Goal: Transaction & Acquisition: Purchase product/service

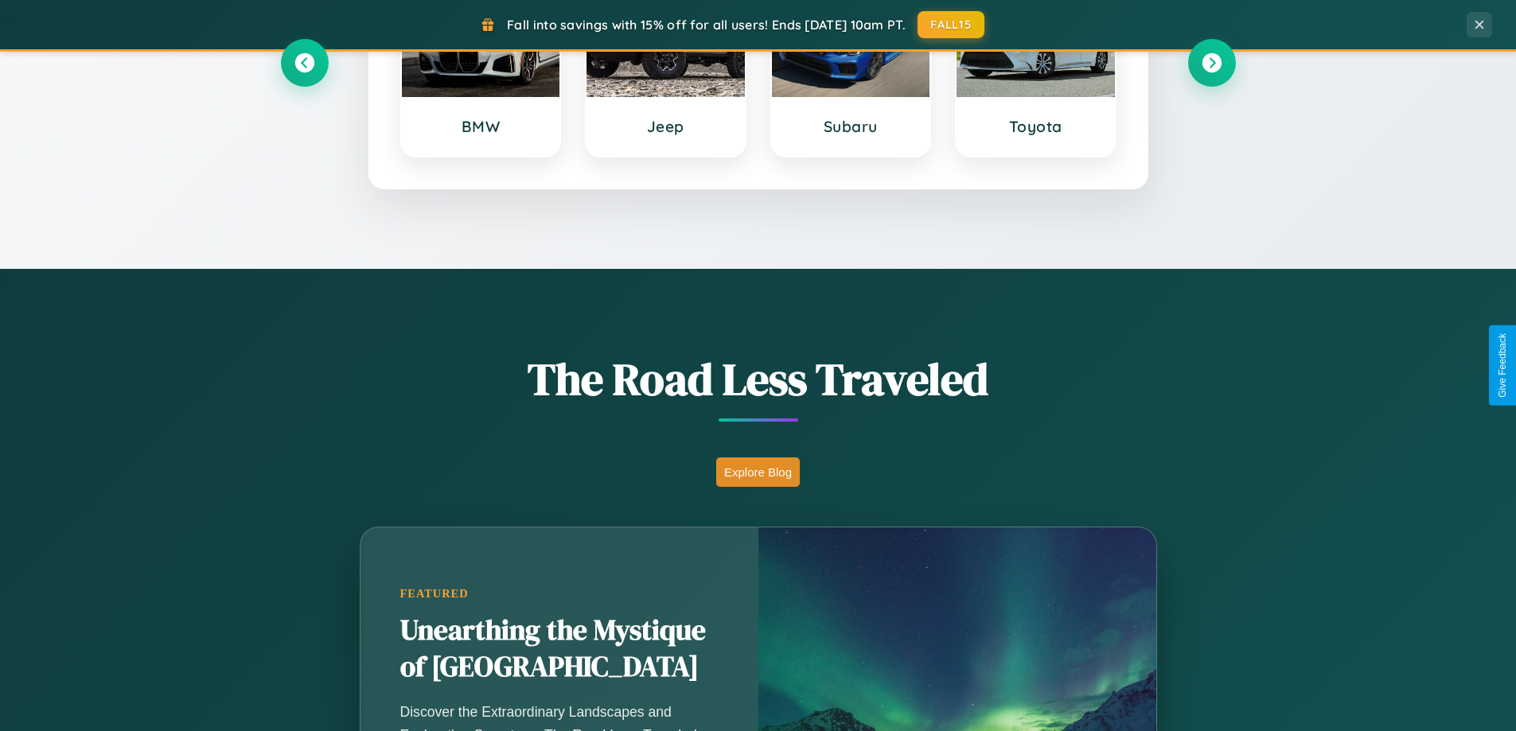
scroll to position [1095, 0]
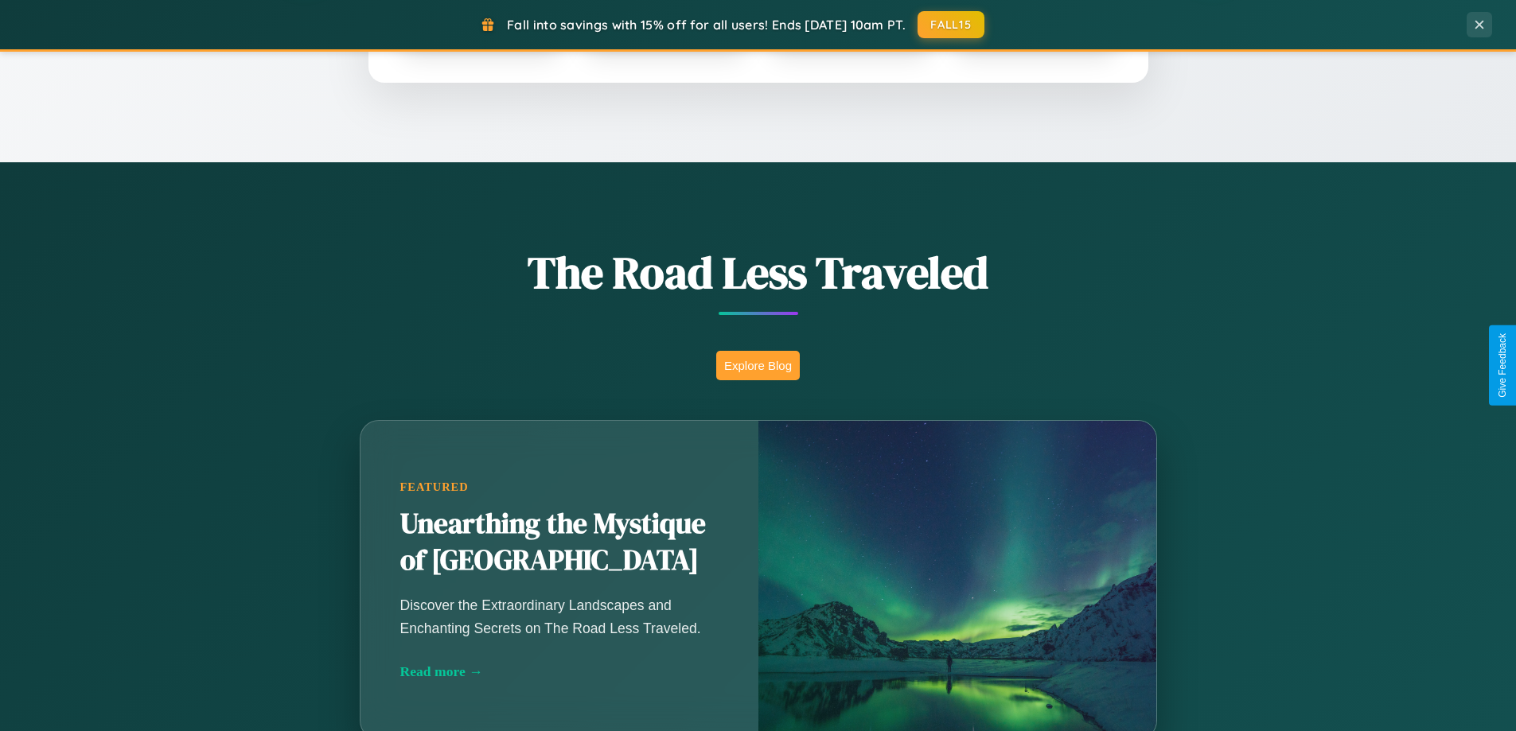
click at [758, 365] on button "Explore Blog" at bounding box center [758, 365] width 84 height 29
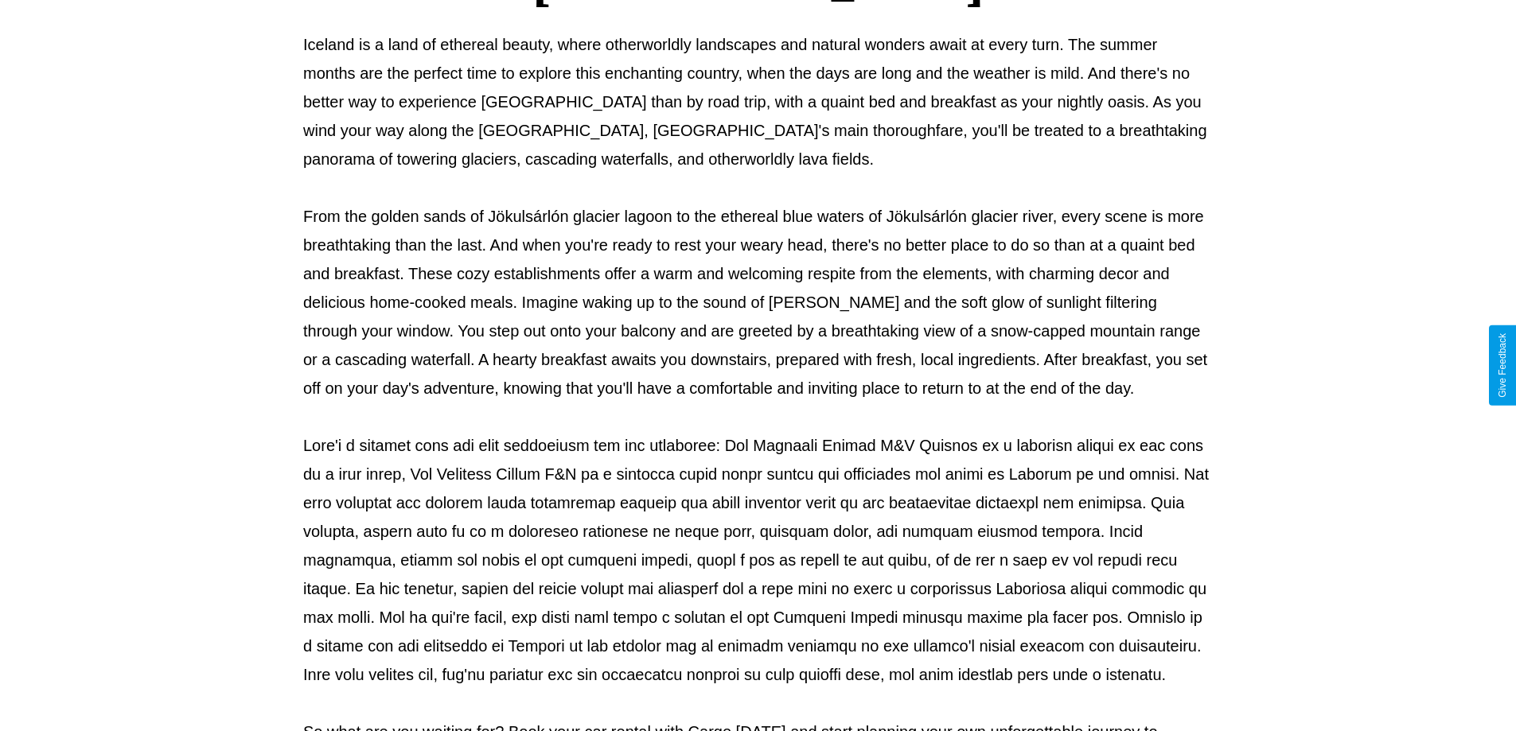
scroll to position [515, 0]
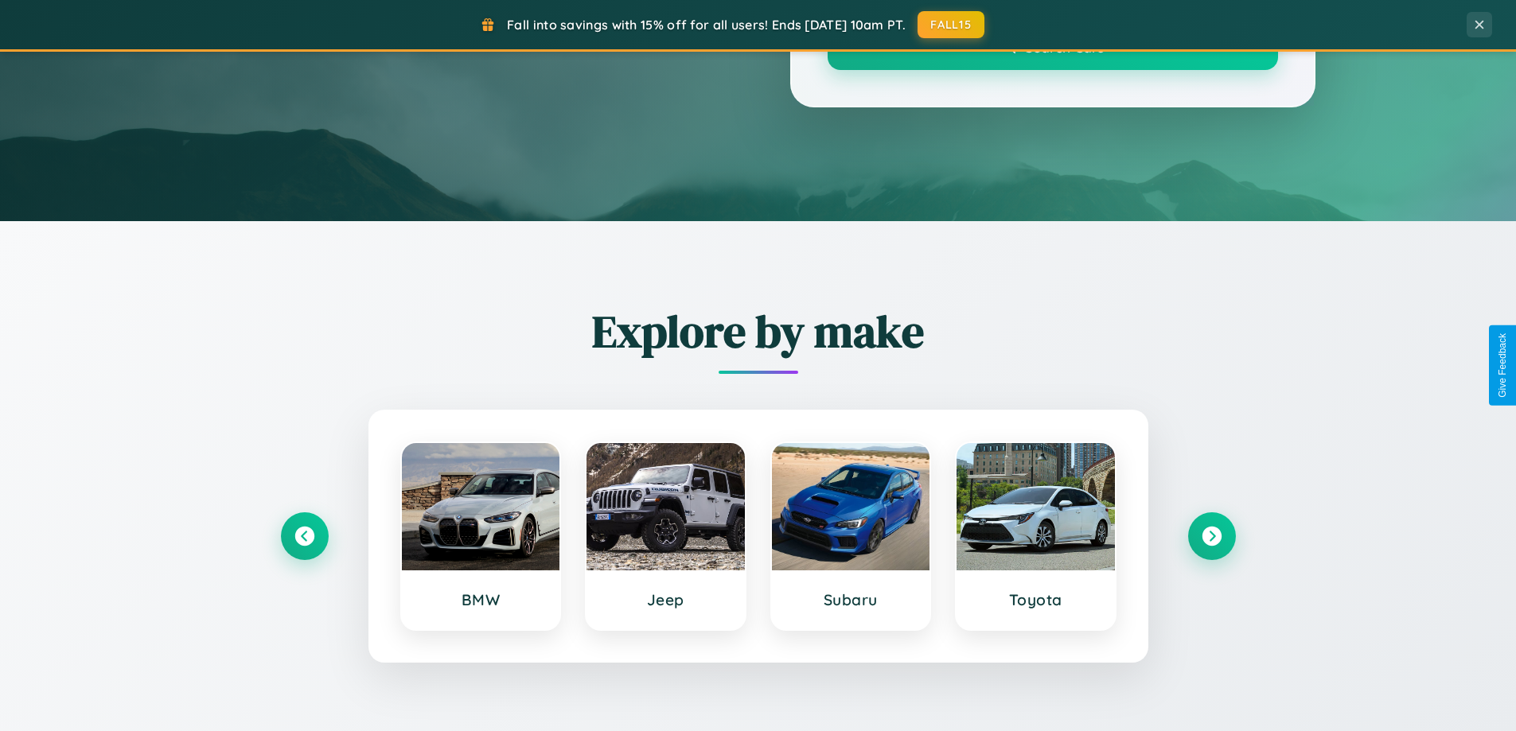
scroll to position [1095, 0]
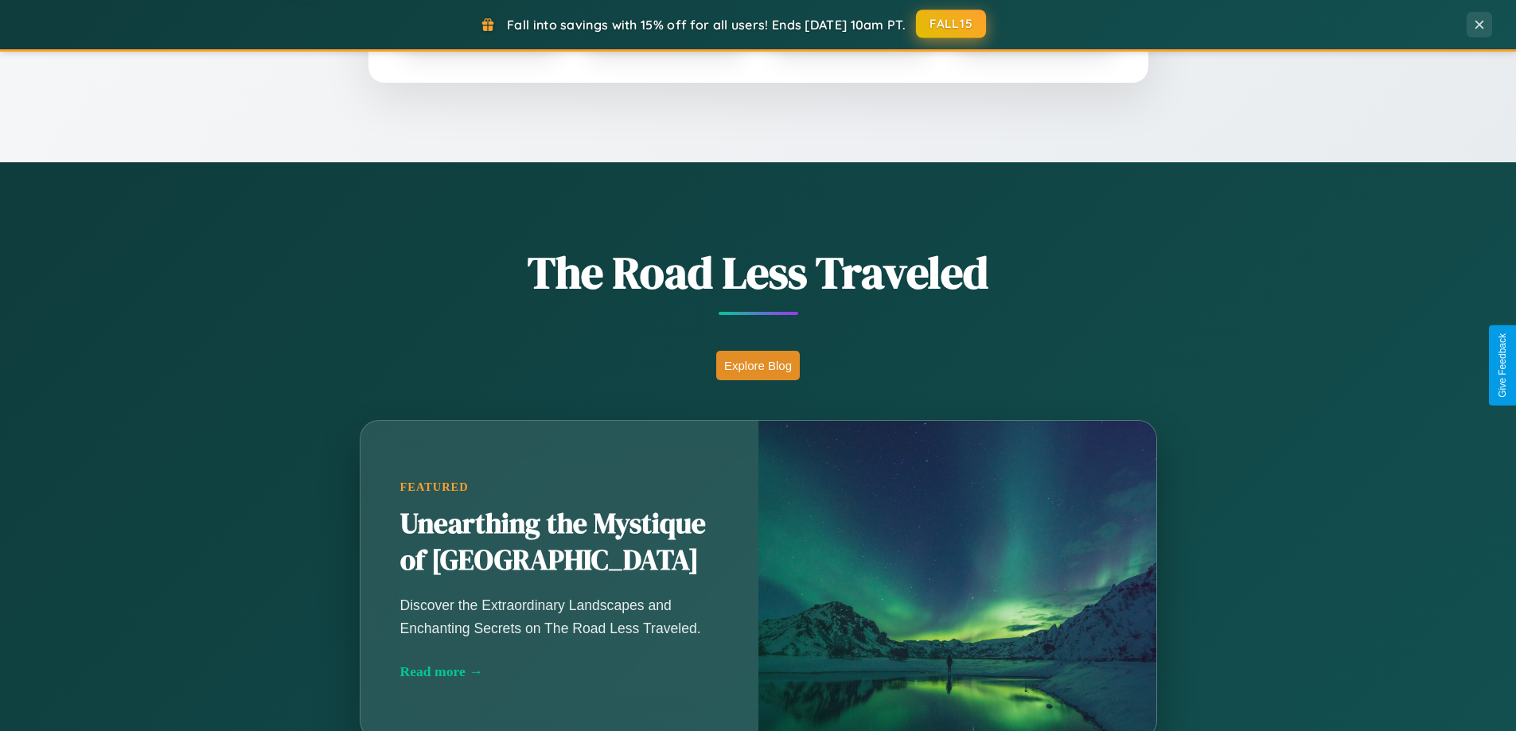
click at [952, 24] on button "FALL15" at bounding box center [951, 24] width 70 height 29
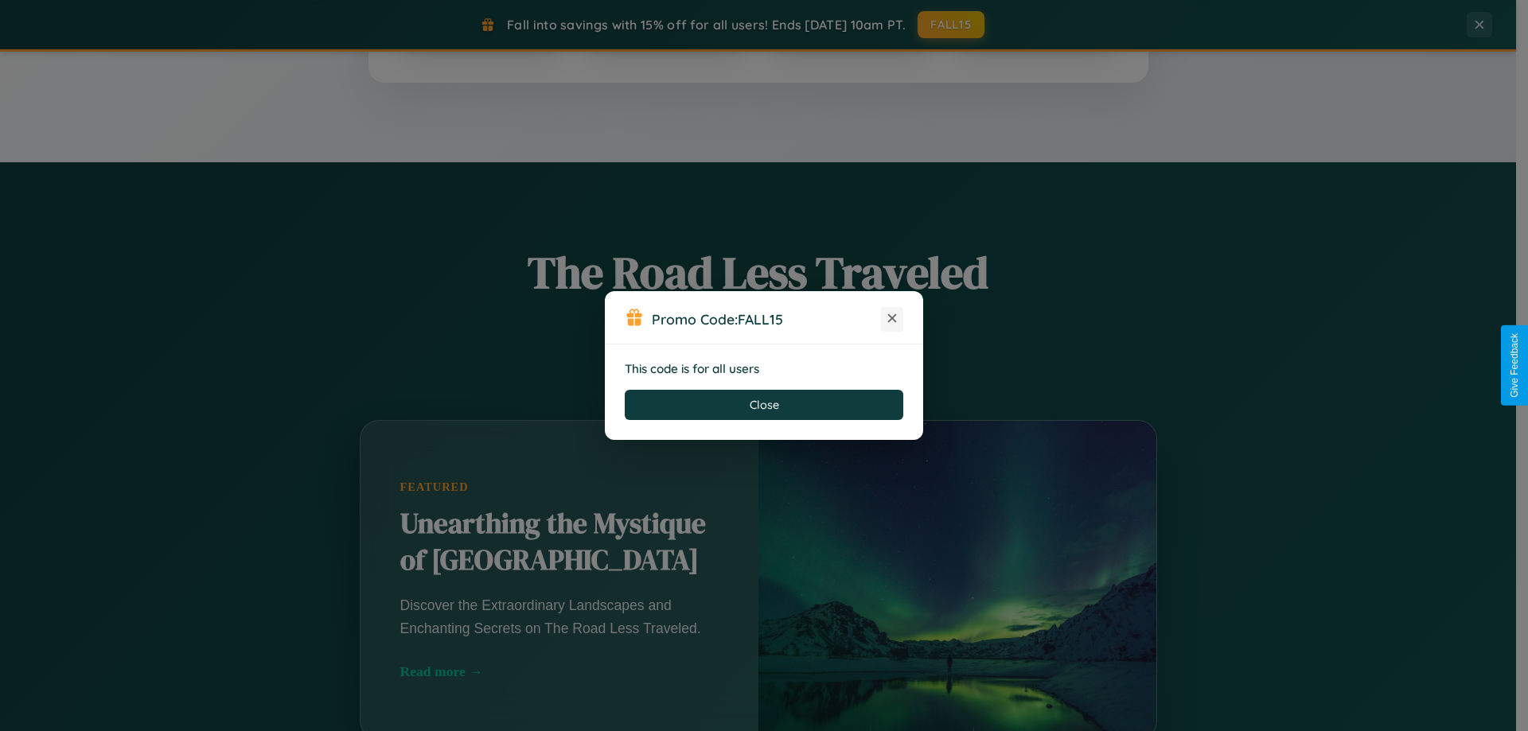
click at [892, 319] on icon at bounding box center [892, 318] width 16 height 16
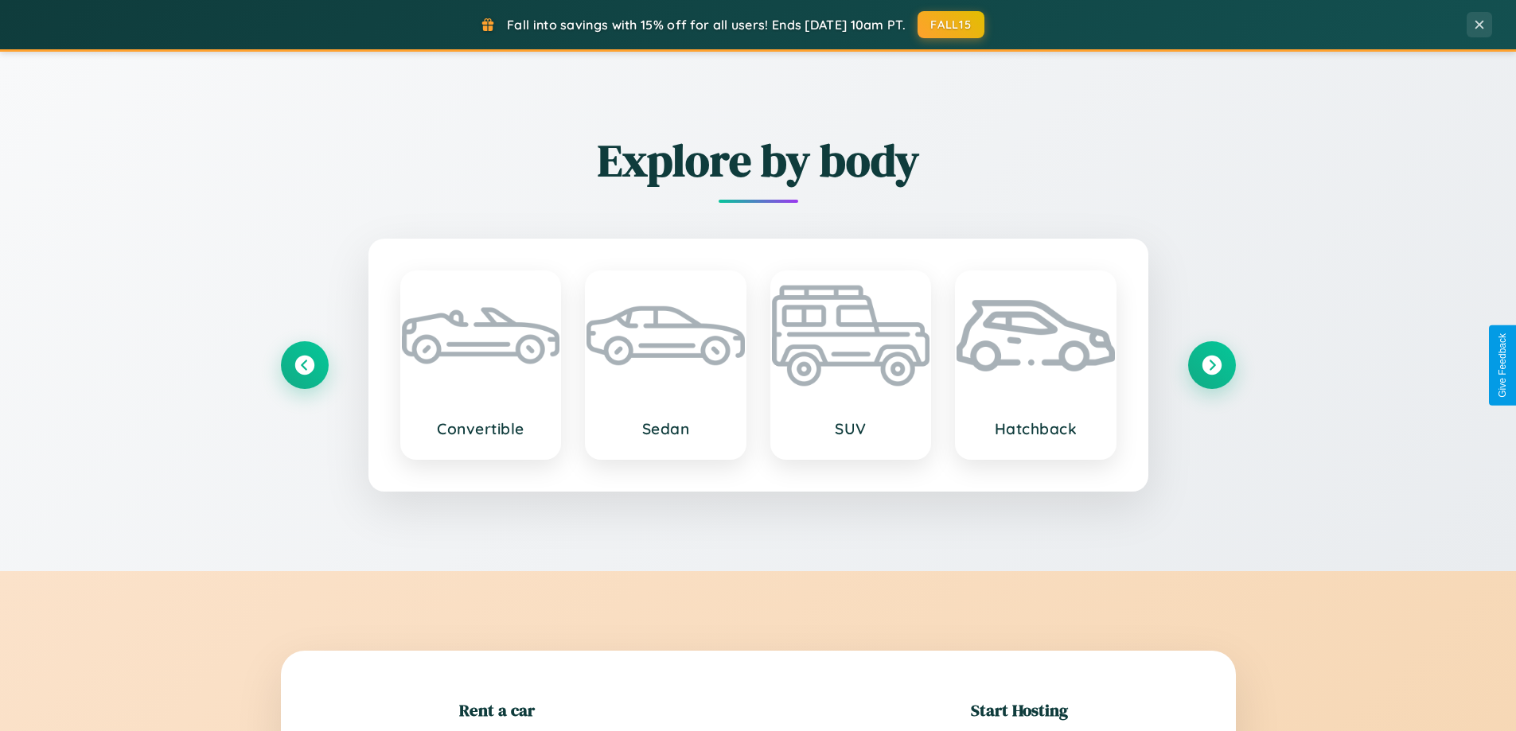
scroll to position [344, 0]
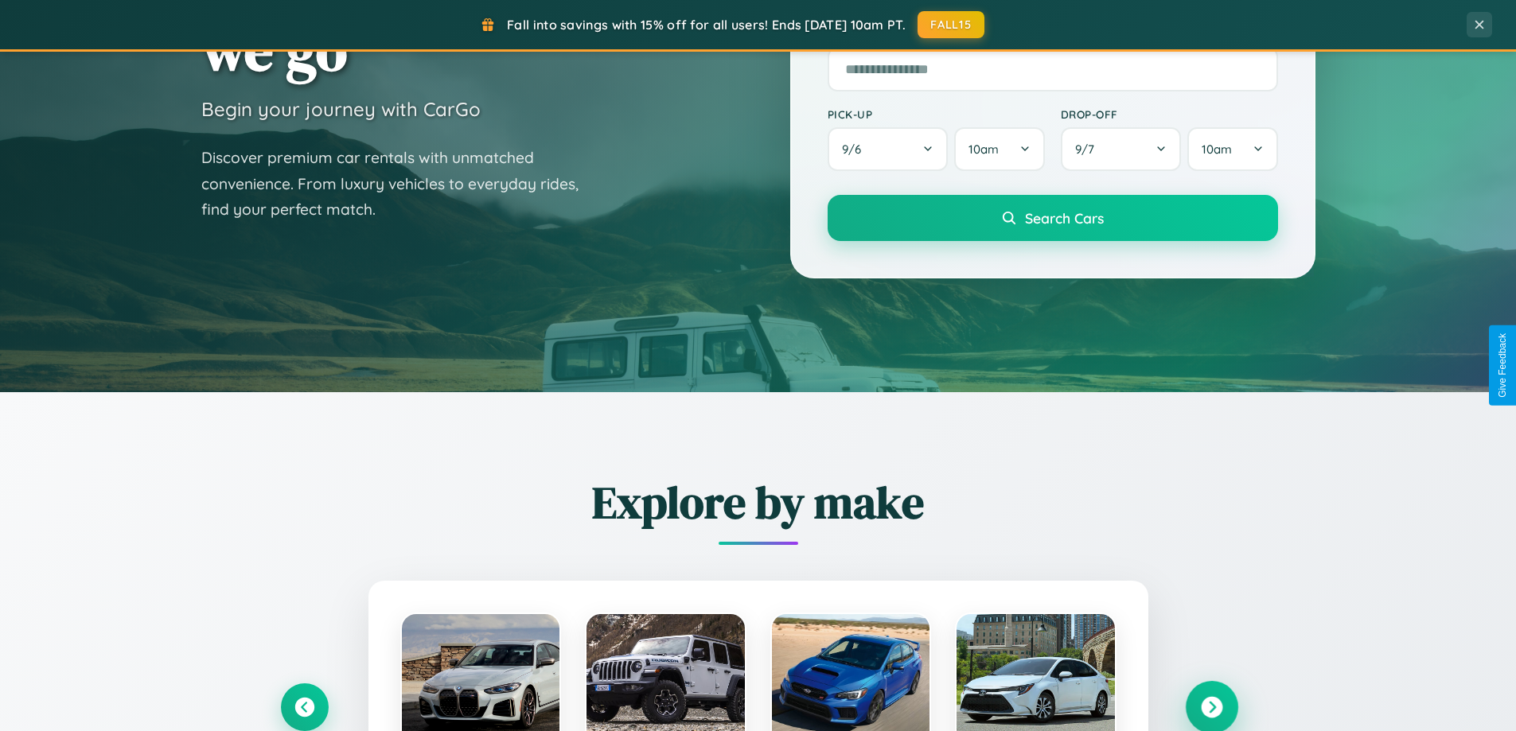
click at [1211, 707] on icon at bounding box center [1211, 707] width 21 height 21
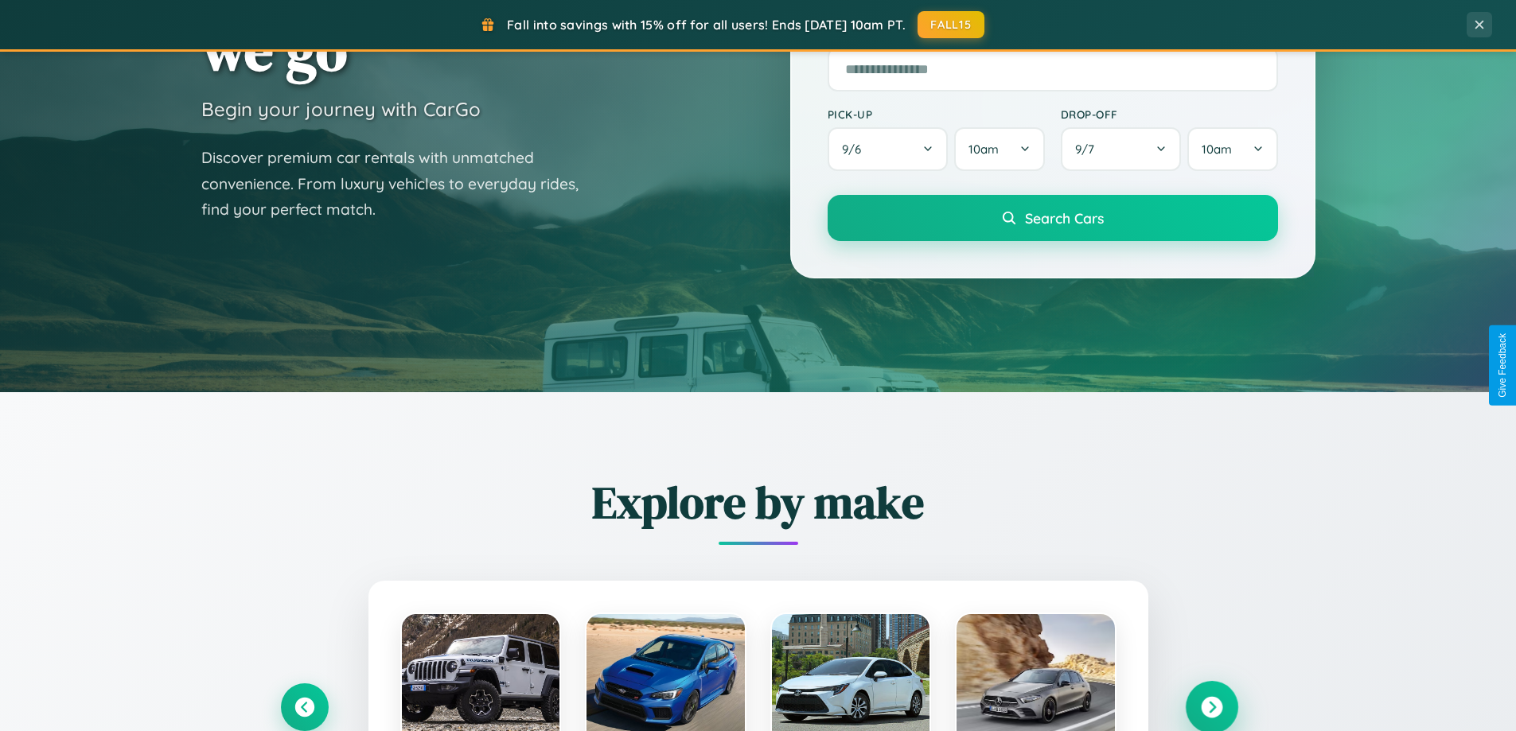
click at [1211, 706] on icon at bounding box center [1211, 707] width 21 height 21
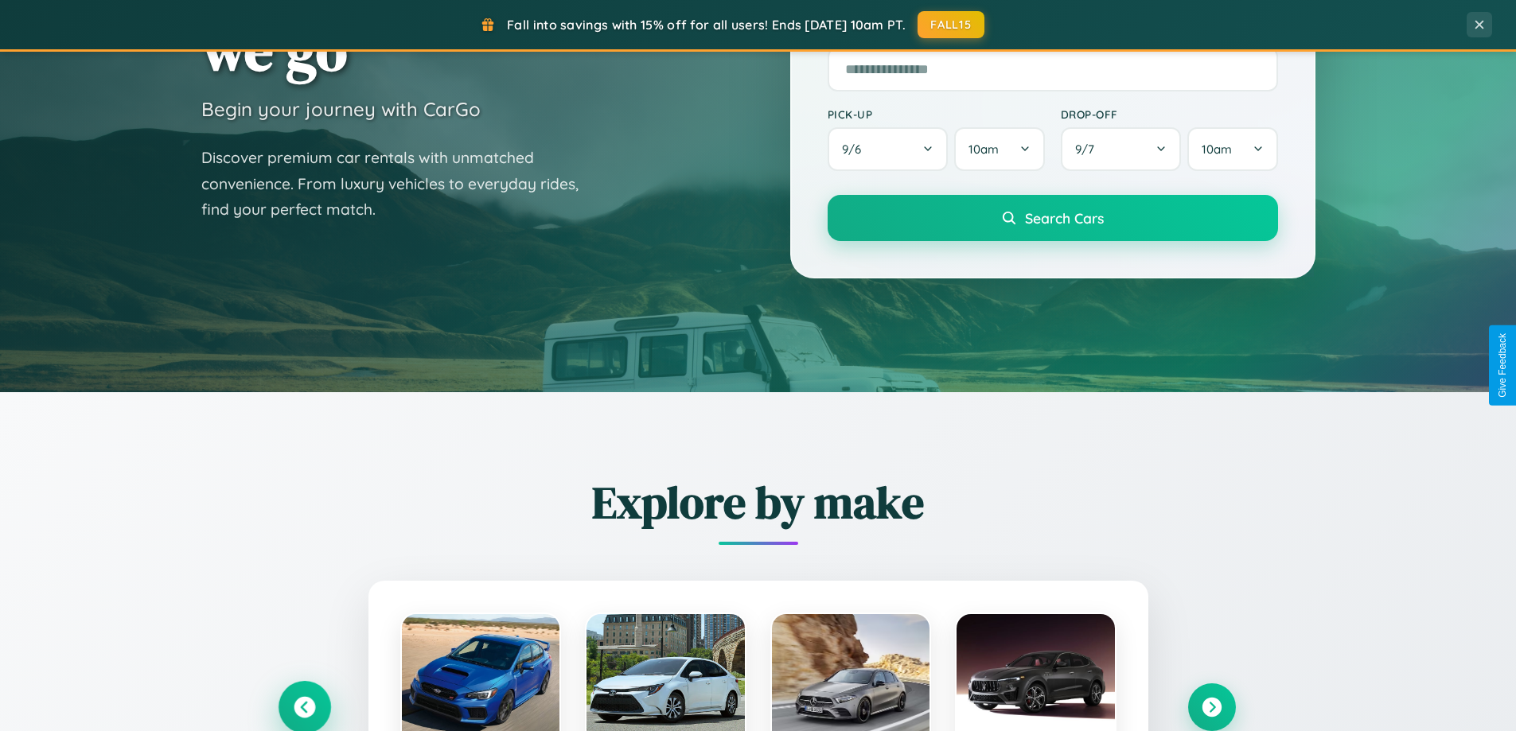
click at [304, 707] on icon at bounding box center [304, 707] width 21 height 21
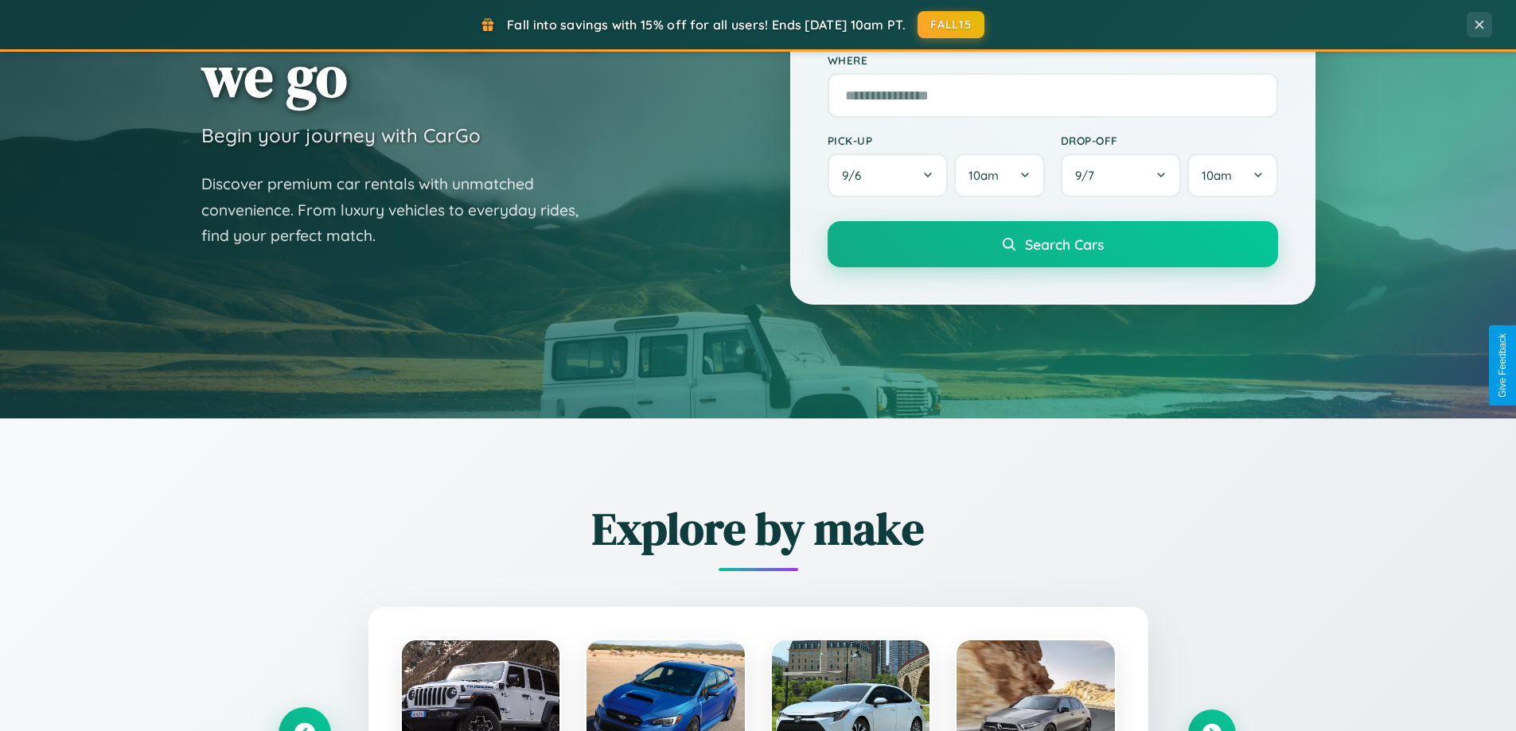
scroll to position [47, 0]
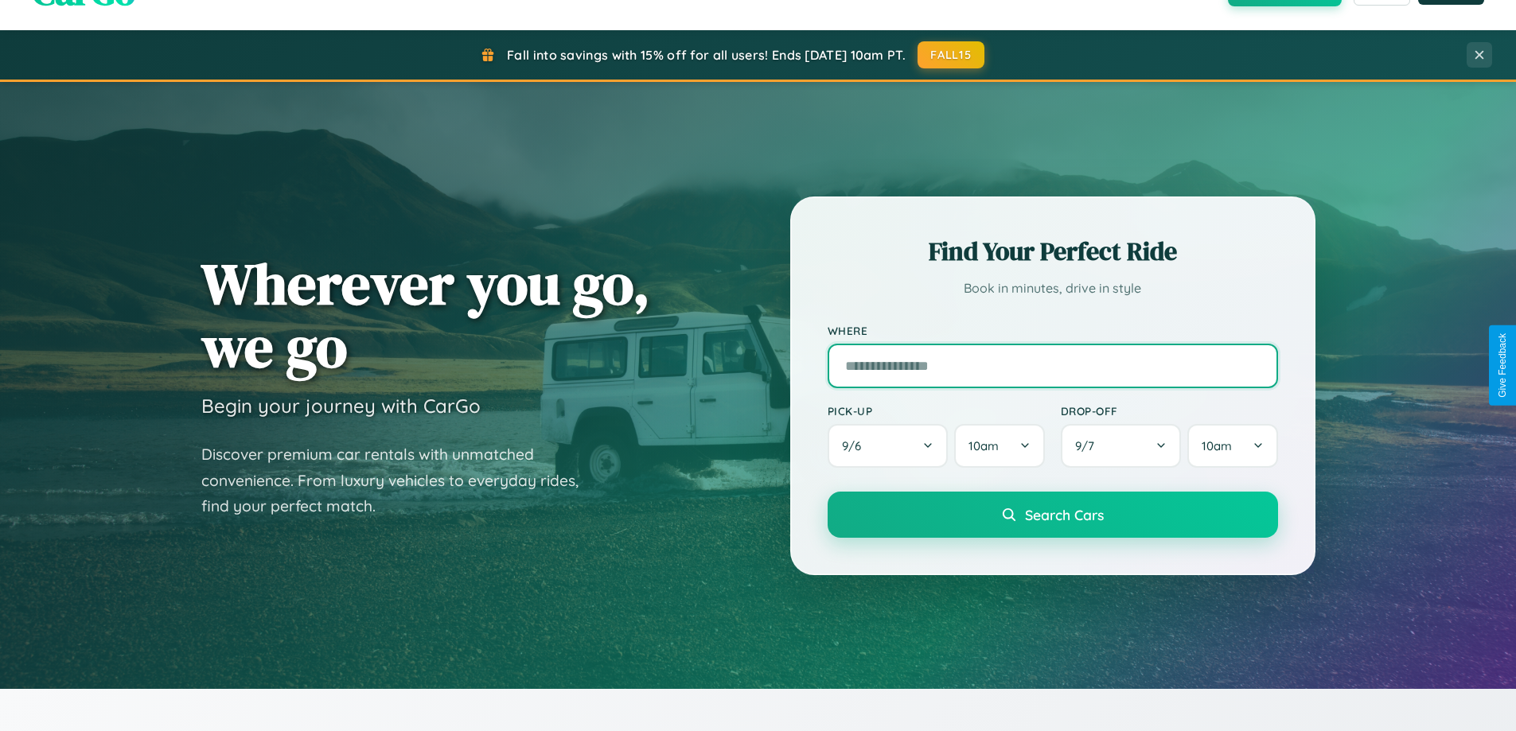
click at [1052, 365] on input "text" at bounding box center [1053, 366] width 450 height 45
type input "*****"
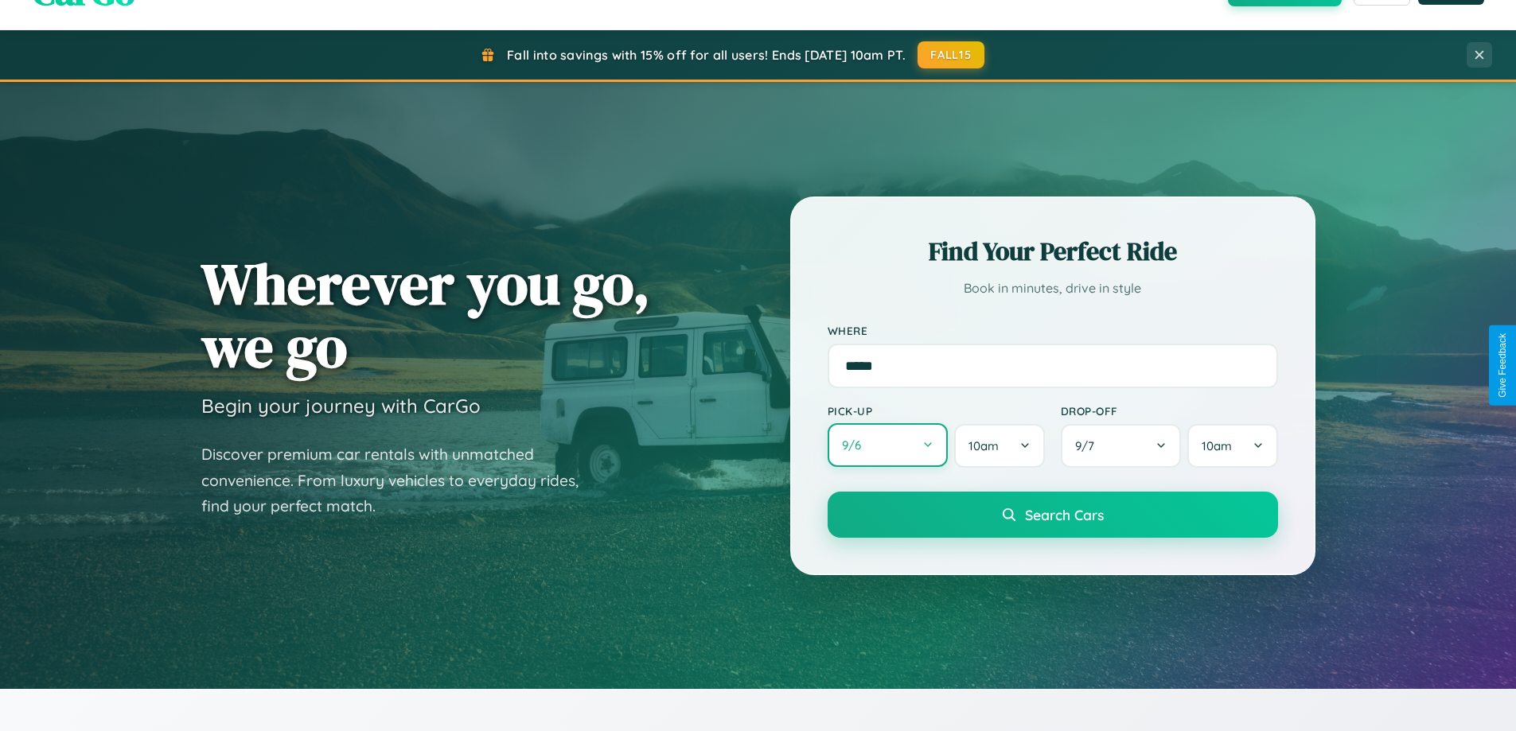
click at [887, 446] on button "9 / 6" at bounding box center [888, 445] width 121 height 44
select select "*"
select select "****"
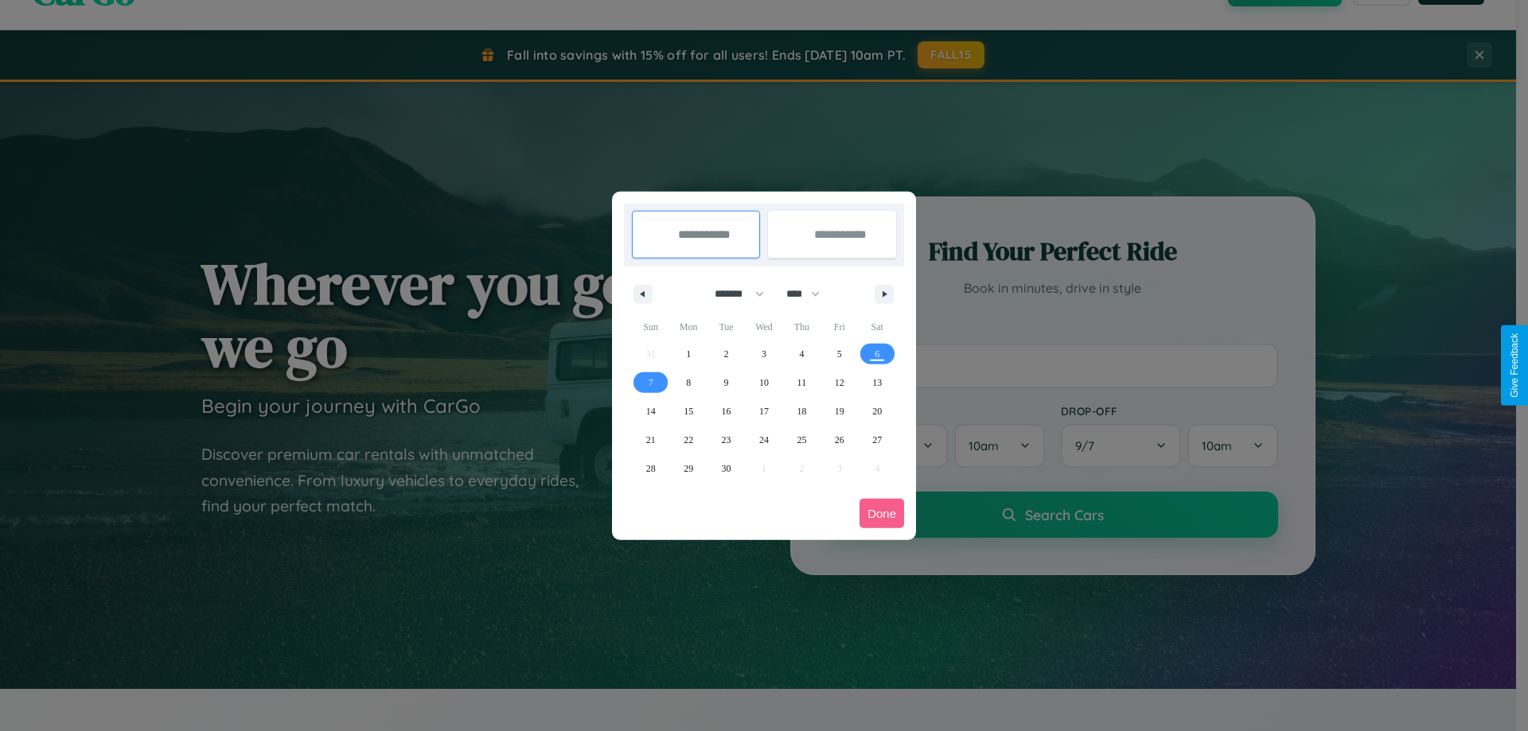
click at [732, 294] on select "******* ******** ***** ***** *** **** **** ****** ********* ******* ******** **…" at bounding box center [737, 294] width 68 height 26
select select "*"
drag, startPoint x: 810, startPoint y: 294, endPoint x: 764, endPoint y: 319, distance: 52.7
click at [810, 294] on select "**** **** **** **** **** **** **** **** **** **** **** **** **** **** **** ****…" at bounding box center [802, 294] width 48 height 26
select select "****"
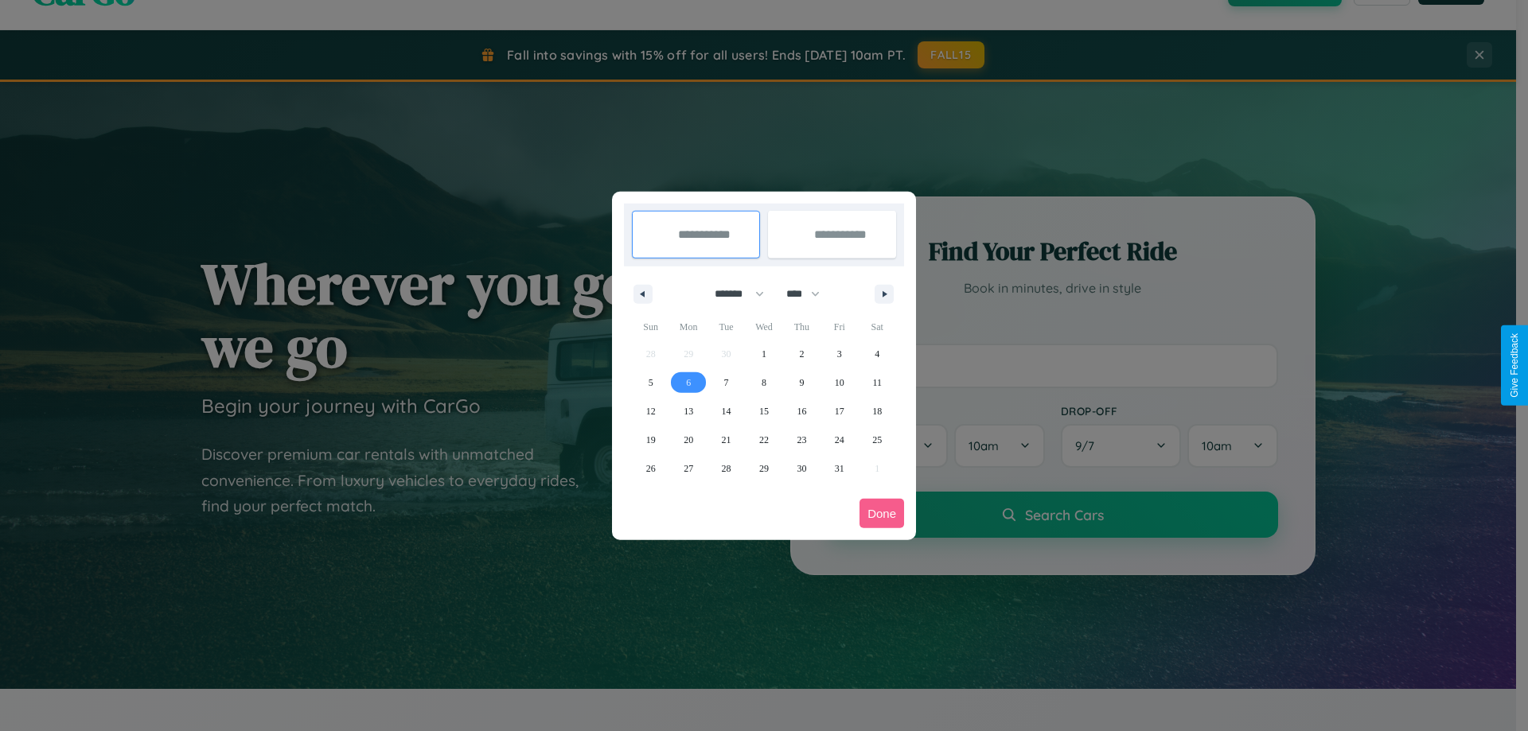
click at [688, 382] on span "6" at bounding box center [688, 382] width 5 height 29
type input "**********"
click at [763, 382] on span "8" at bounding box center [764, 382] width 5 height 29
type input "**********"
click at [882, 513] on button "Done" at bounding box center [881, 513] width 45 height 29
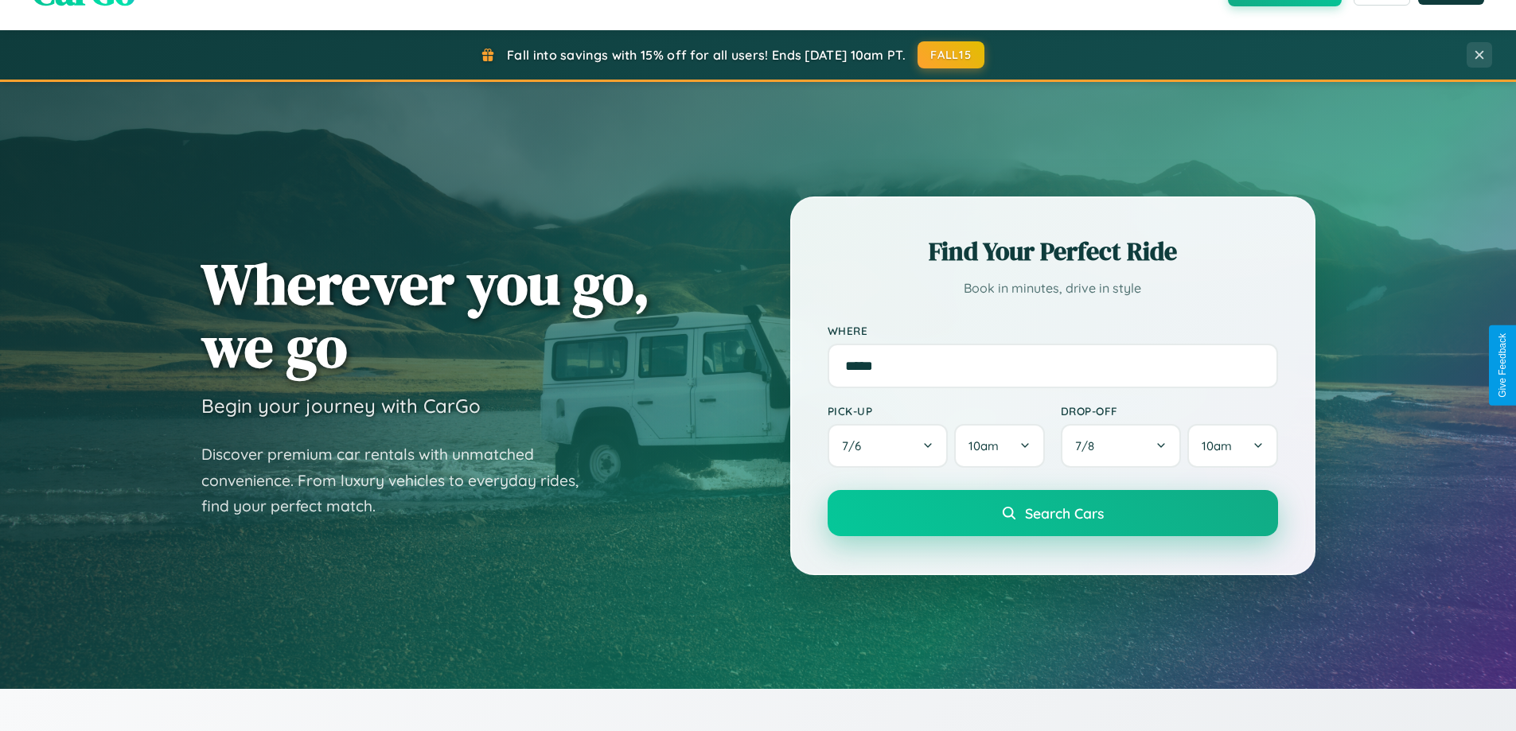
click at [1052, 513] on span "Search Cars" at bounding box center [1064, 513] width 79 height 18
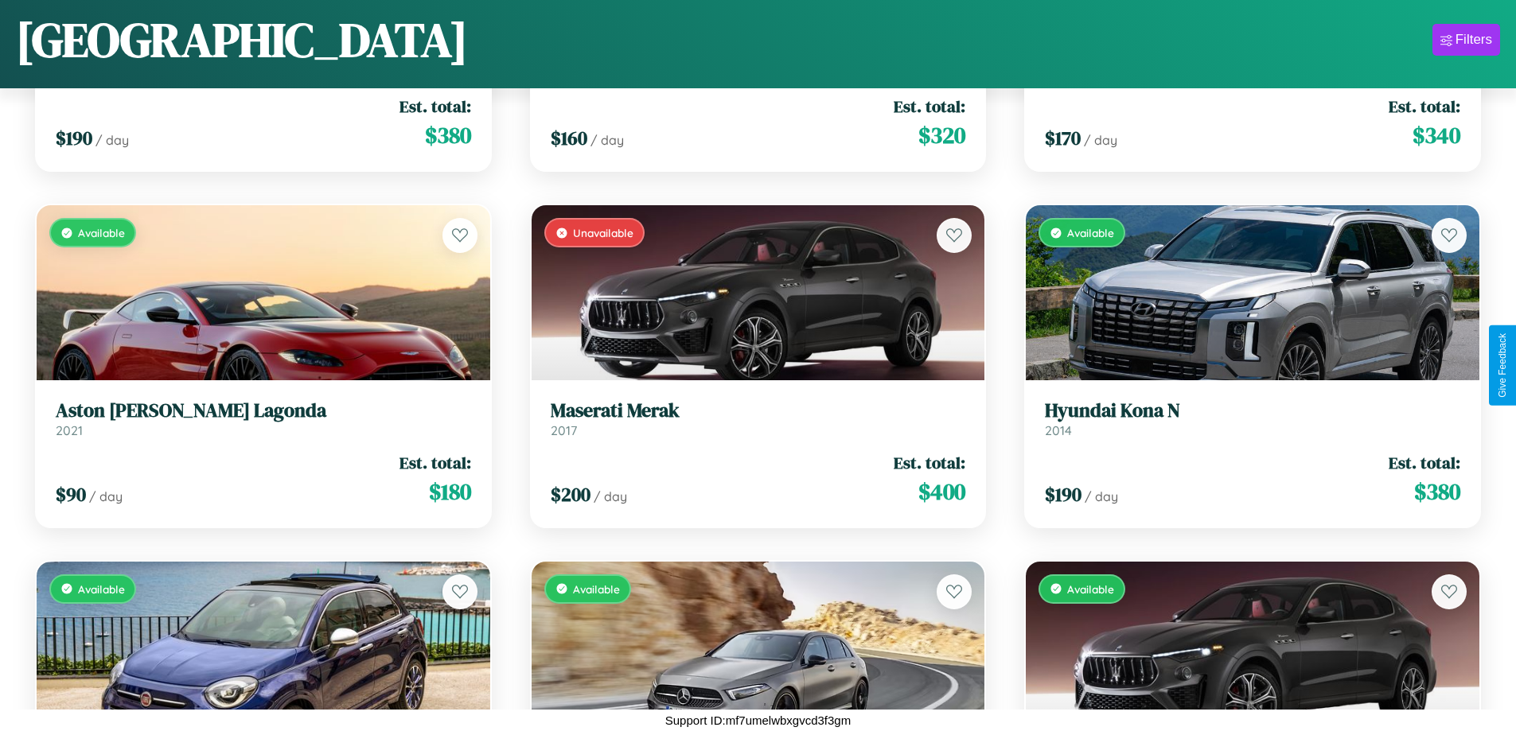
scroll to position [3430, 0]
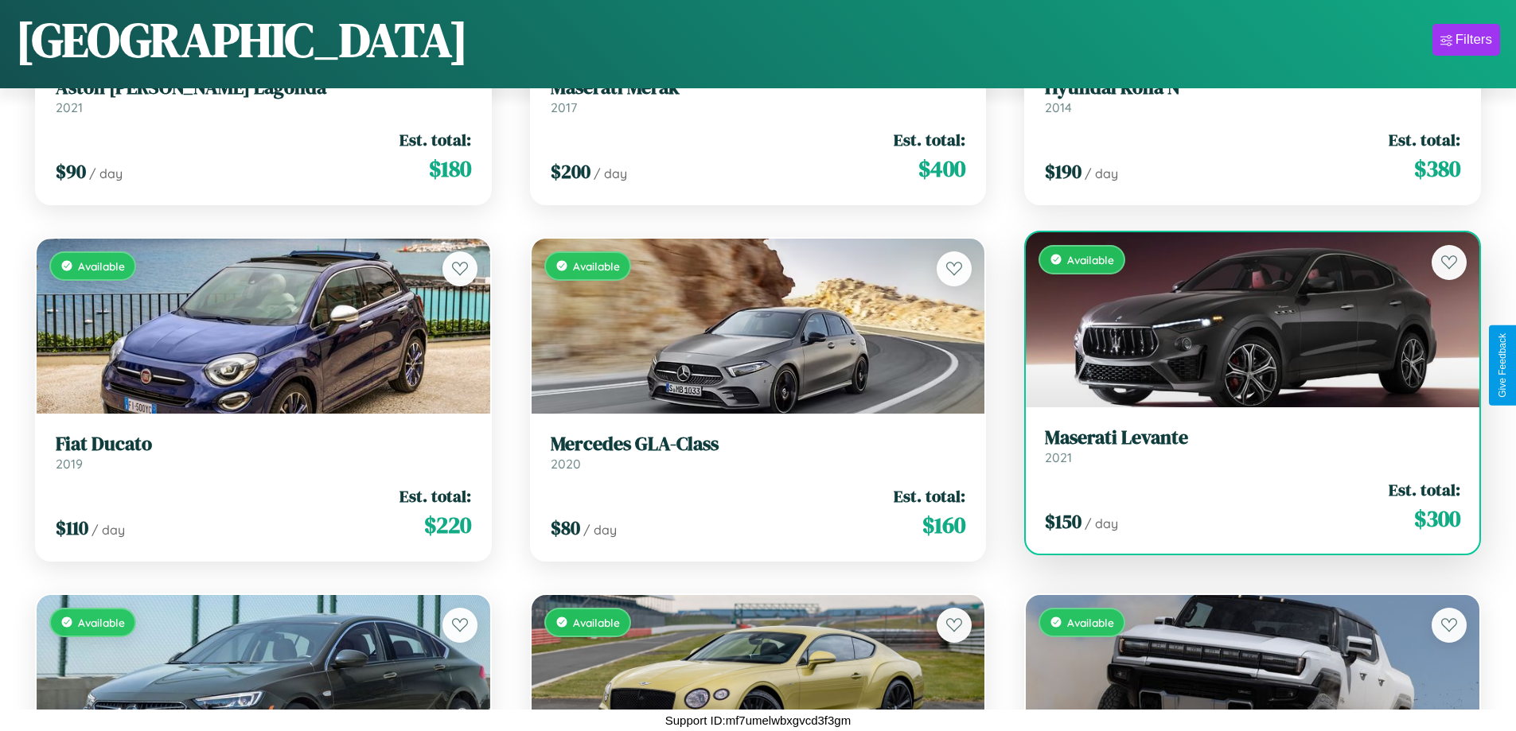
click at [1242, 446] on h3 "Maserati Levante" at bounding box center [1252, 438] width 415 height 23
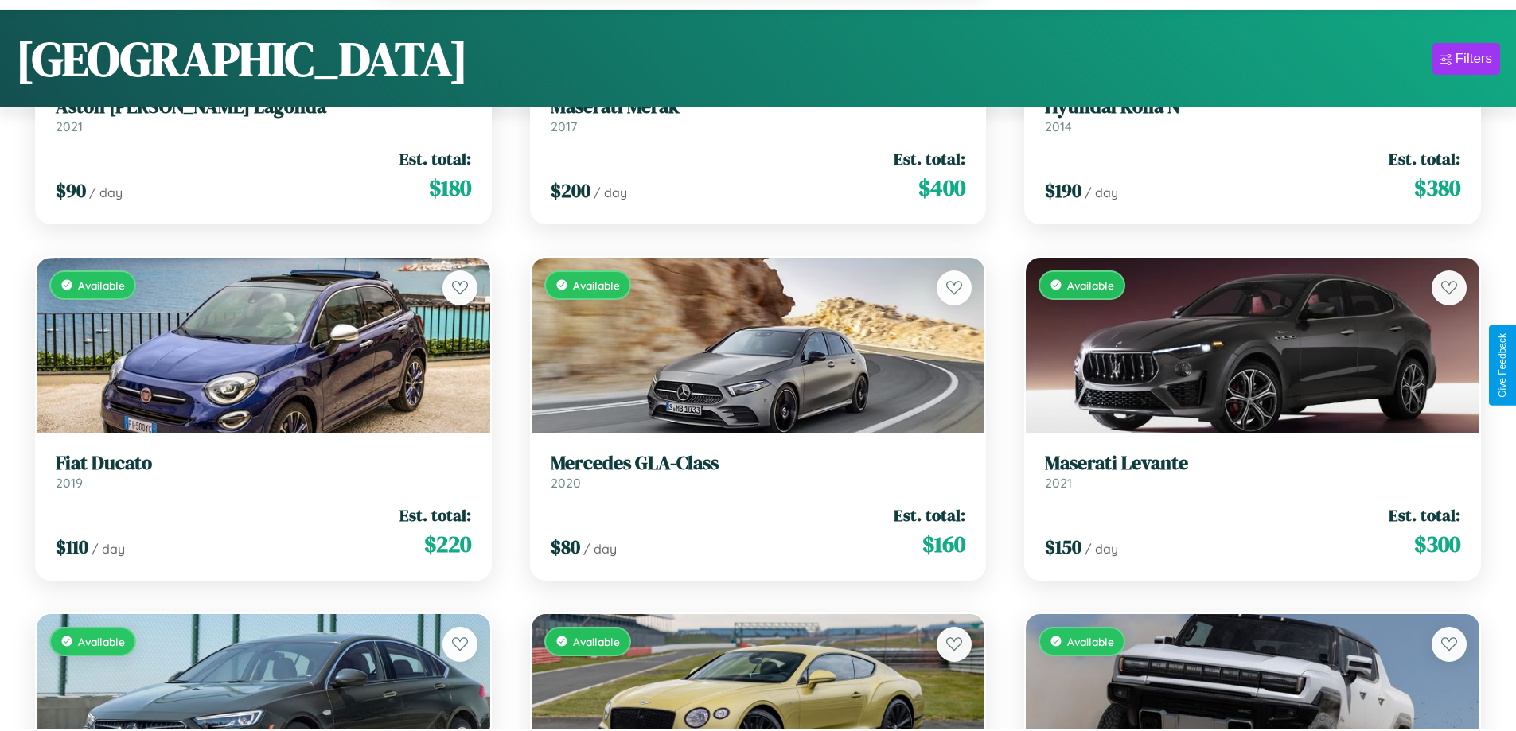
scroll to position [996, 0]
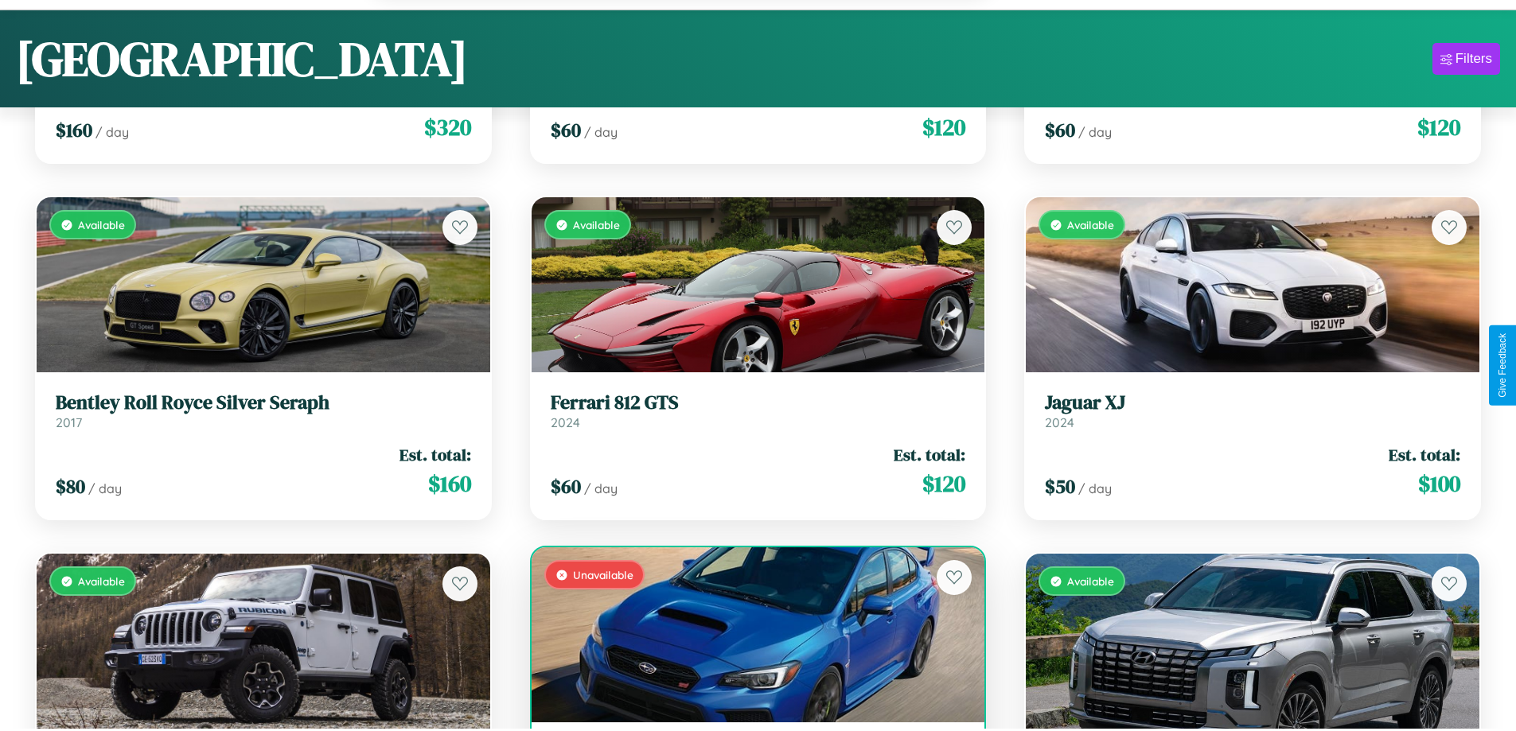
click at [751, 643] on div "Unavailable" at bounding box center [759, 634] width 454 height 175
click at [751, 637] on div "Unavailable" at bounding box center [759, 634] width 454 height 175
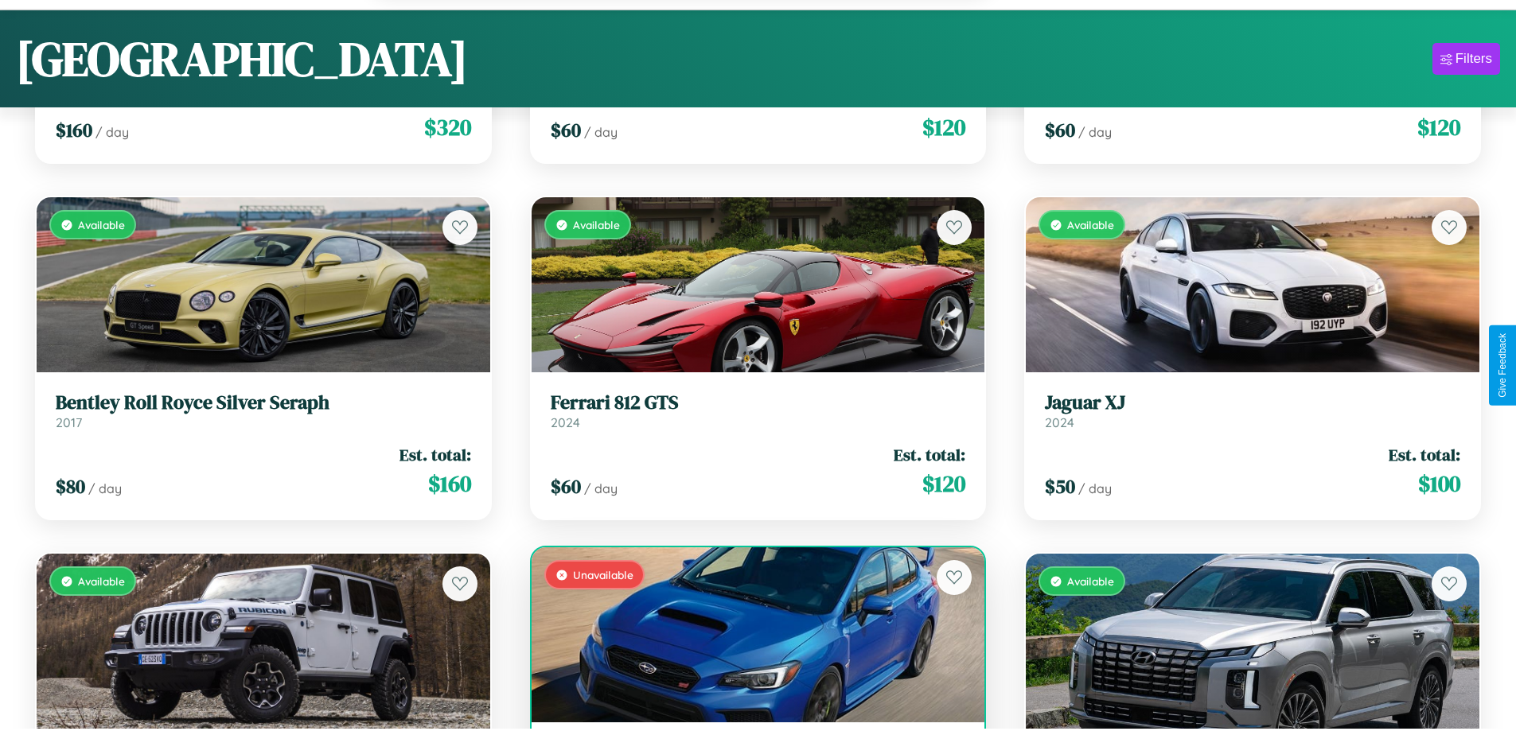
click at [751, 637] on div "Unavailable" at bounding box center [759, 634] width 454 height 175
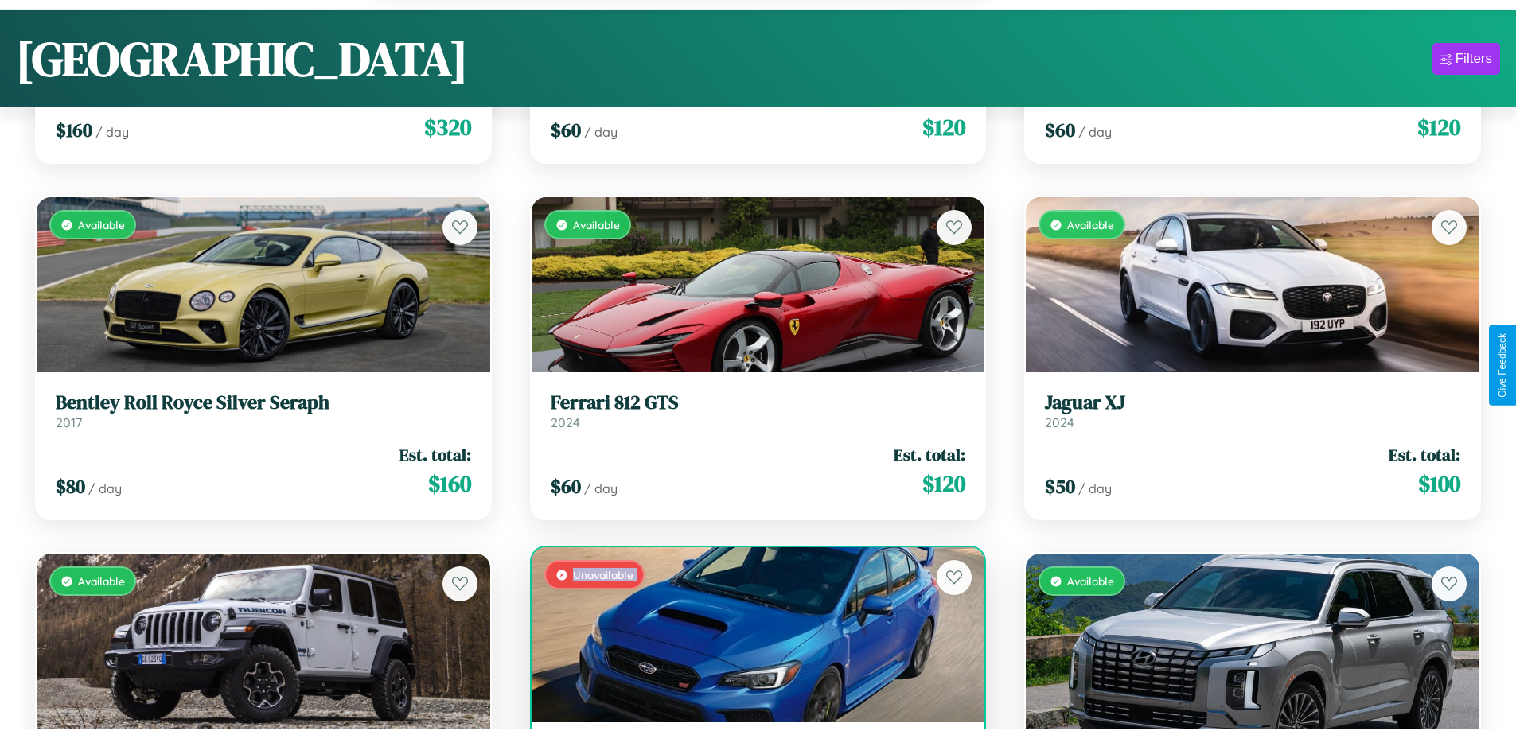
click at [751, 637] on div "Unavailable" at bounding box center [759, 634] width 454 height 175
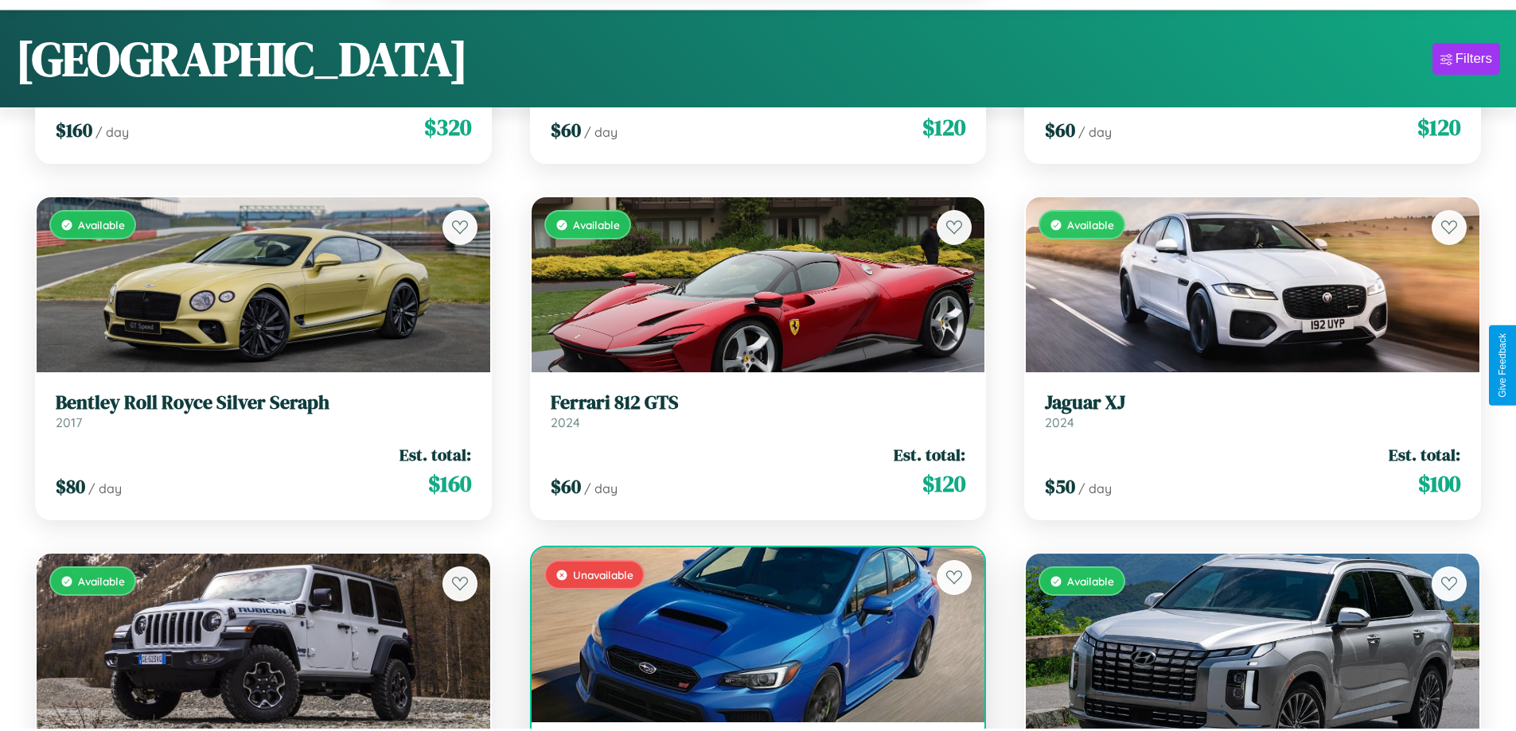
click at [751, 637] on div "Unavailable" at bounding box center [759, 634] width 454 height 175
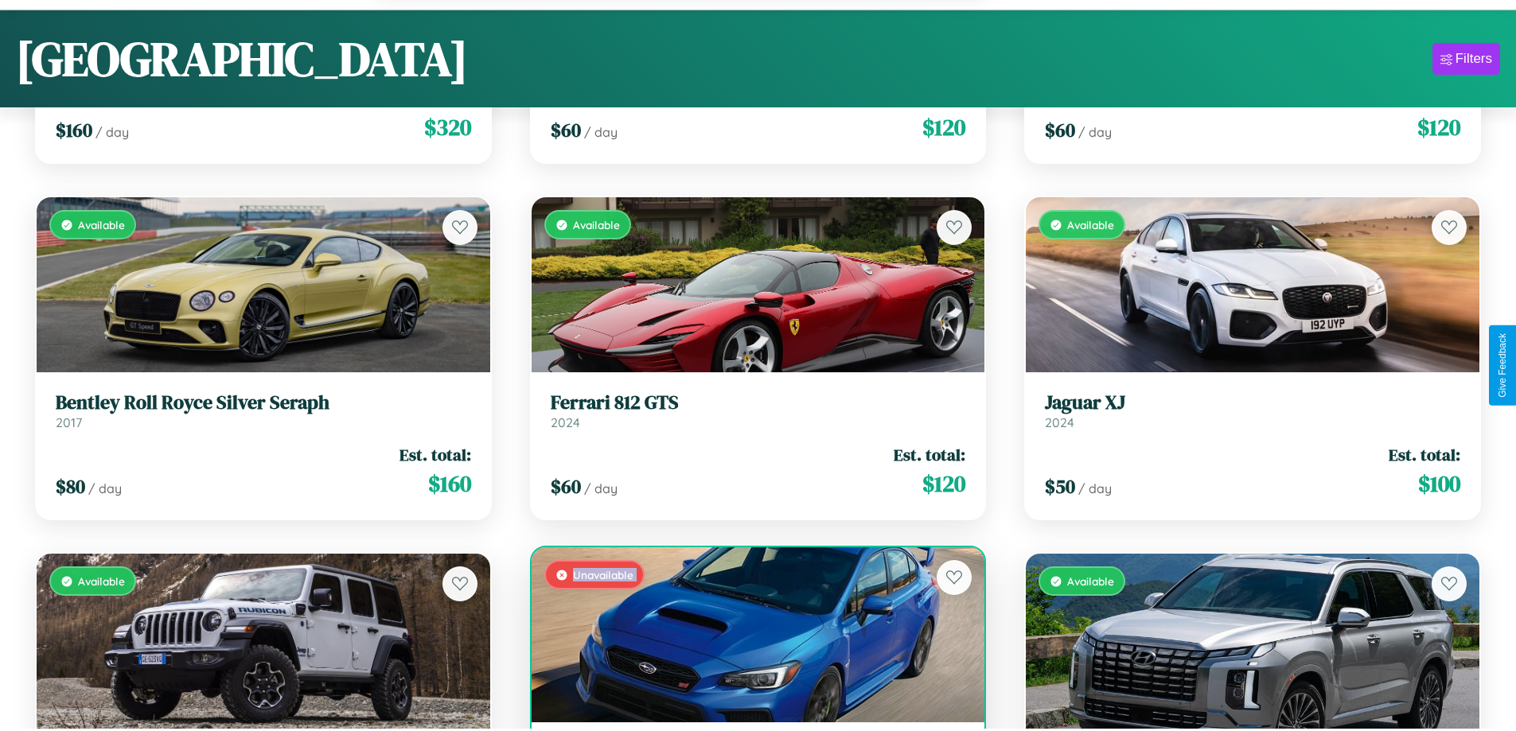
click at [751, 637] on div "Unavailable" at bounding box center [759, 634] width 454 height 175
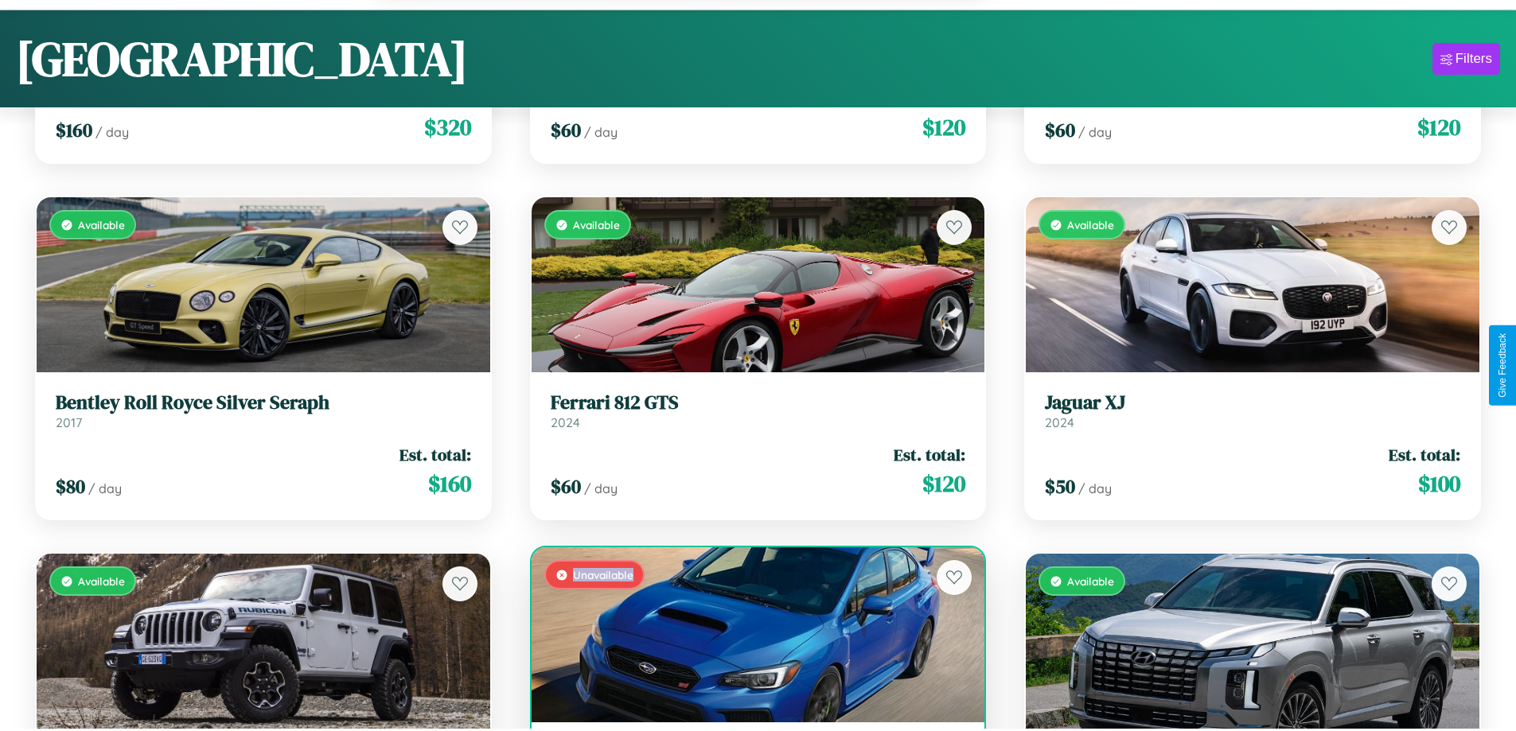
scroll to position [1048, 0]
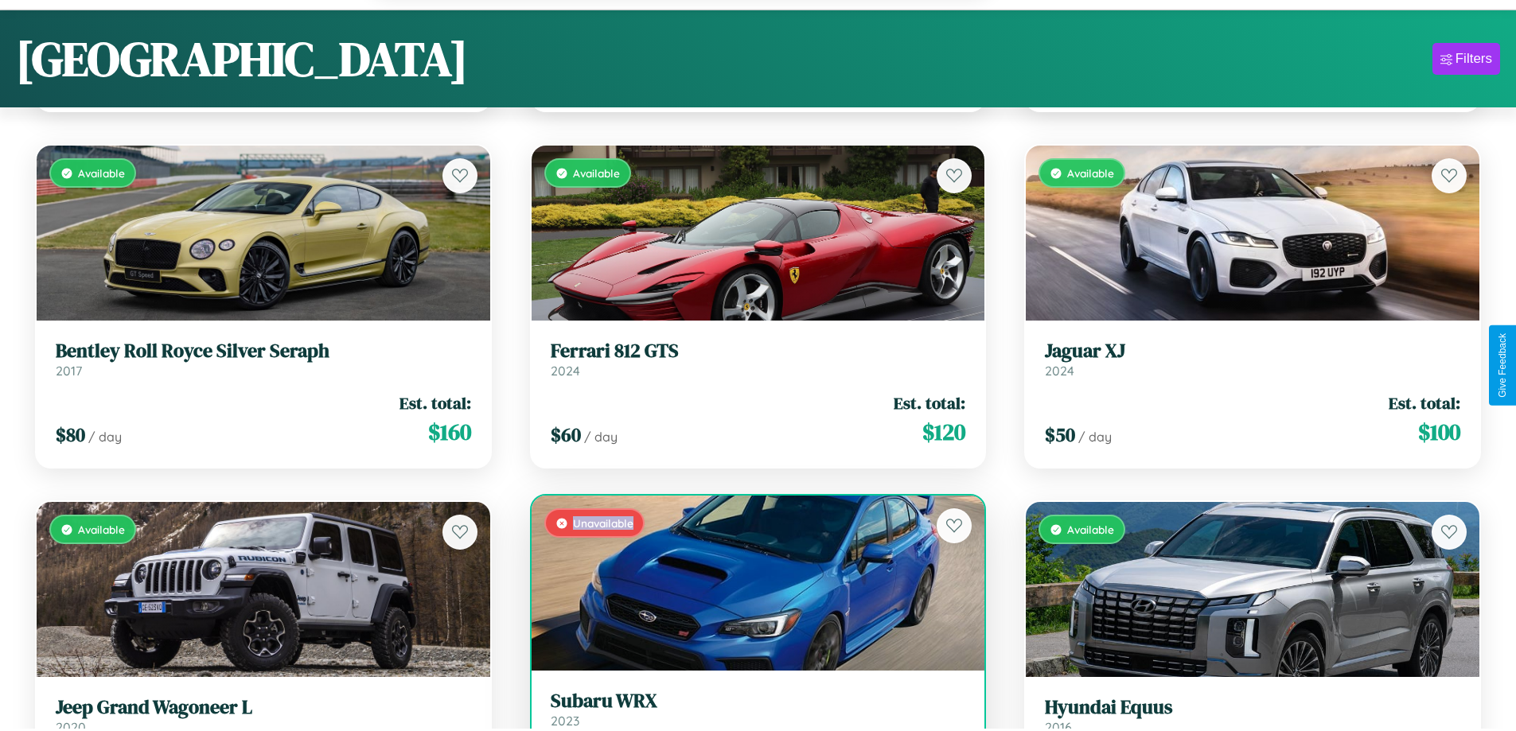
click at [751, 711] on h3 "Subaru WRX" at bounding box center [758, 701] width 415 height 23
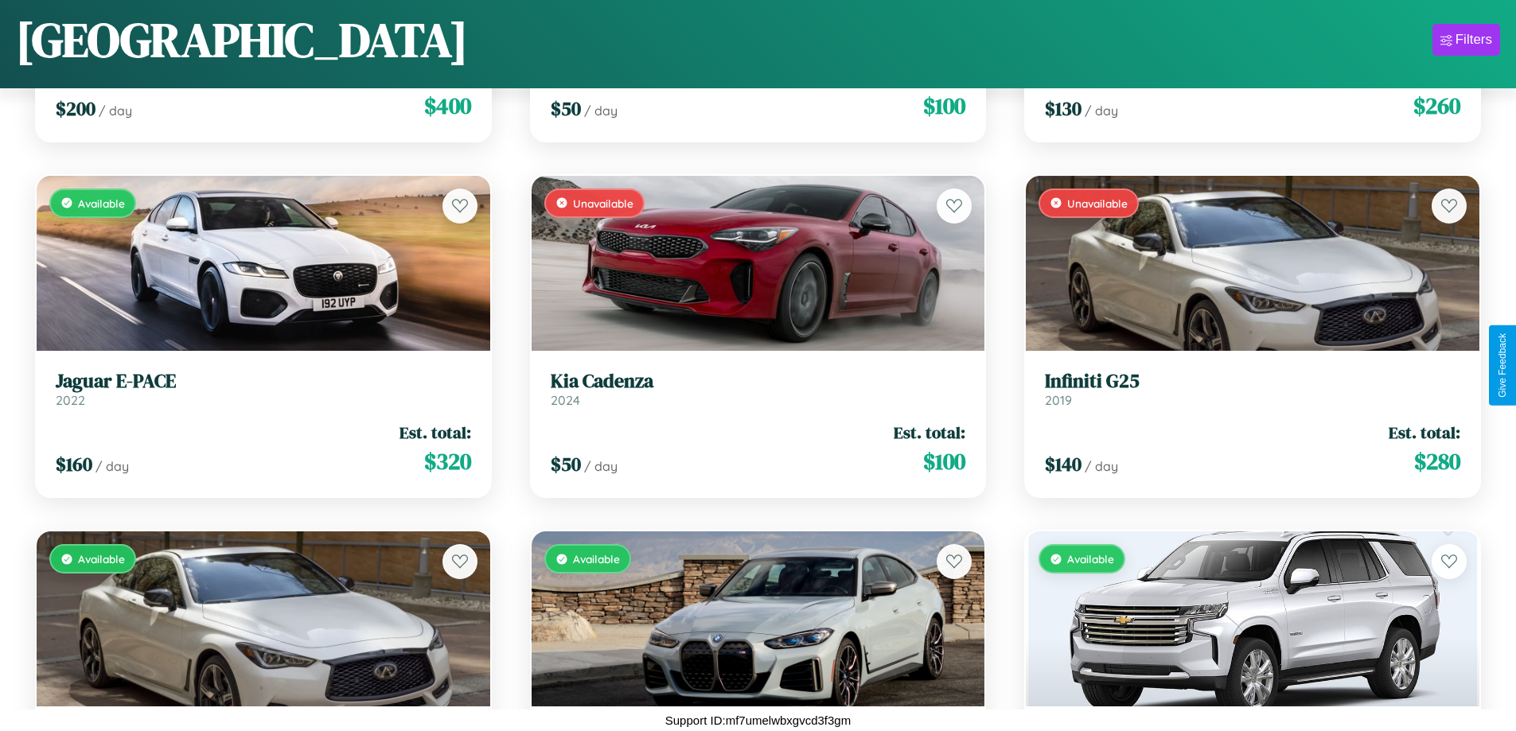
scroll to position [6281, 0]
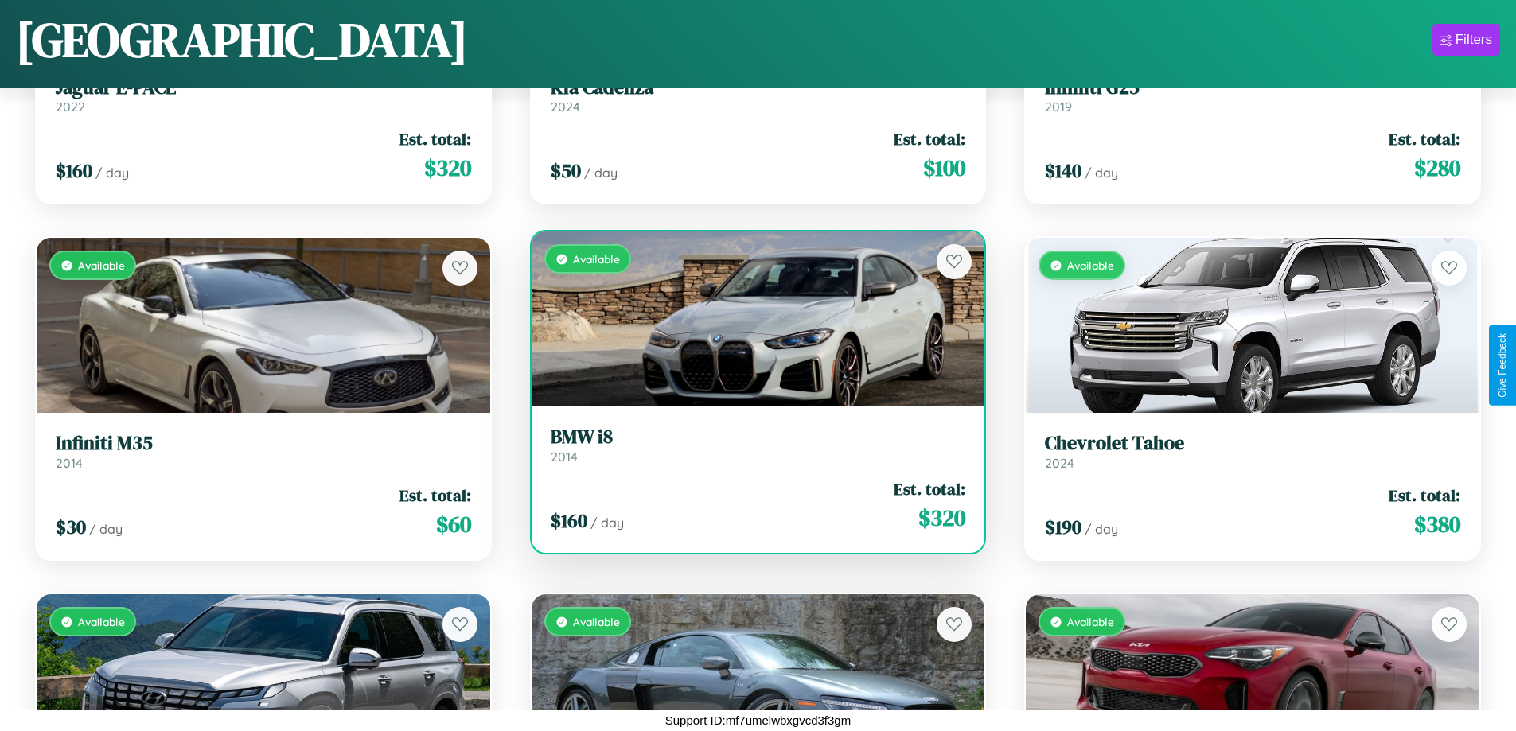
click at [751, 445] on h3 "BMW i8" at bounding box center [758, 437] width 415 height 23
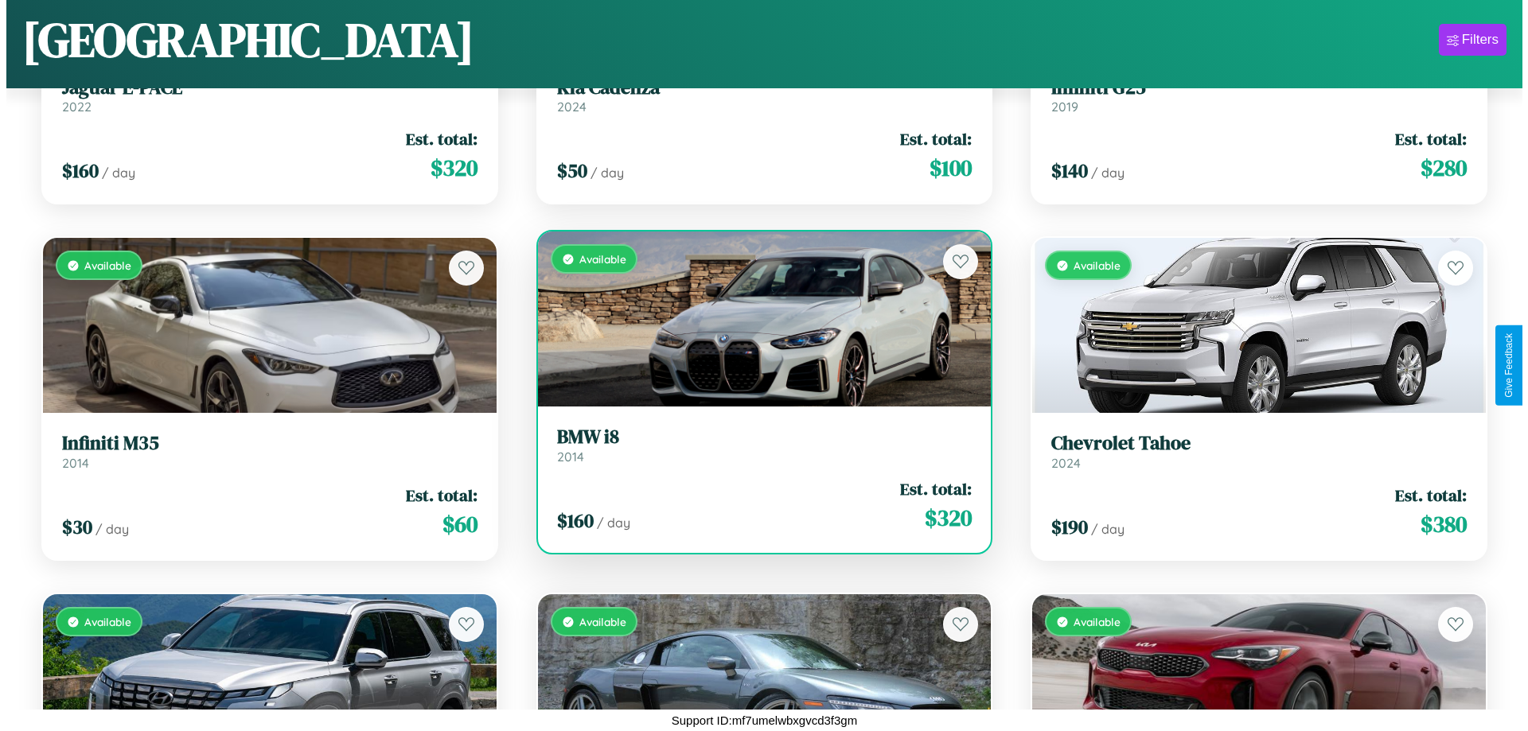
scroll to position [0, 0]
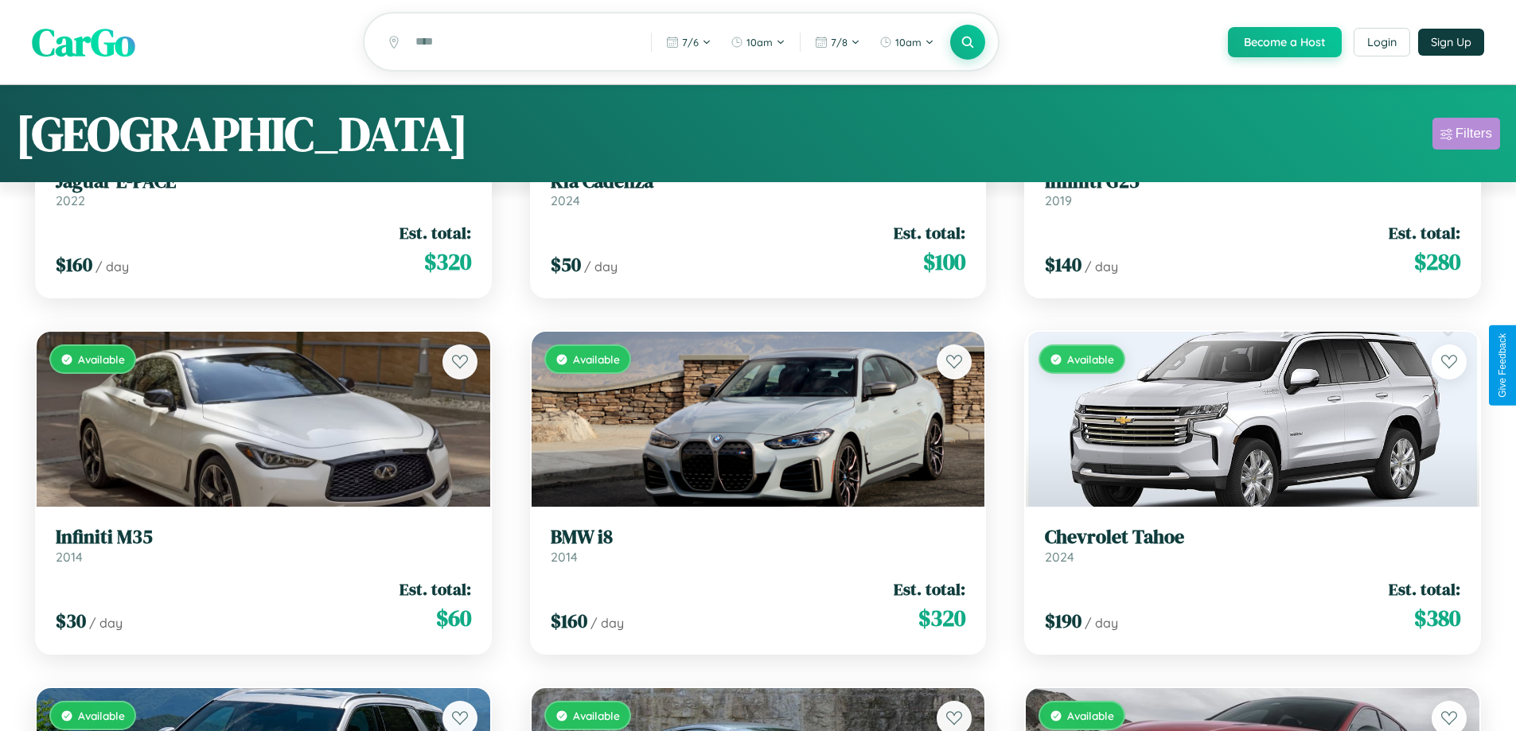
click at [1466, 136] on div "Filters" at bounding box center [1473, 134] width 37 height 16
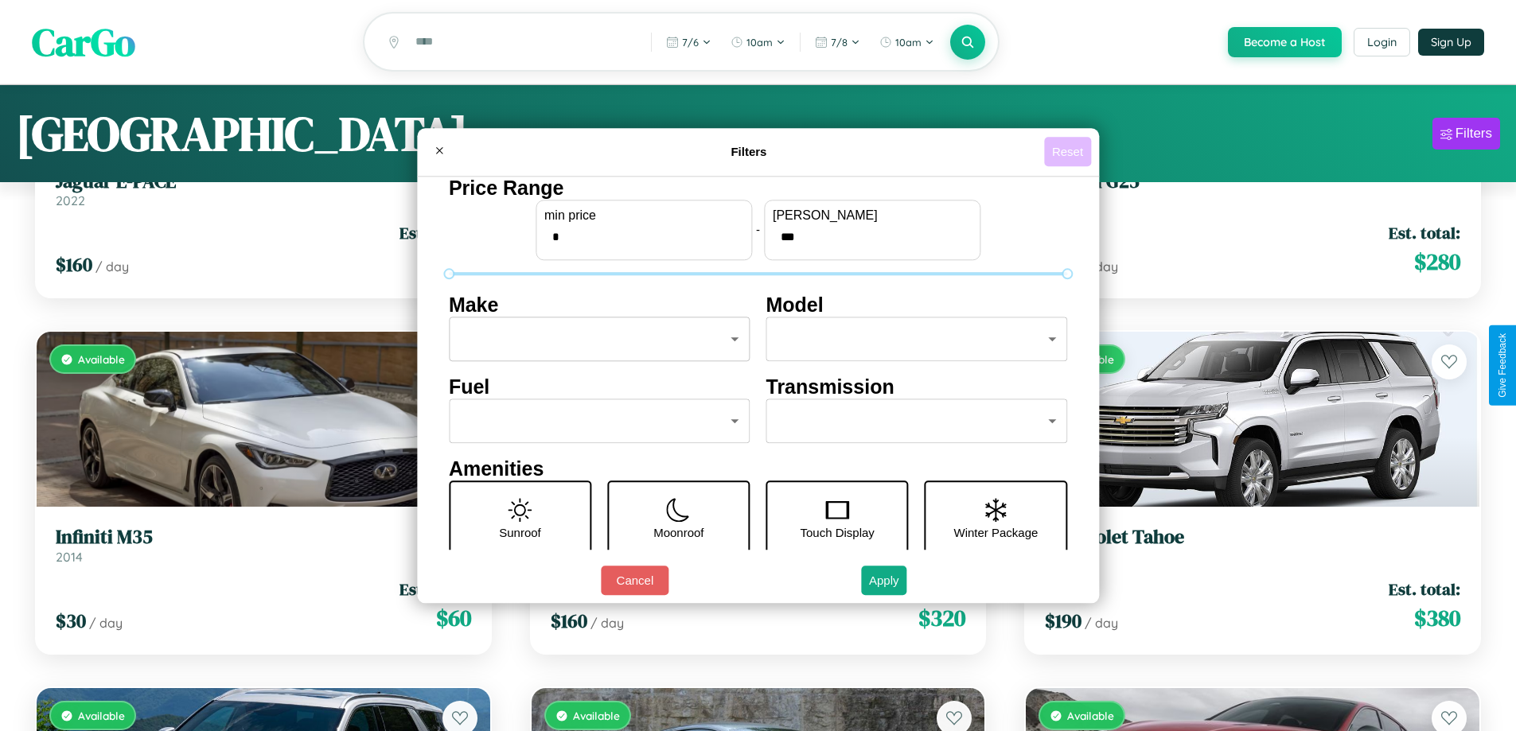
click at [1069, 151] on button "Reset" at bounding box center [1067, 151] width 47 height 29
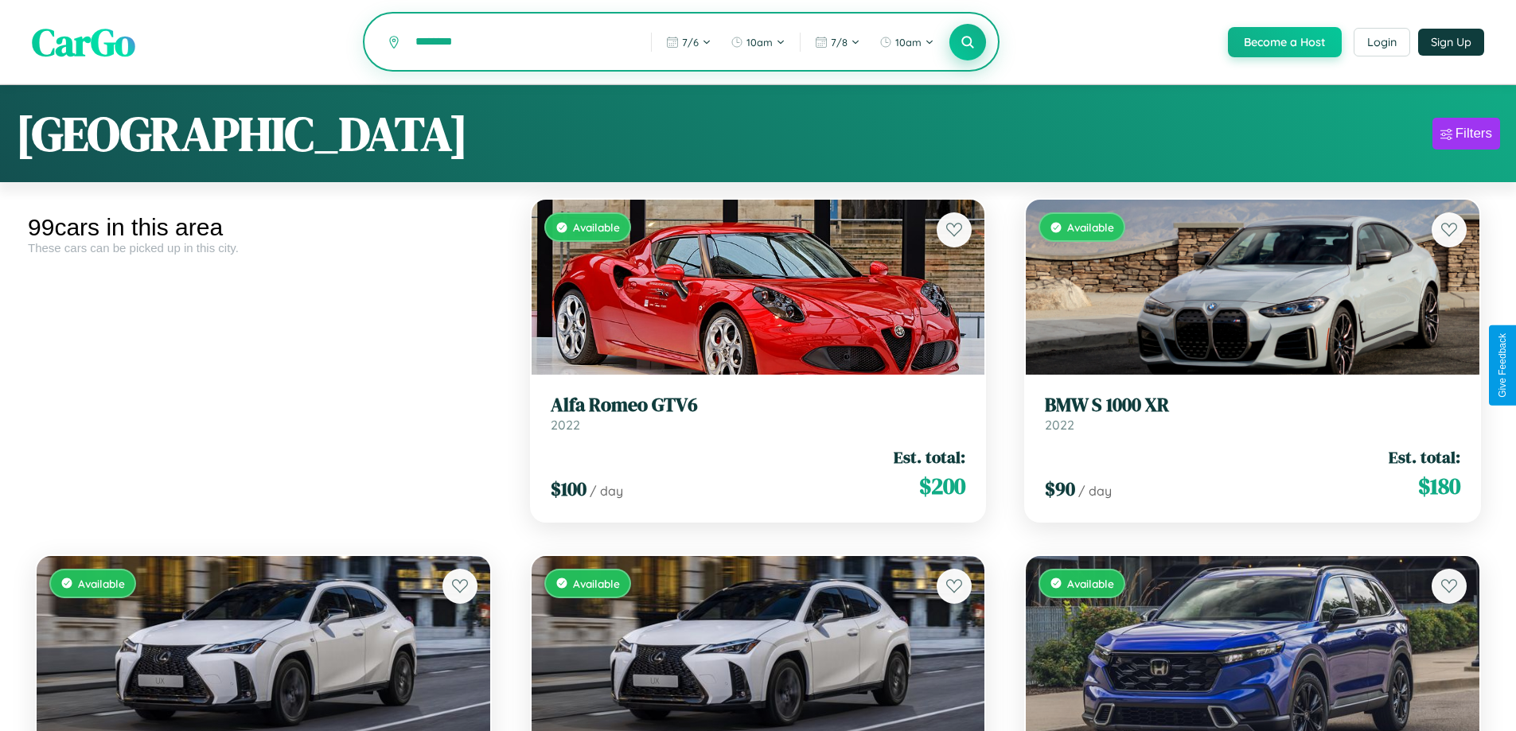
type input "********"
click at [967, 43] on icon at bounding box center [967, 41] width 15 height 15
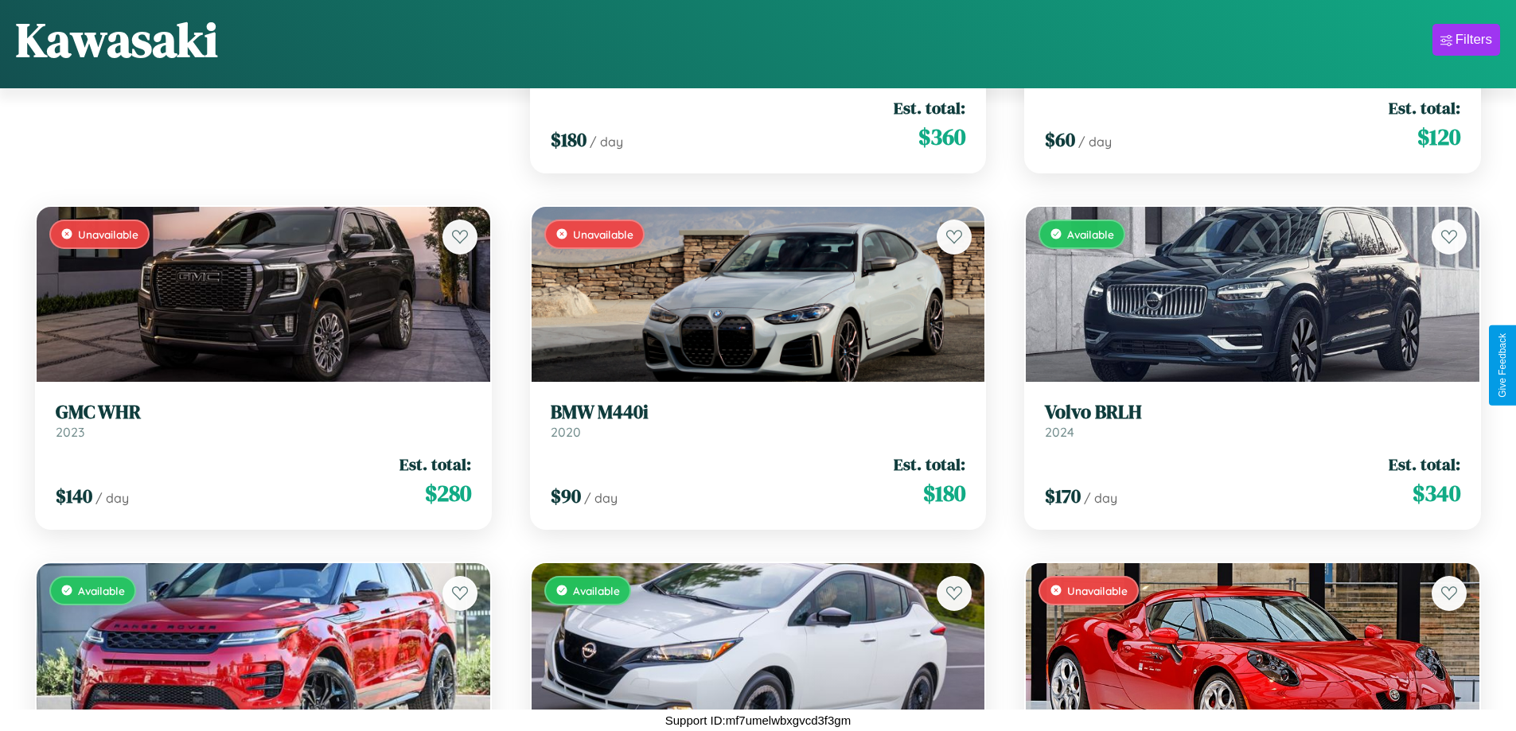
scroll to position [2718, 0]
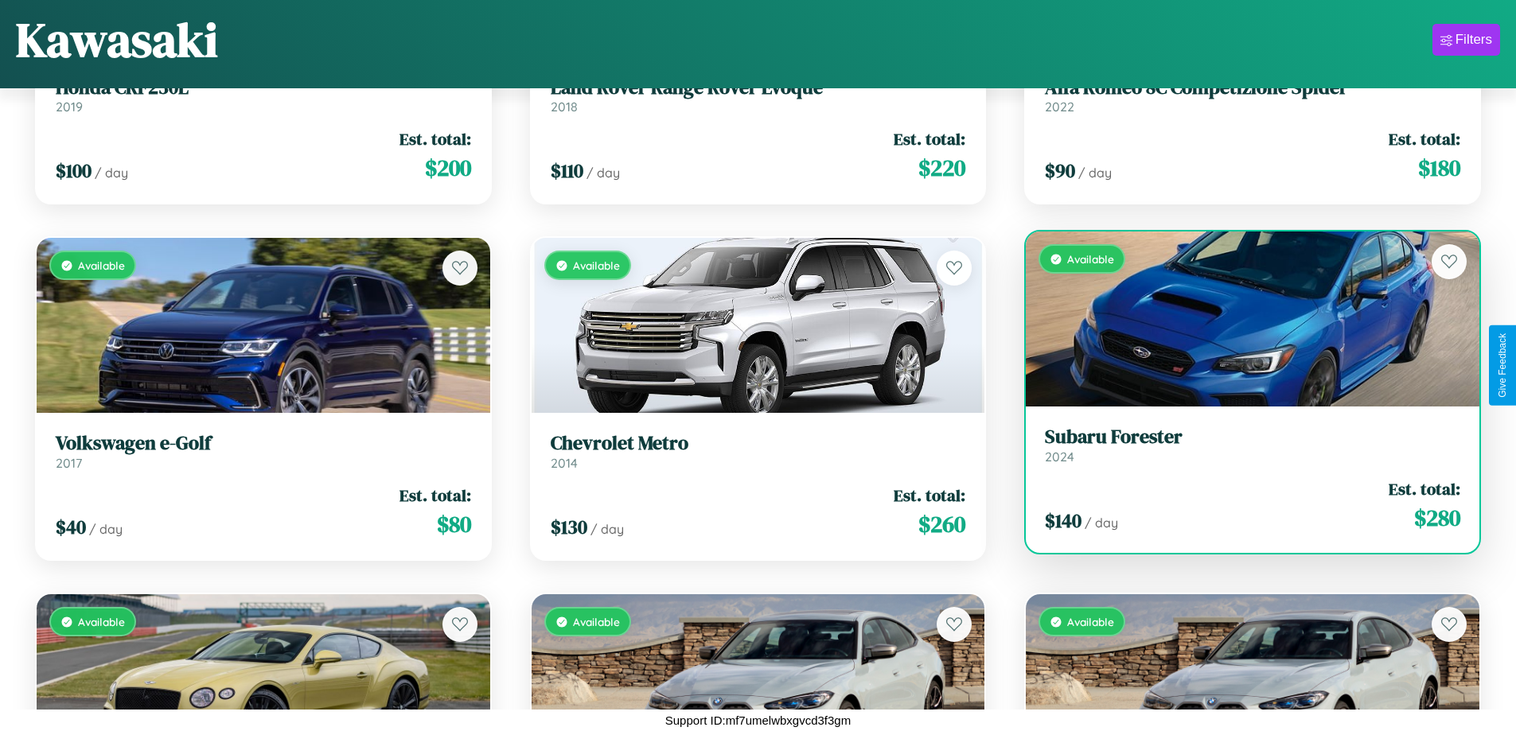
click at [1242, 319] on div "Available" at bounding box center [1253, 319] width 454 height 175
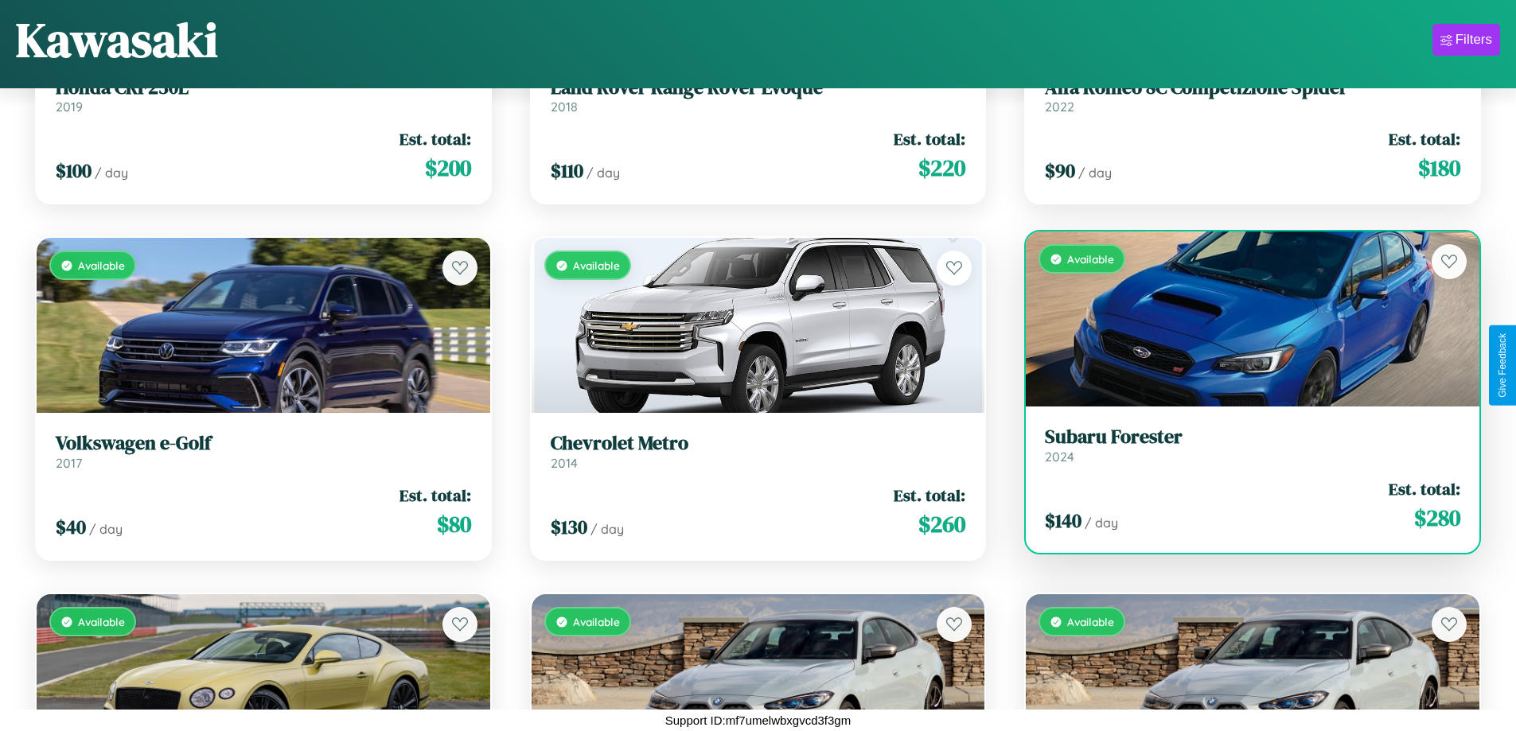
click at [1242, 319] on div "Available" at bounding box center [1253, 319] width 454 height 175
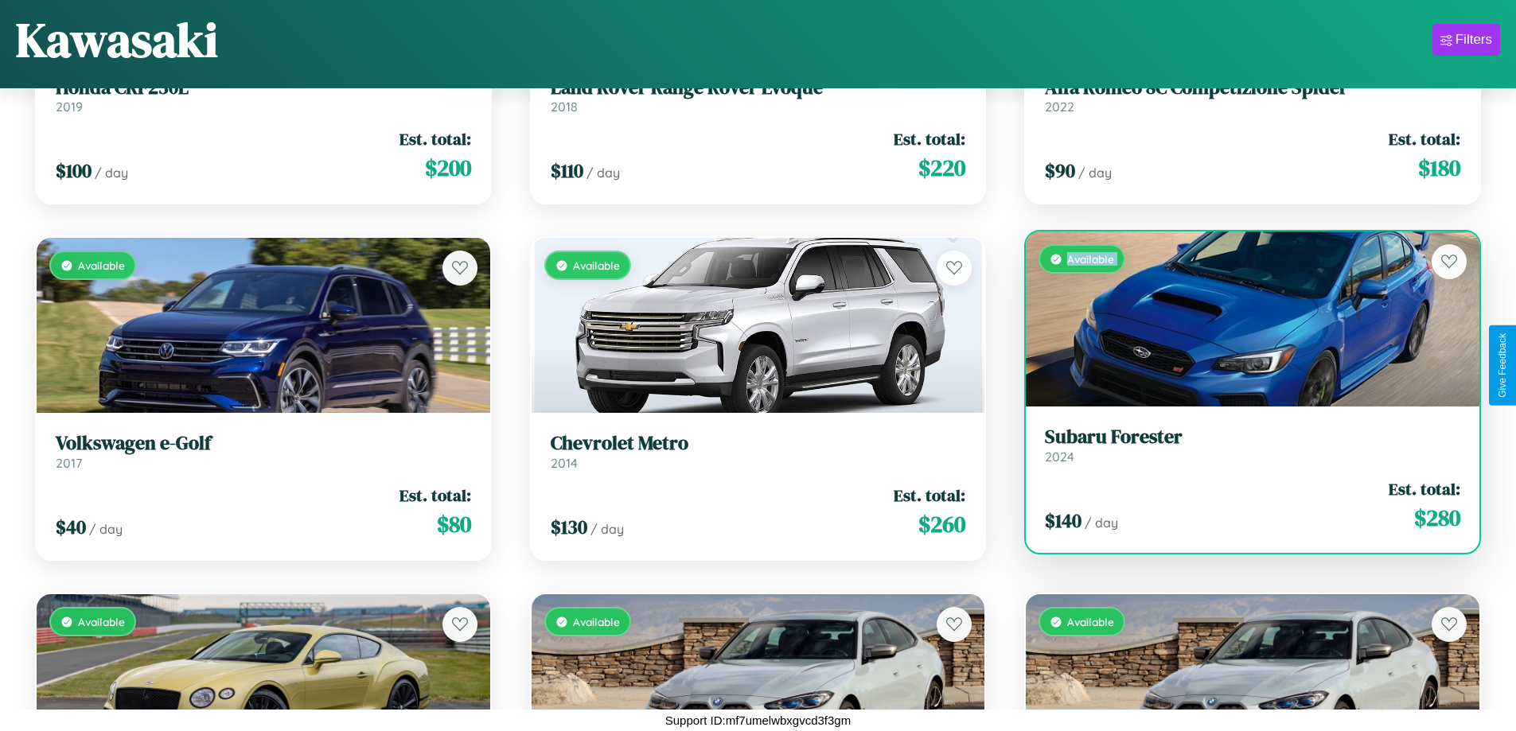
click at [1242, 319] on div "Available" at bounding box center [1253, 319] width 454 height 175
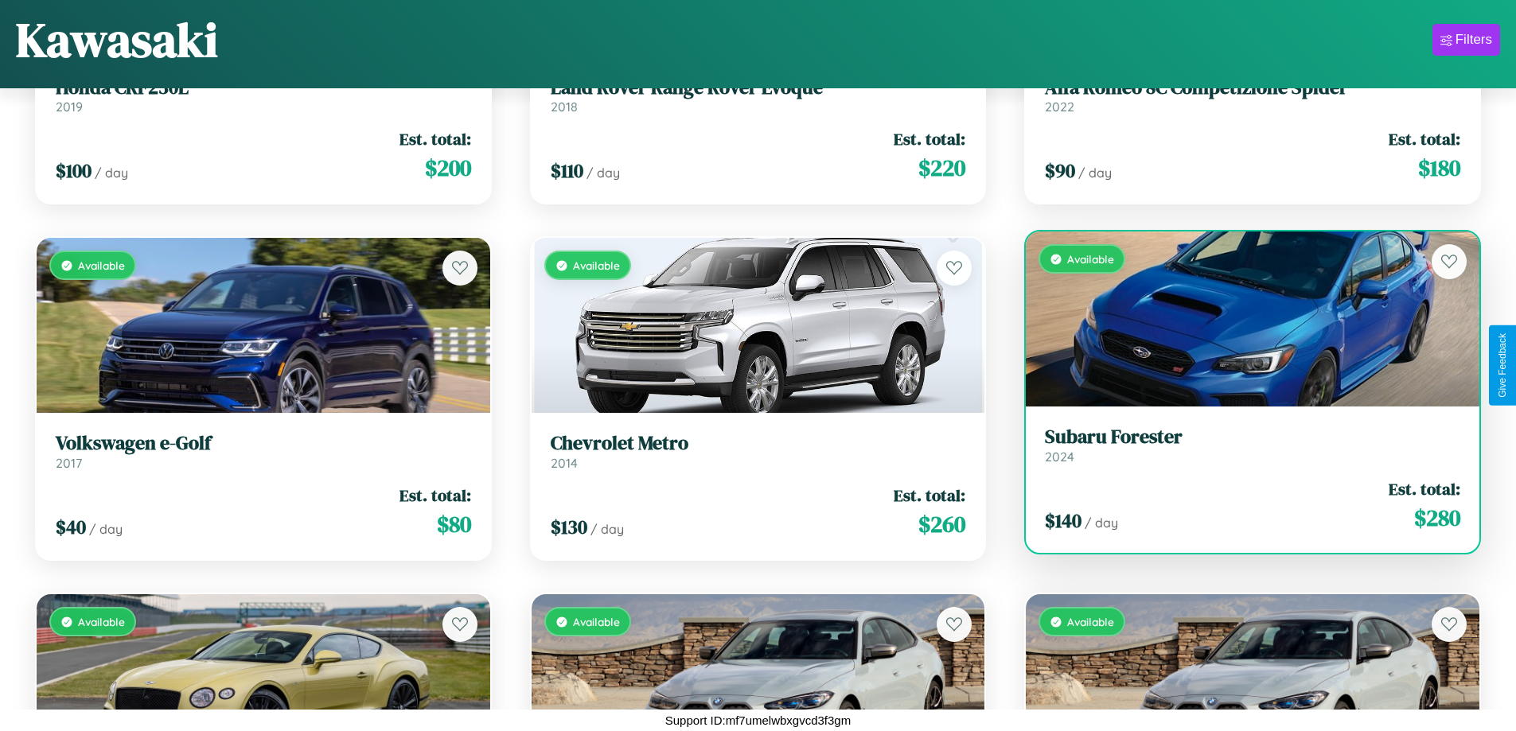
click at [1242, 319] on div "Available" at bounding box center [1253, 319] width 454 height 175
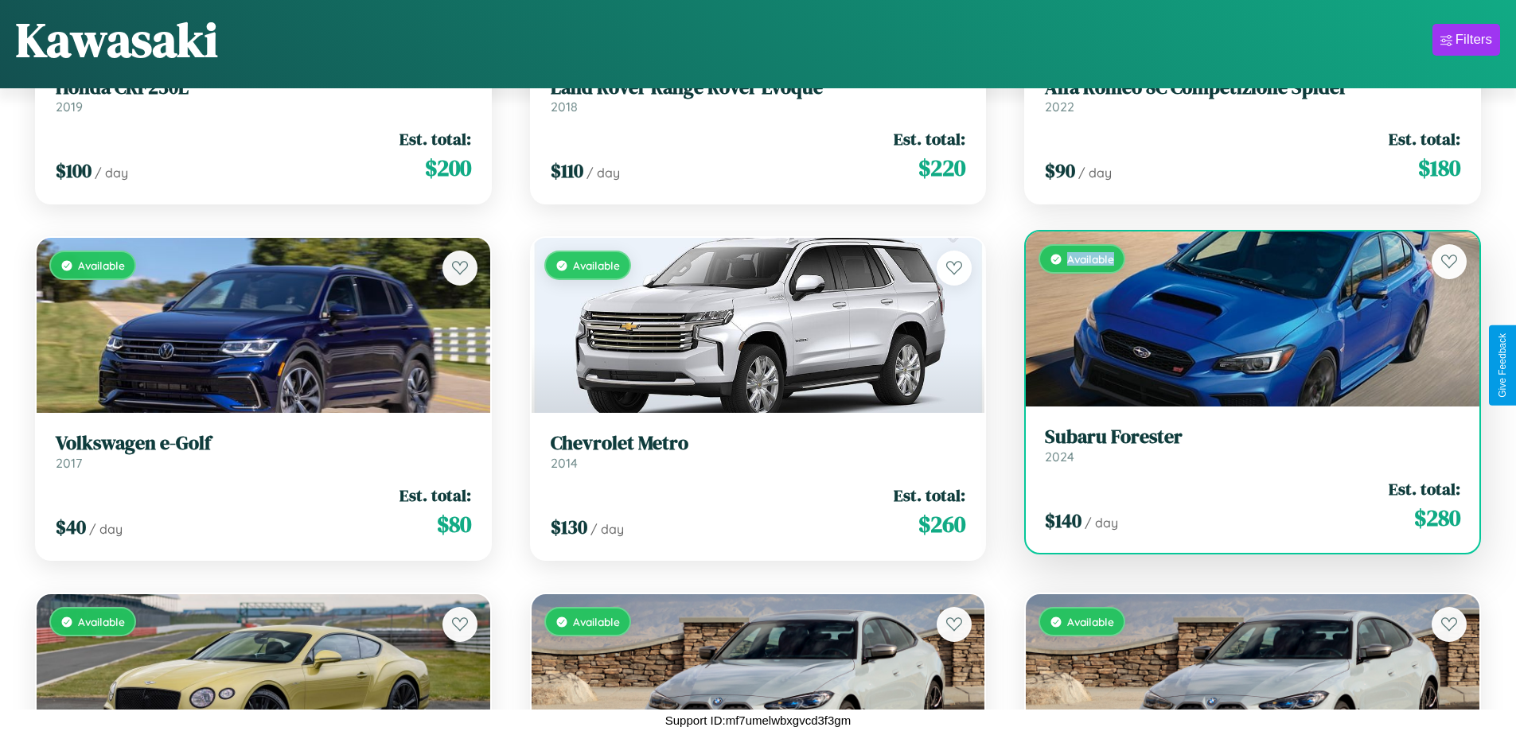
click at [1242, 319] on div "Available" at bounding box center [1253, 319] width 454 height 175
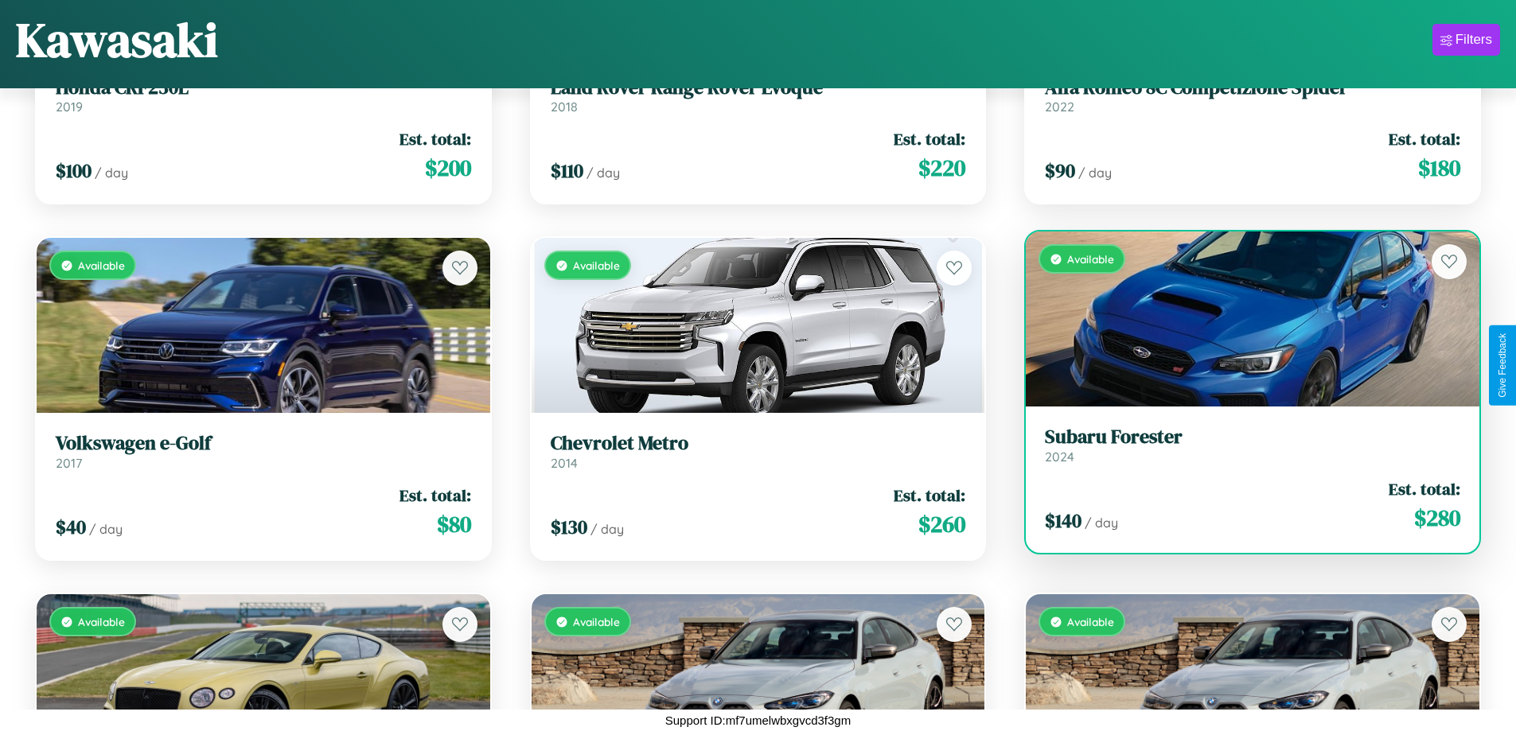
click at [1242, 445] on h3 "Subaru Forester" at bounding box center [1252, 437] width 415 height 23
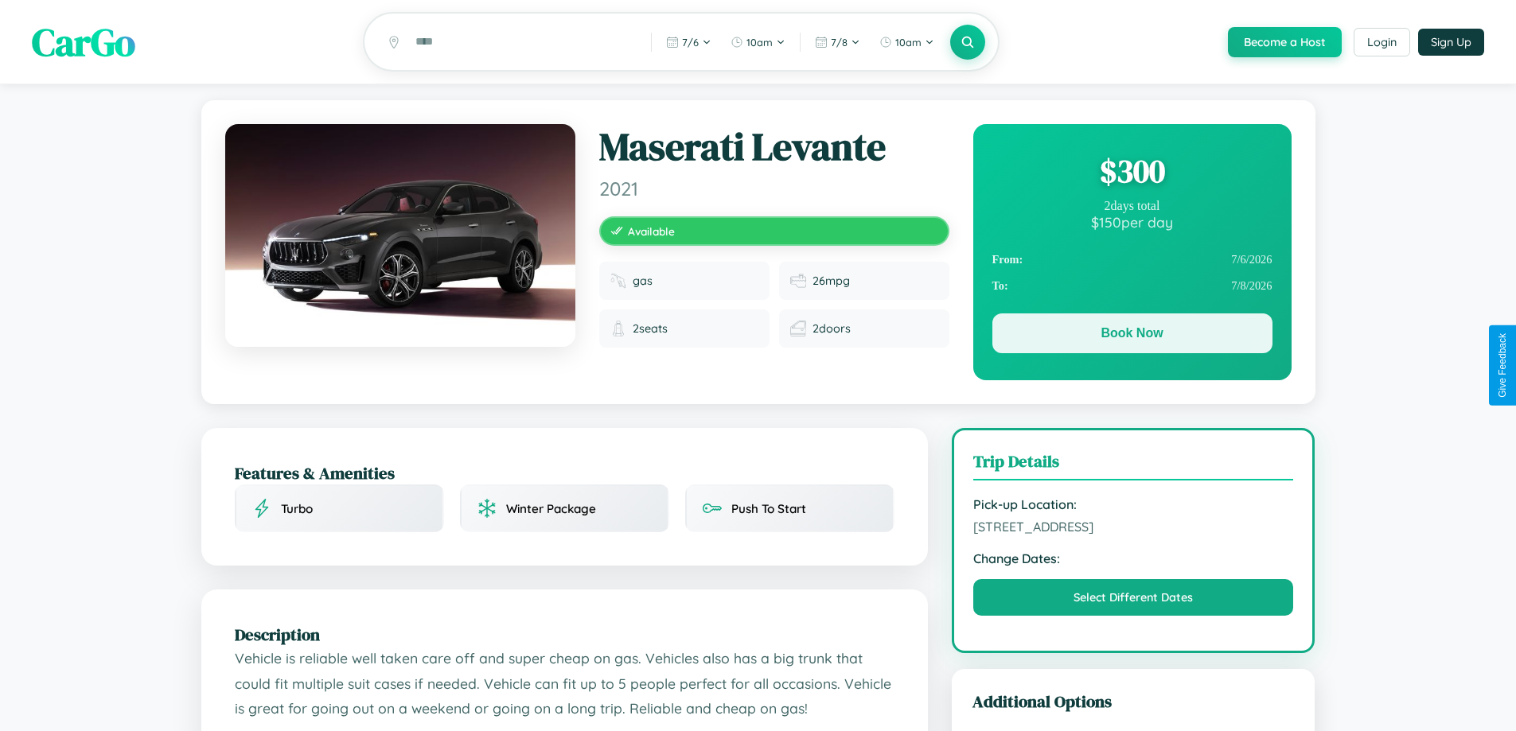
click at [1132, 336] on button "Book Now" at bounding box center [1132, 334] width 280 height 40
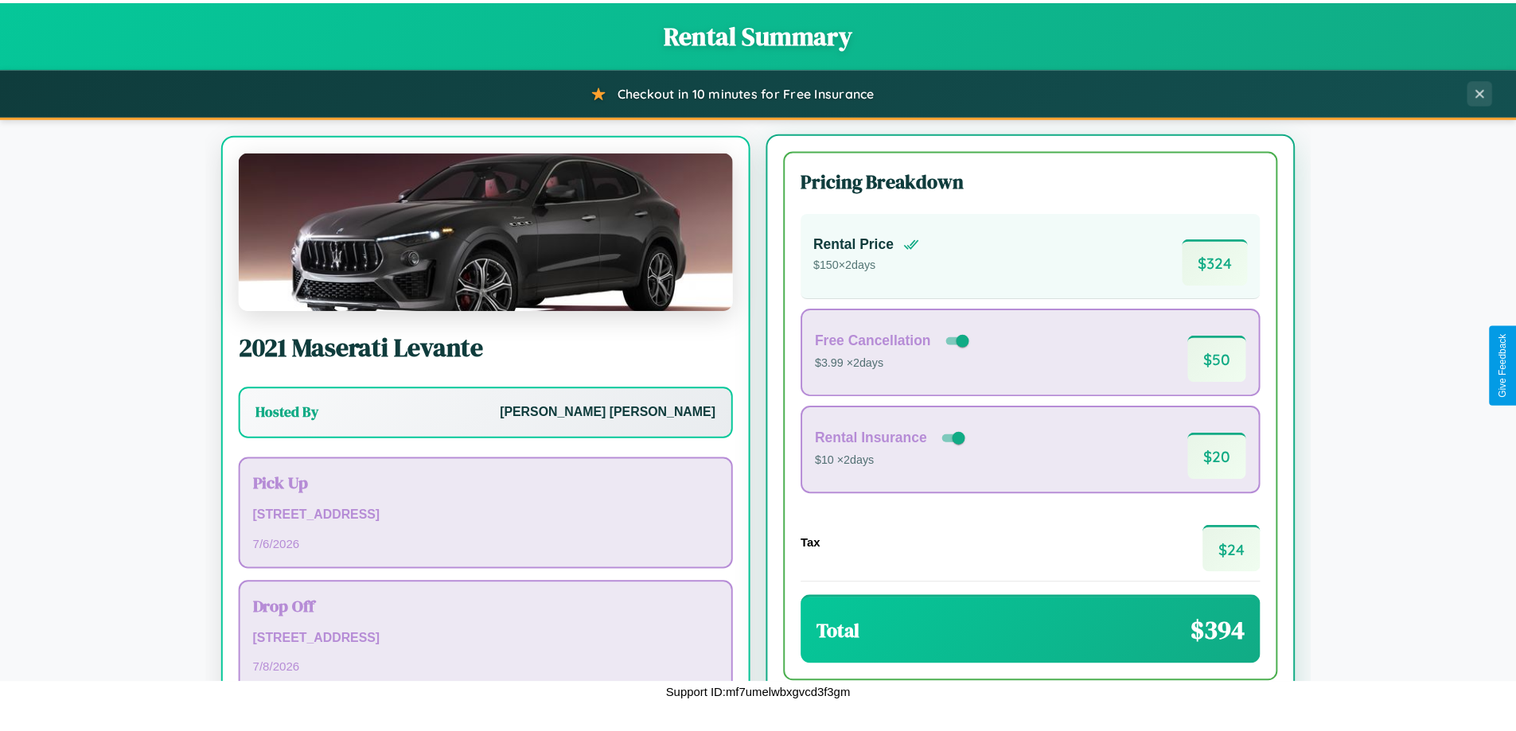
scroll to position [74, 0]
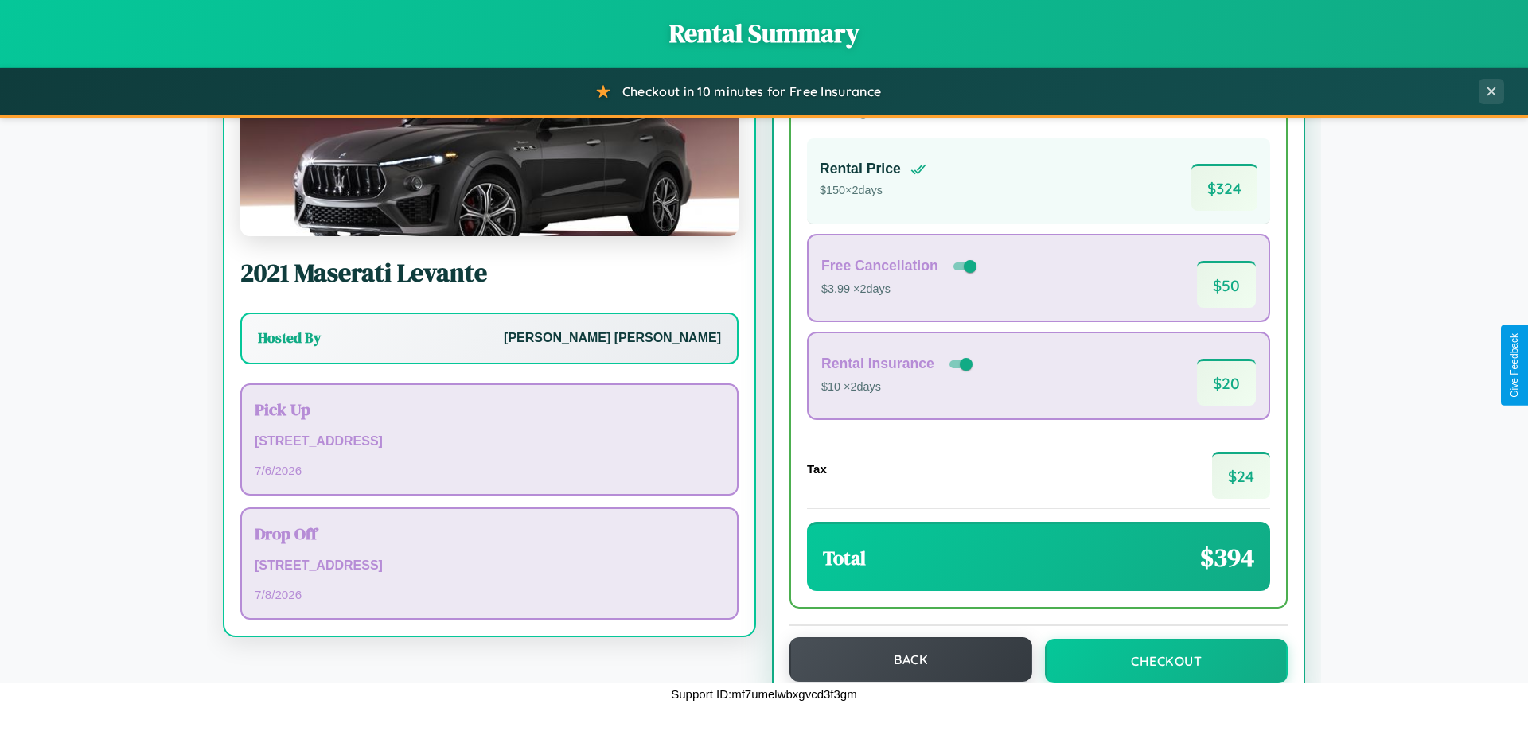
click at [903, 661] on button "Back" at bounding box center [910, 659] width 243 height 45
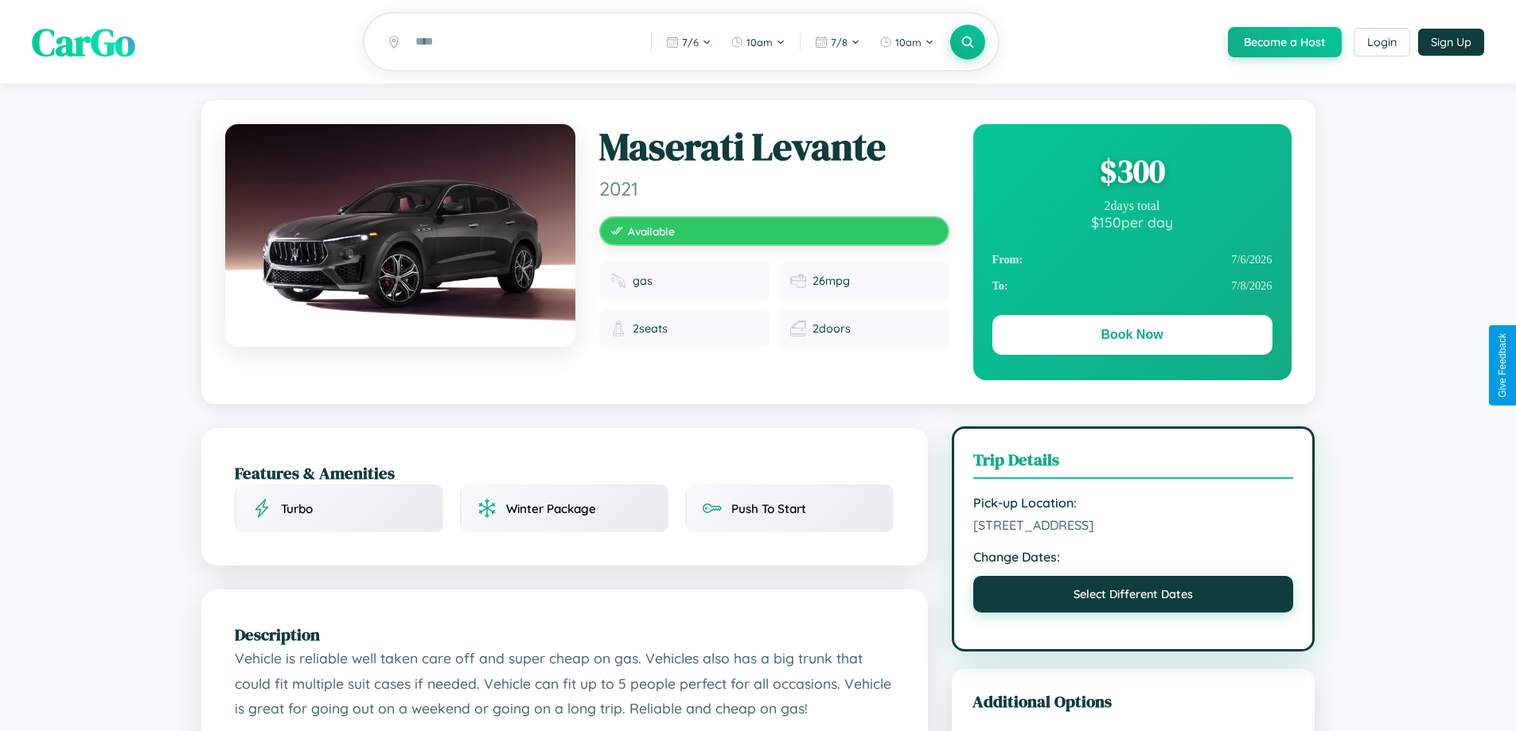
click at [1133, 598] on button "Select Different Dates" at bounding box center [1133, 594] width 321 height 37
select select "*"
select select "****"
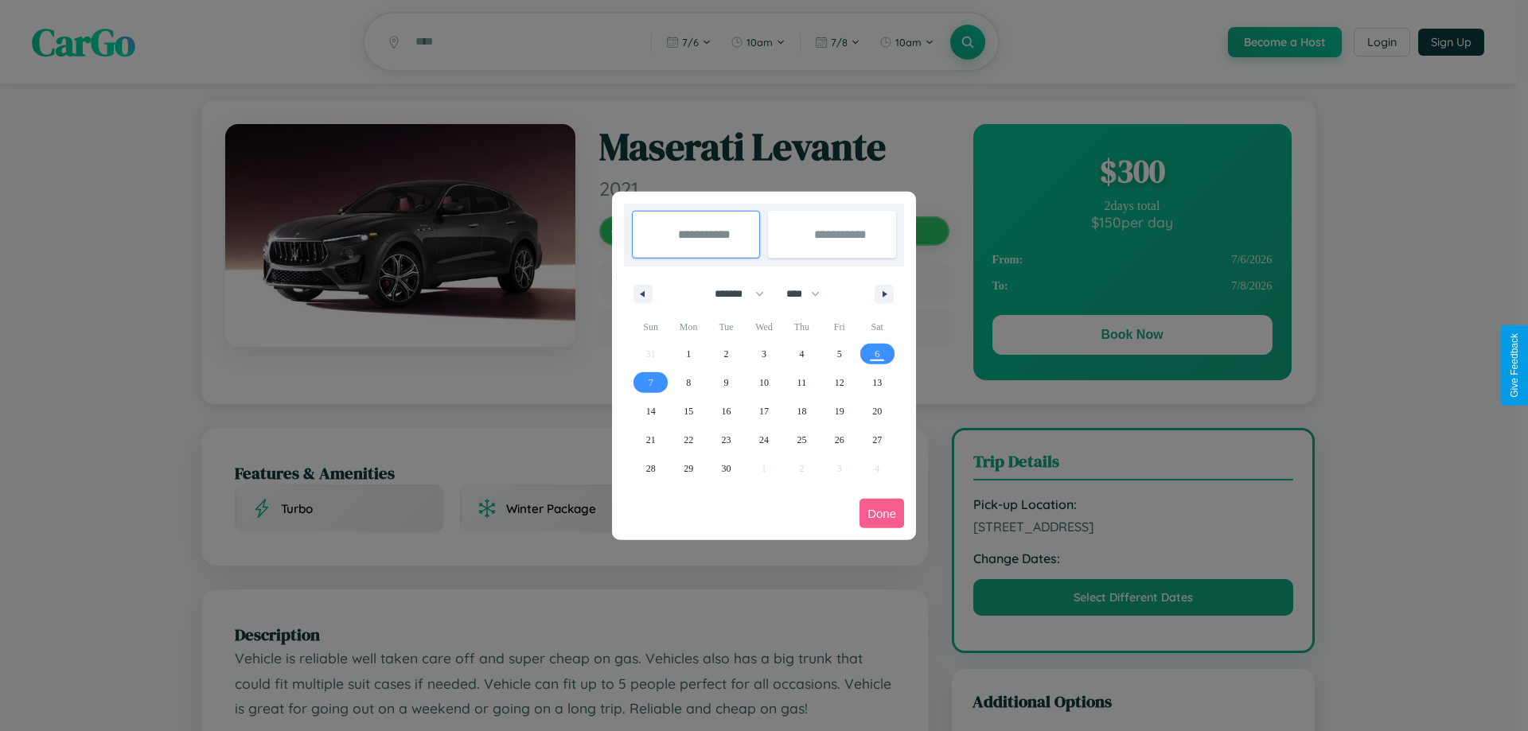
drag, startPoint x: 732, startPoint y: 294, endPoint x: 764, endPoint y: 319, distance: 40.8
click at [732, 294] on select "******* ******** ***** ***** *** **** **** ****** ********* ******* ******** **…" at bounding box center [737, 294] width 68 height 26
select select "*"
drag, startPoint x: 810, startPoint y: 294, endPoint x: 764, endPoint y: 319, distance: 52.7
click at [810, 294] on select "**** **** **** **** **** **** **** **** **** **** **** **** **** **** **** ****…" at bounding box center [802, 294] width 48 height 26
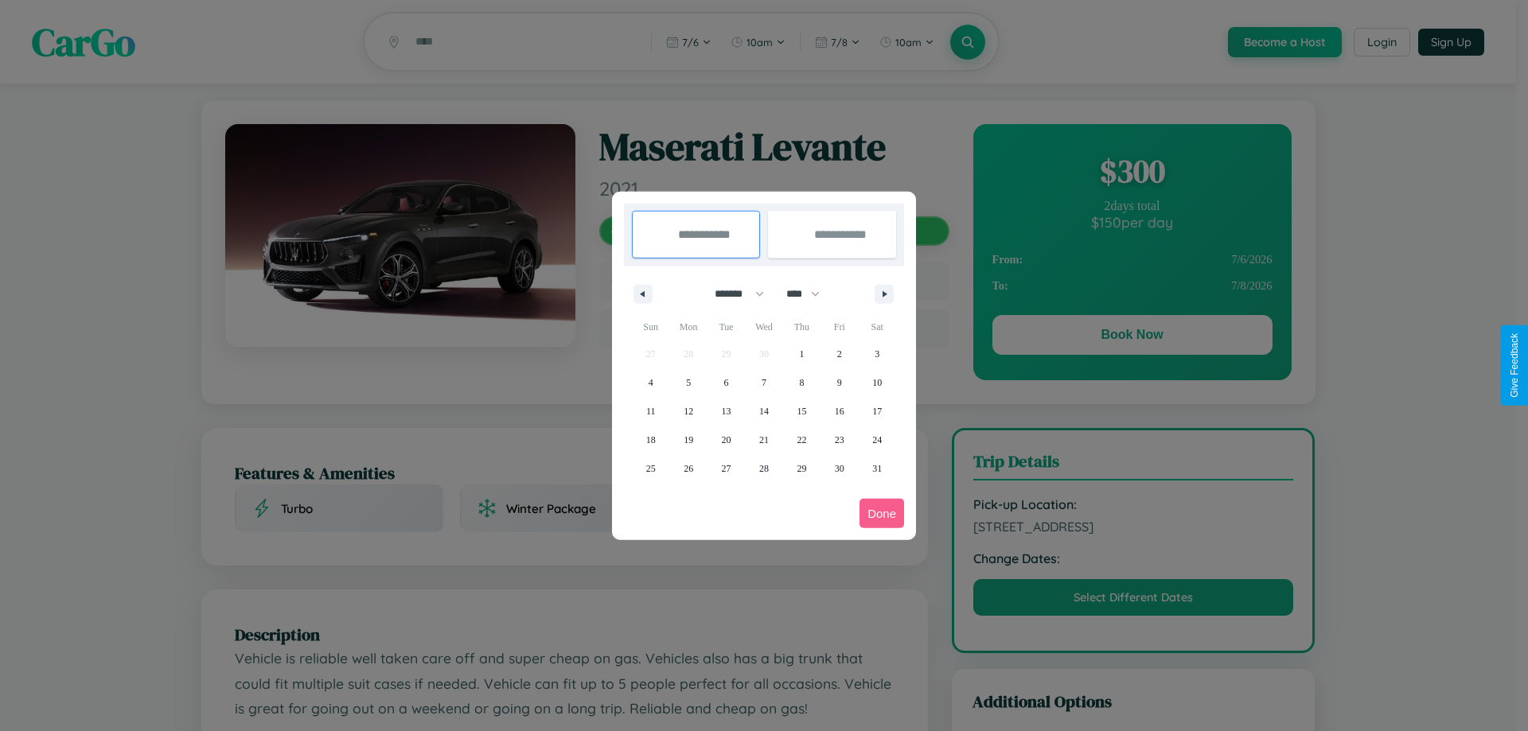
select select "****"
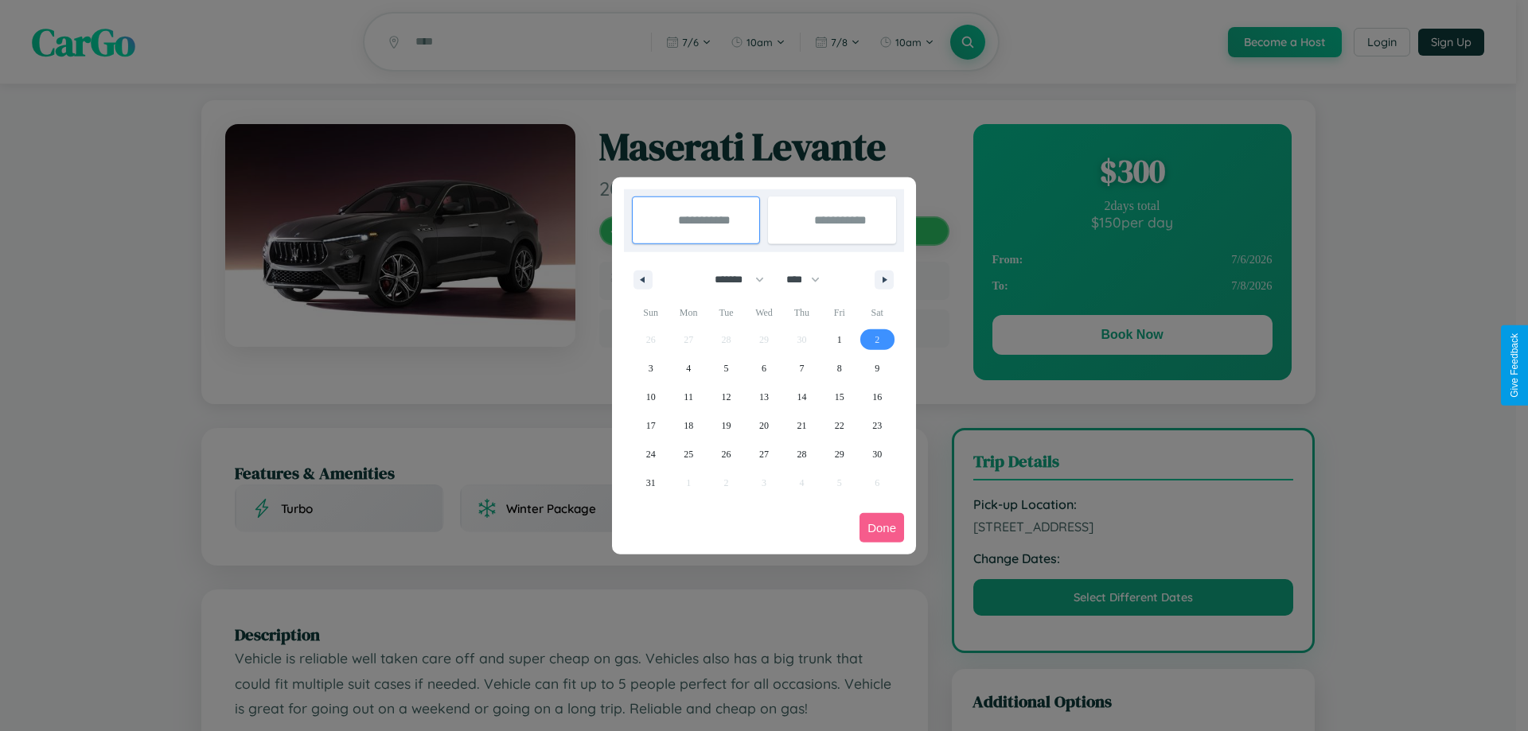
click at [877, 339] on span "2" at bounding box center [876, 339] width 5 height 29
type input "**********"
click at [726, 396] on span "12" at bounding box center [727, 397] width 10 height 29
type input "**********"
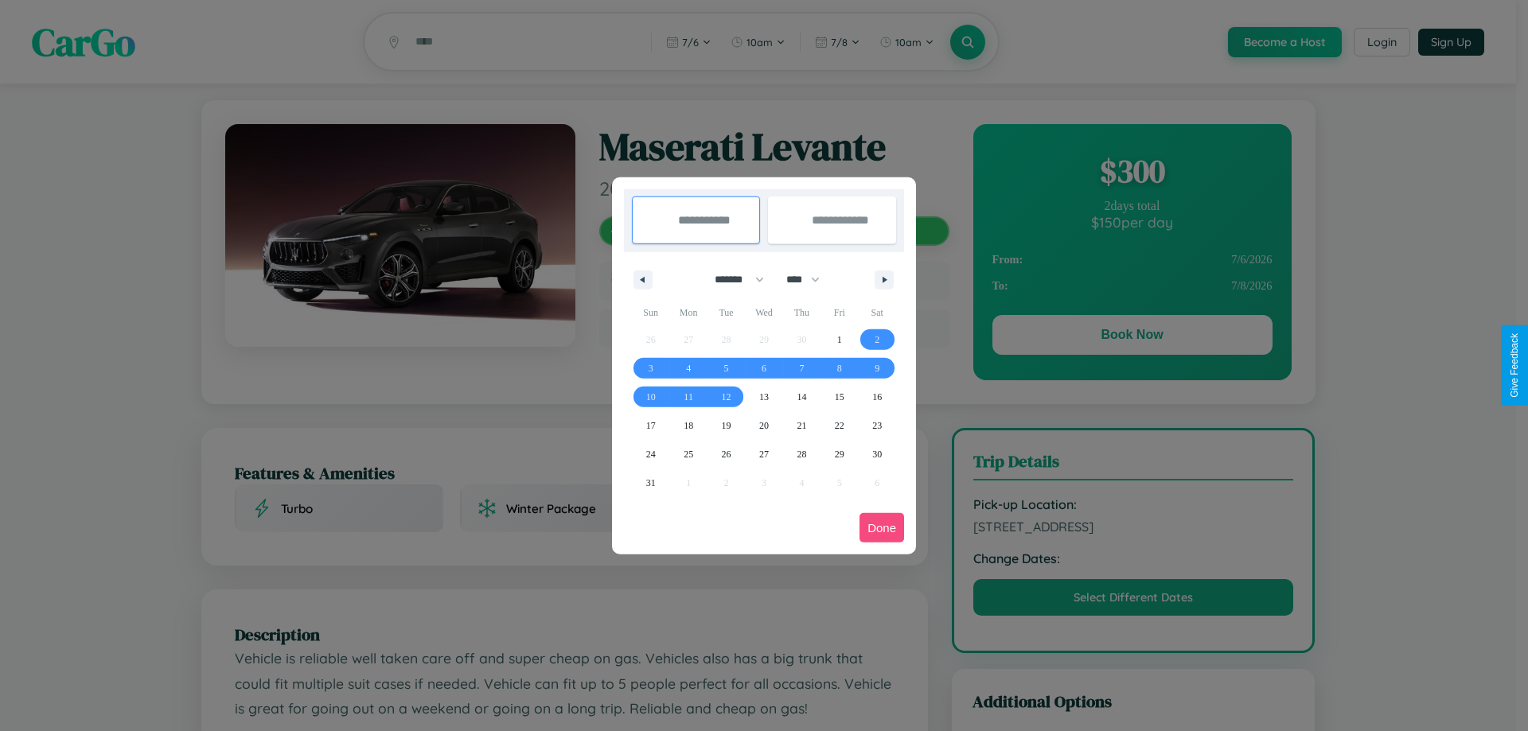
click at [882, 528] on button "Done" at bounding box center [881, 527] width 45 height 29
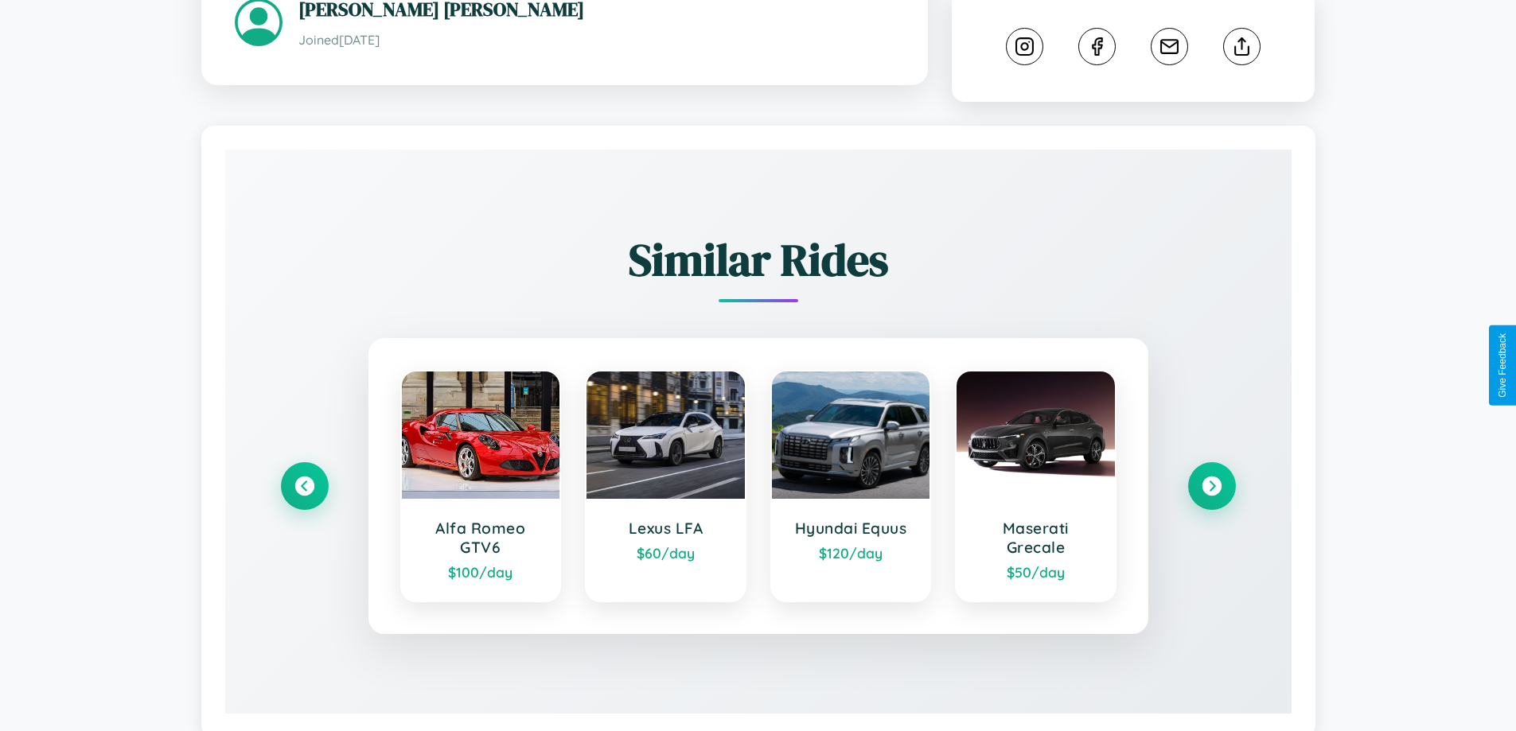
scroll to position [886, 0]
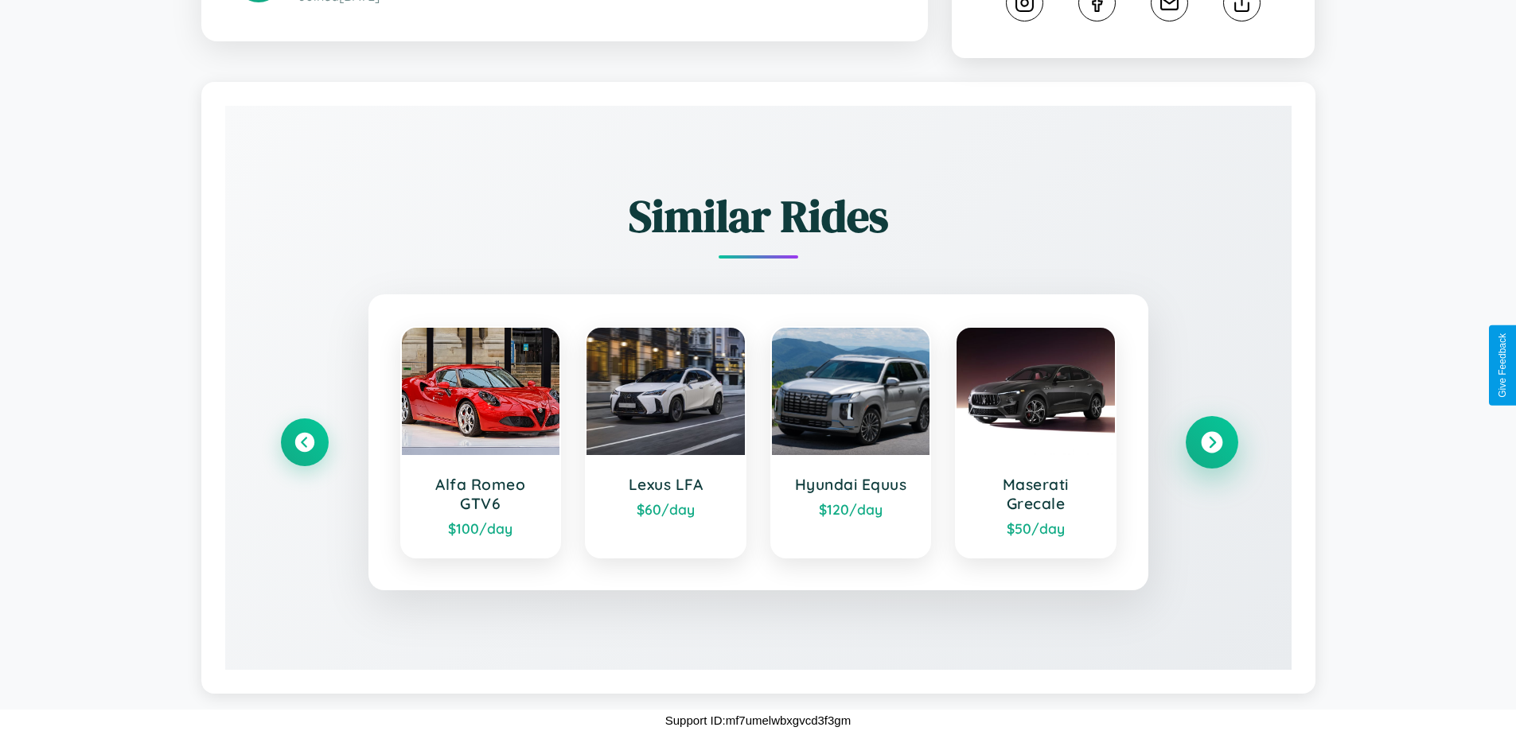
click at [1211, 442] on icon at bounding box center [1211, 442] width 21 height 21
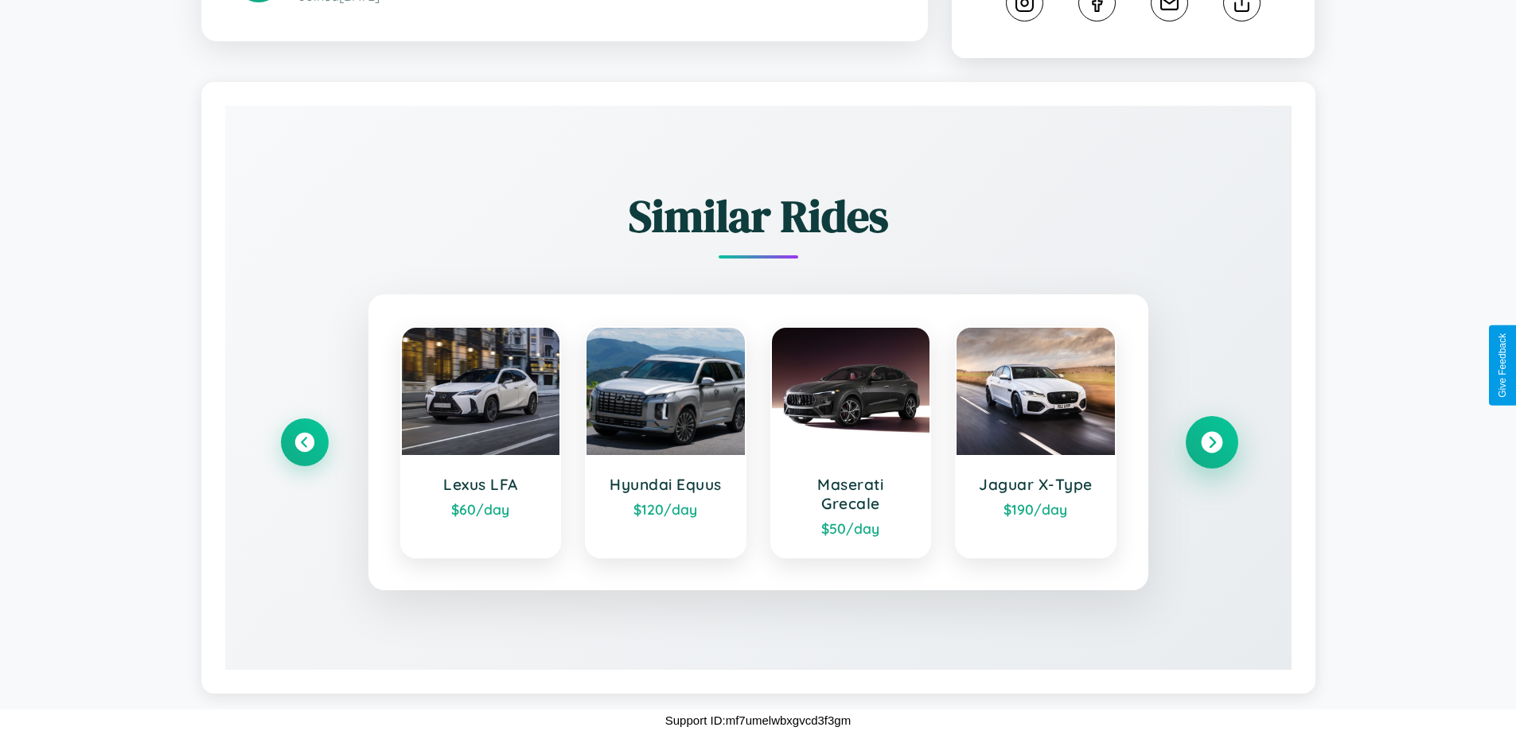
click at [1211, 442] on icon at bounding box center [1211, 442] width 21 height 21
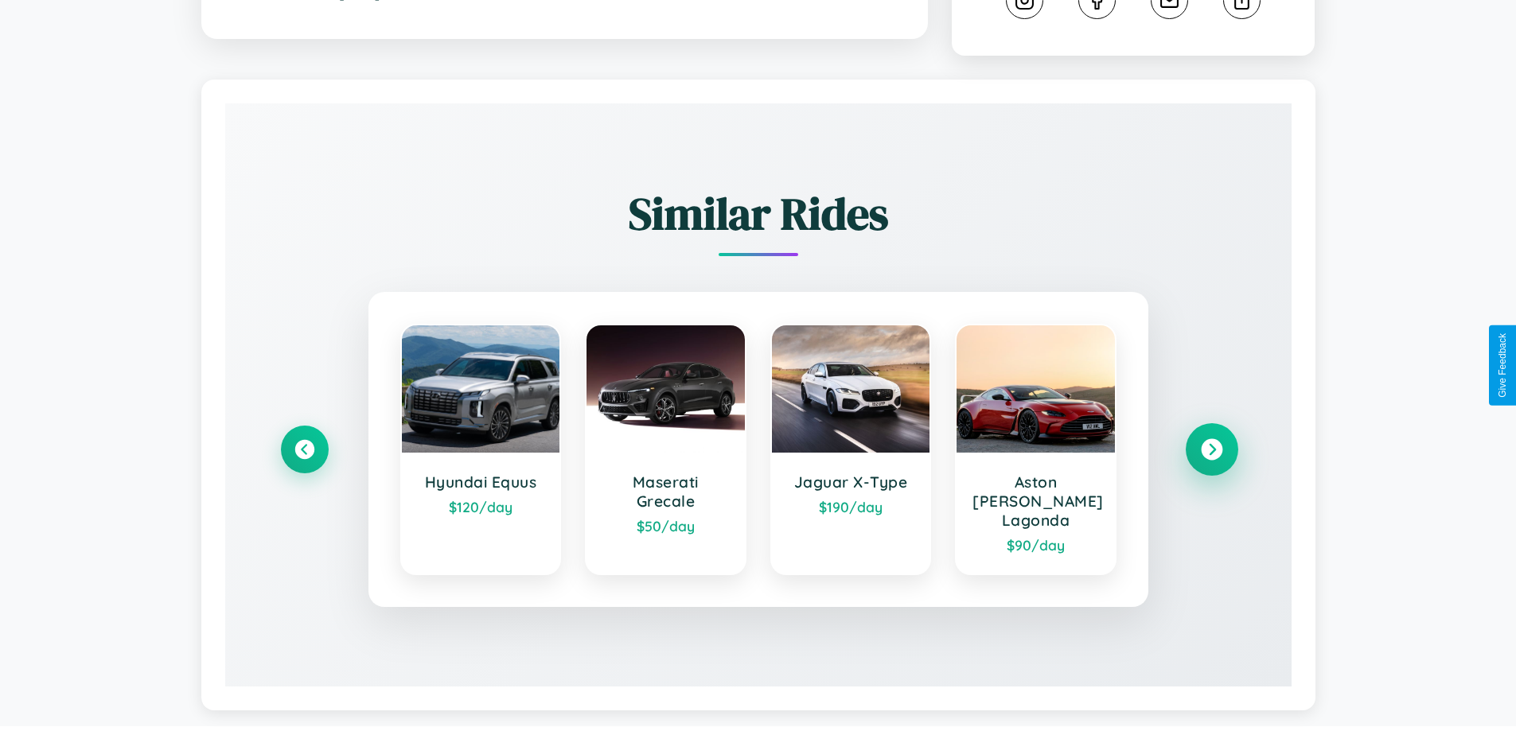
click at [1211, 442] on icon at bounding box center [1211, 449] width 21 height 21
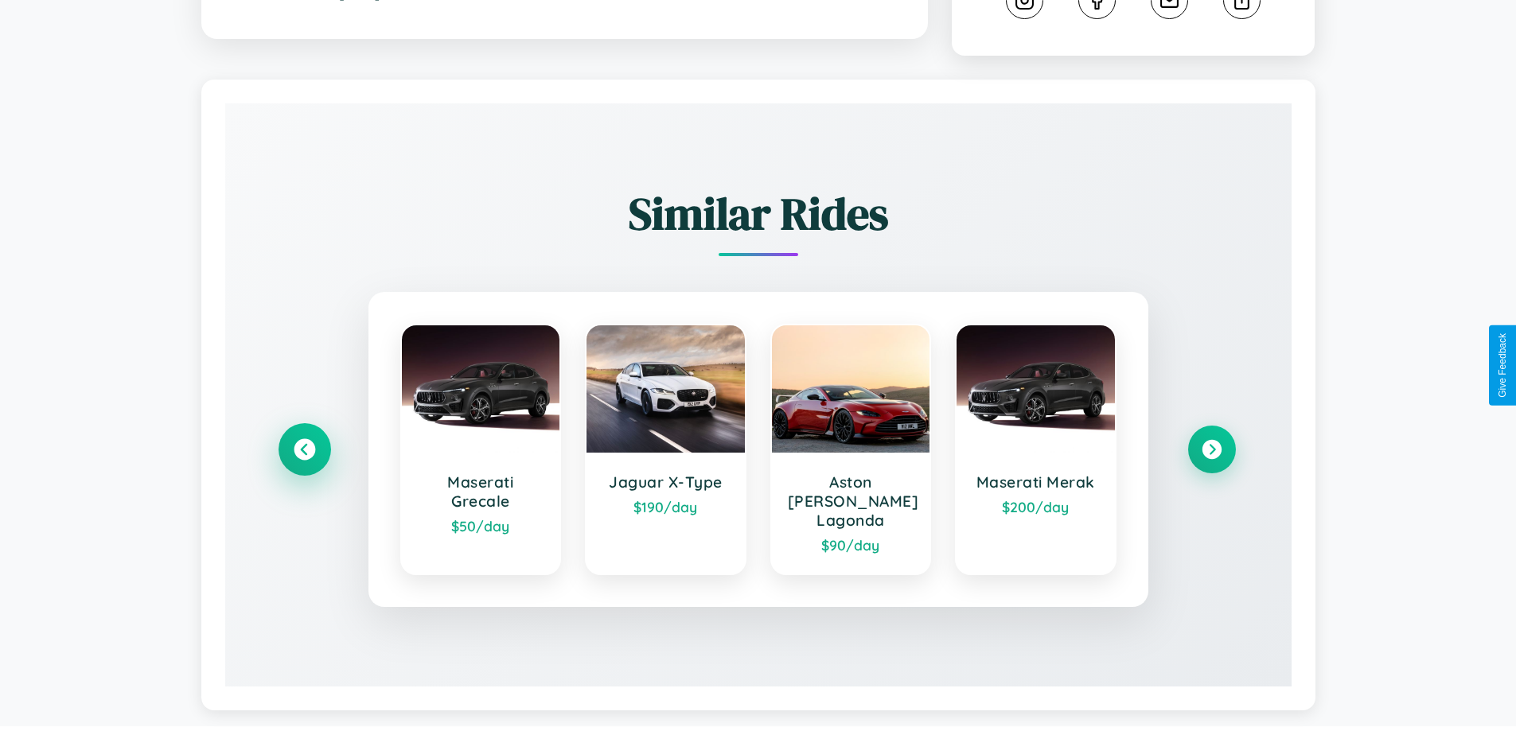
click at [304, 442] on icon at bounding box center [304, 449] width 21 height 21
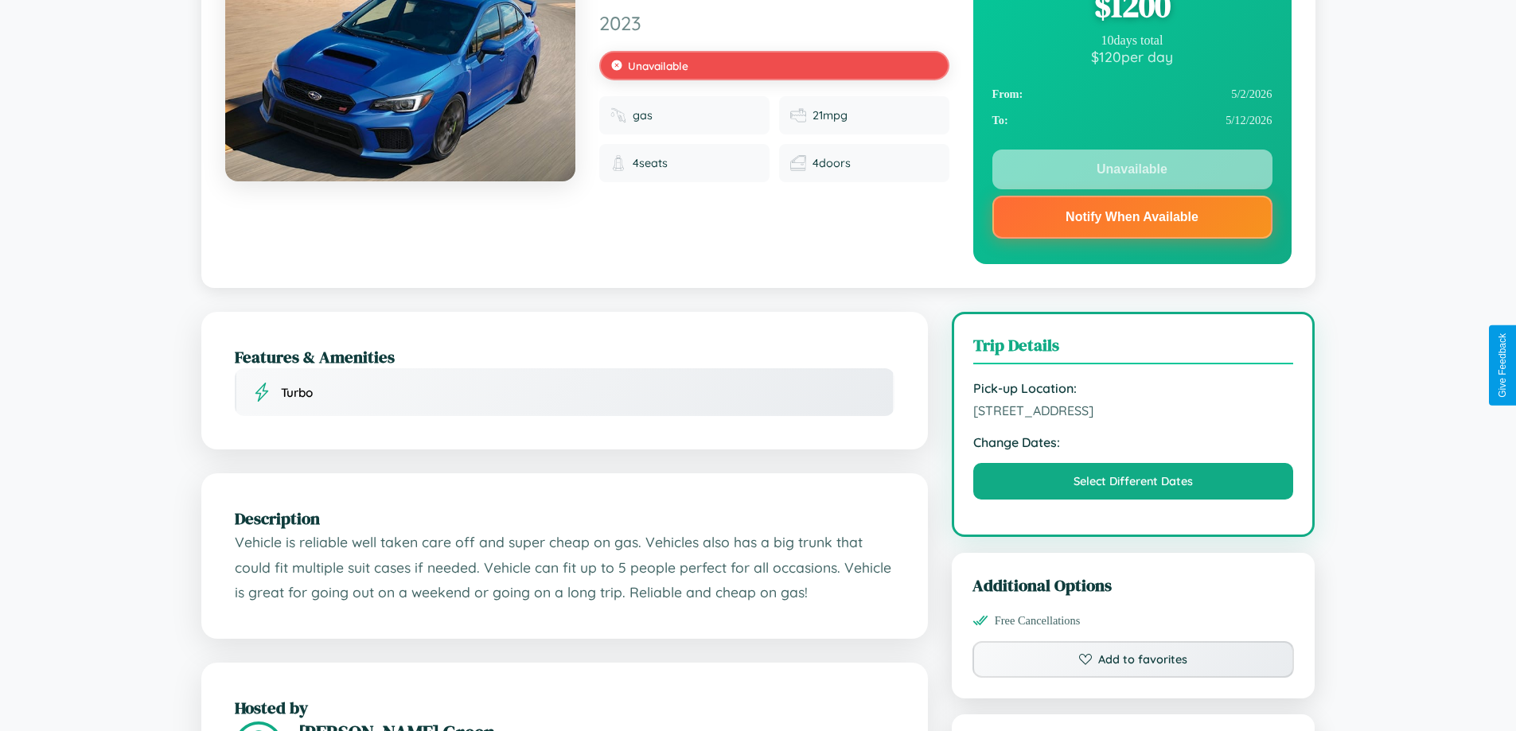
scroll to position [213, 0]
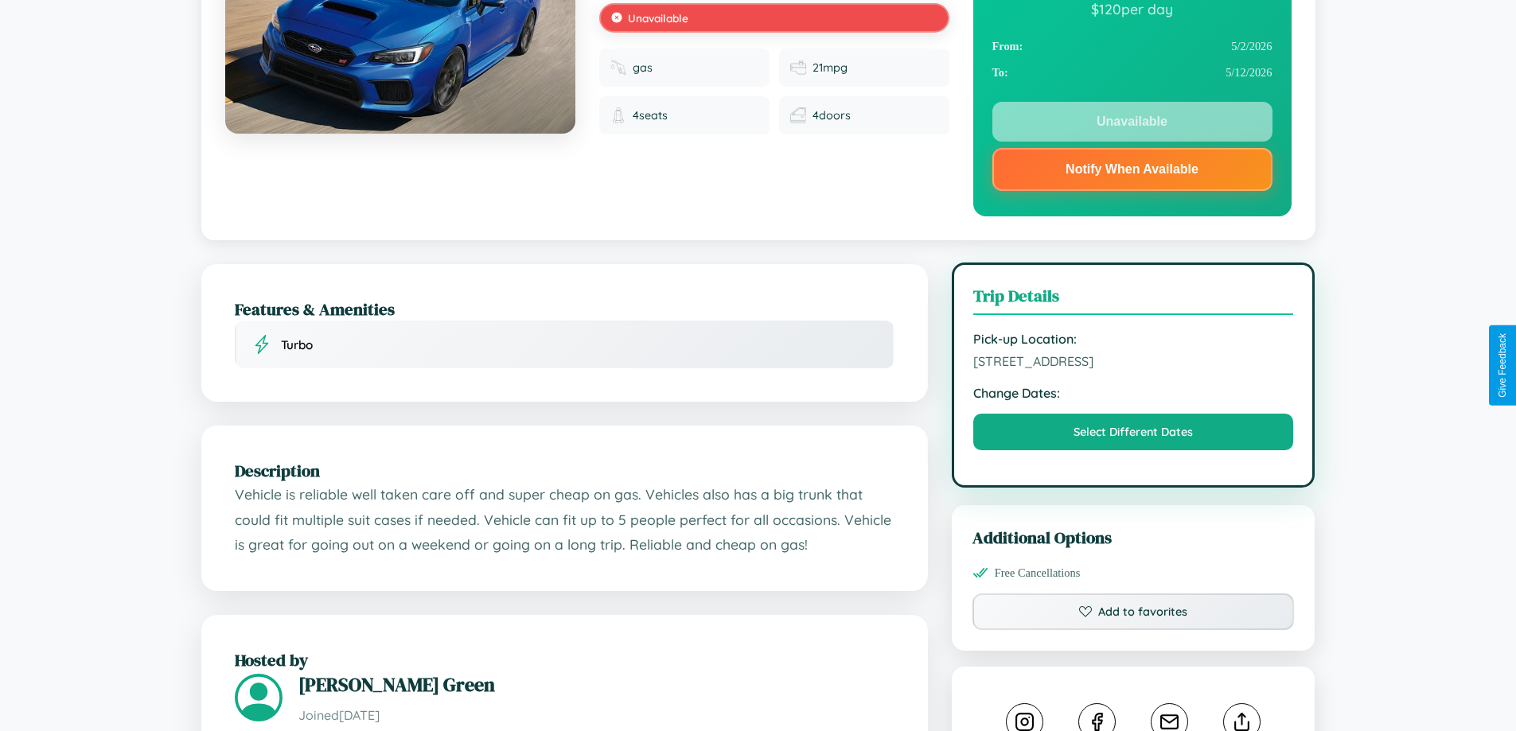
click at [1133, 364] on span "8028 Hillside Avenue Kyoto 42394 Japan" at bounding box center [1133, 361] width 321 height 16
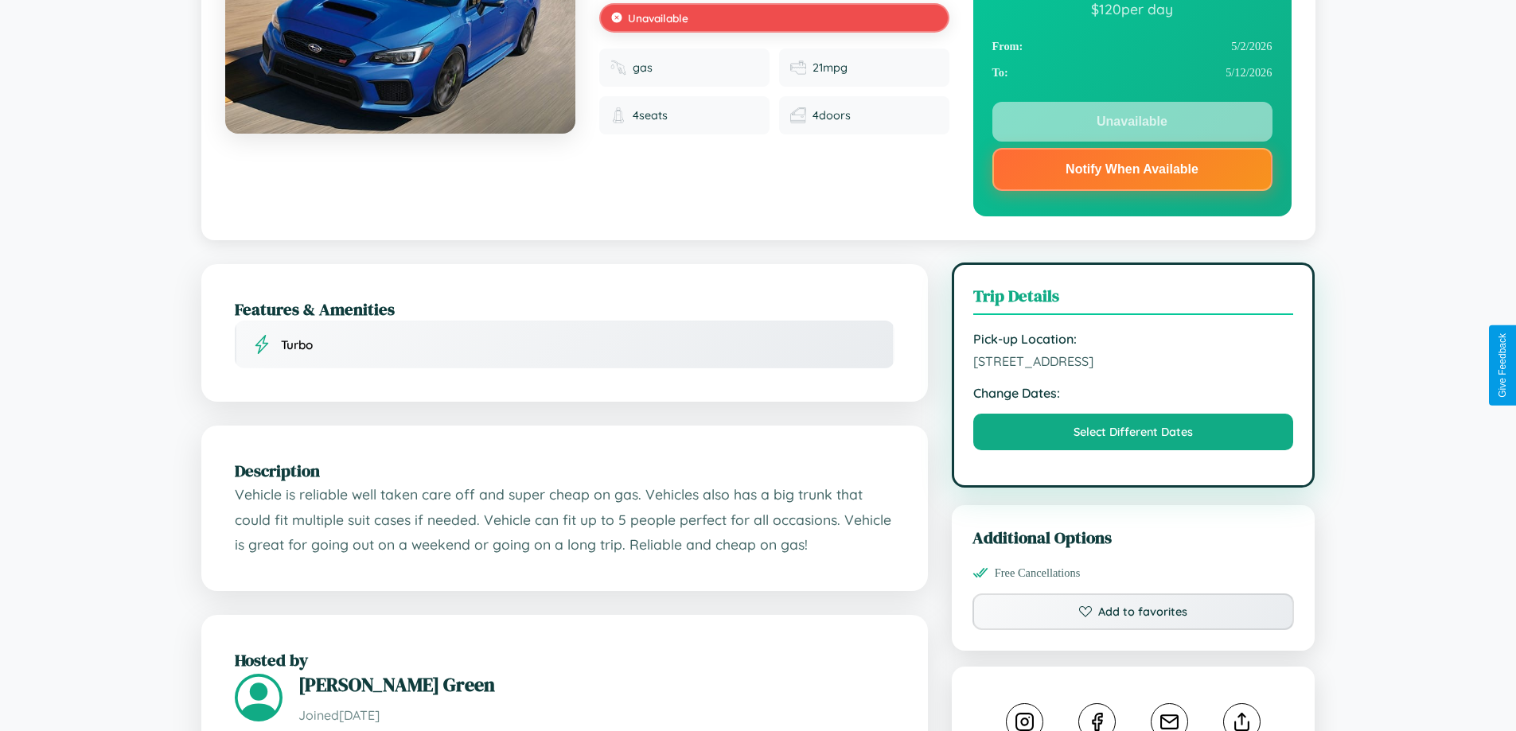
click at [1133, 364] on span "8028 Hillside Avenue Kyoto 42394 Japan" at bounding box center [1133, 361] width 321 height 16
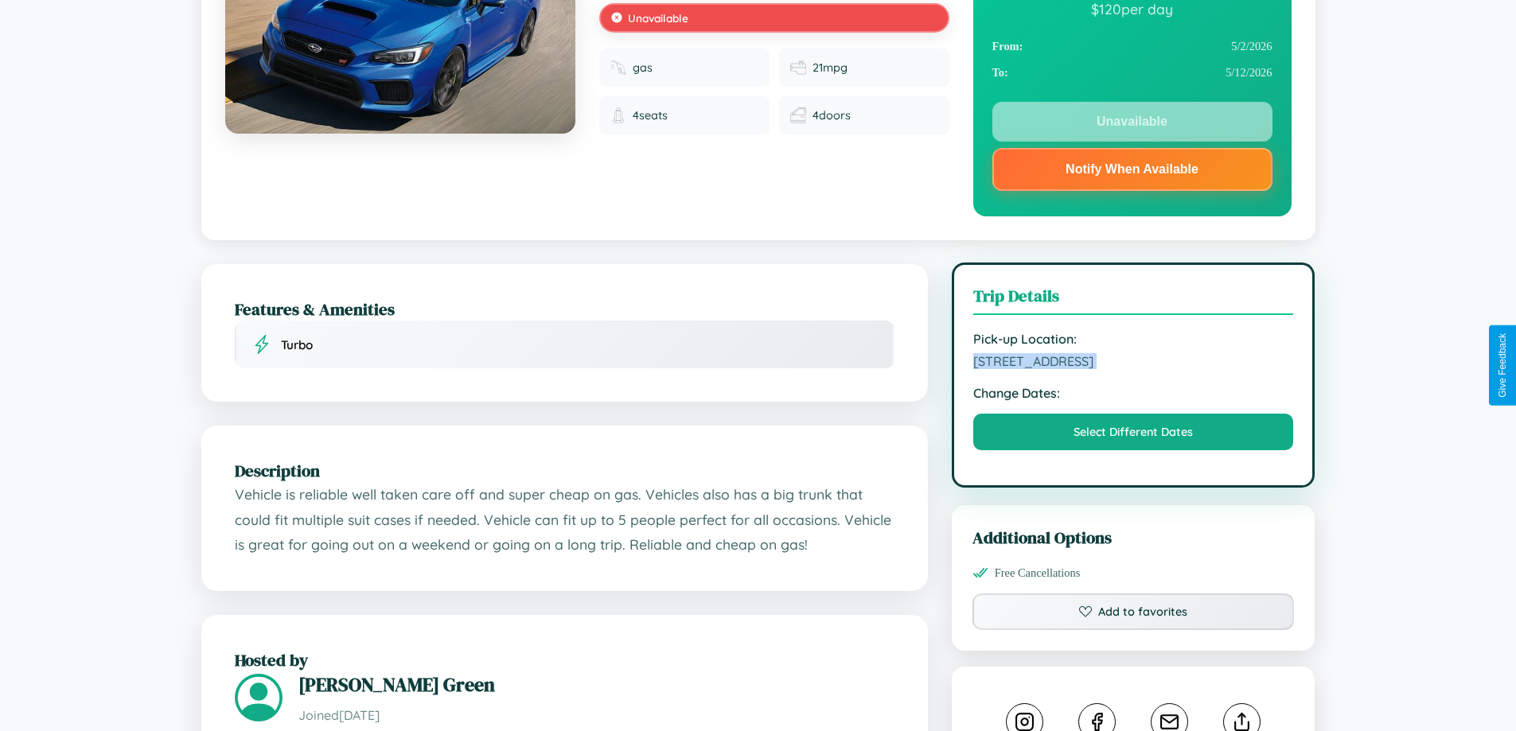
click at [1133, 364] on span "8028 Hillside Avenue Kyoto 42394 Japan" at bounding box center [1133, 361] width 321 height 16
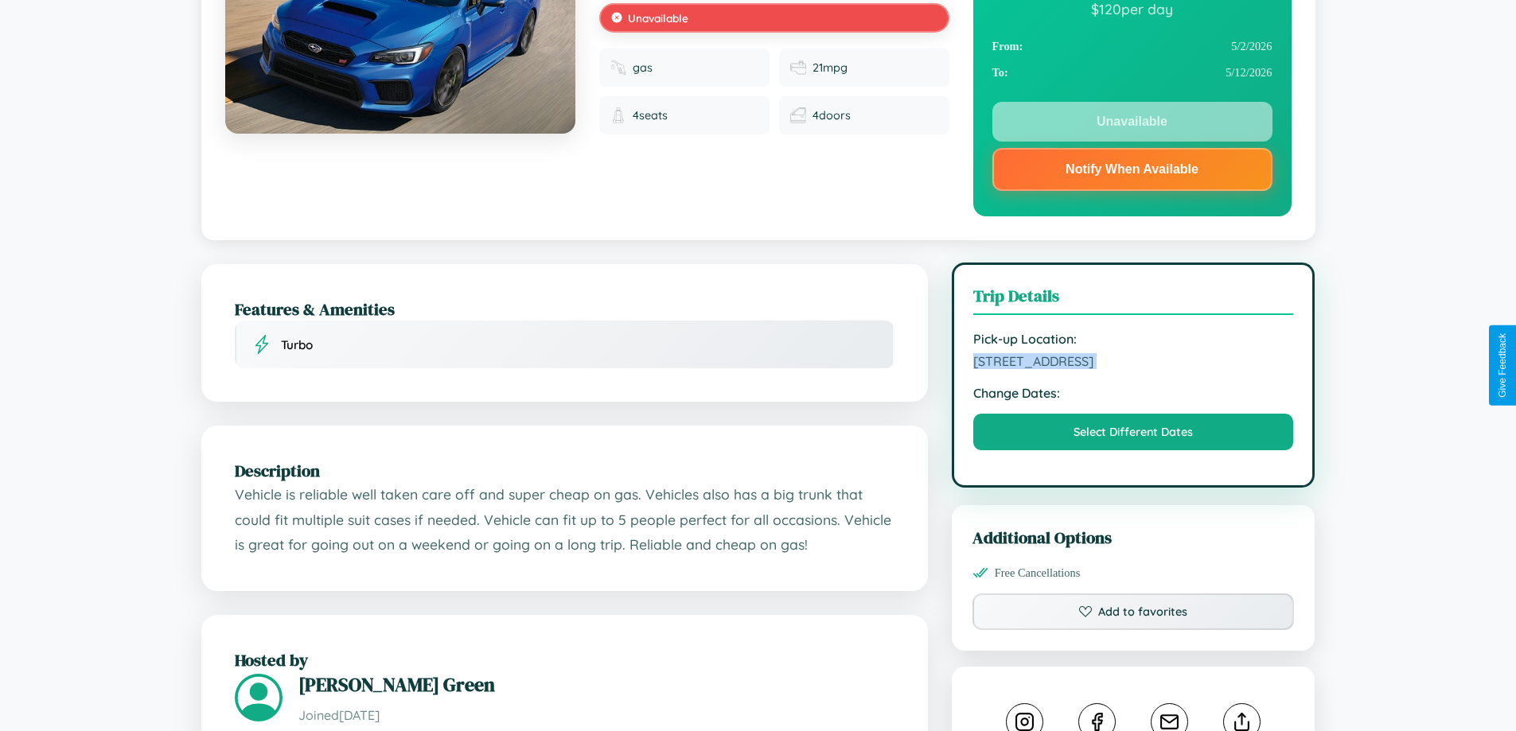
click at [1133, 364] on span "8028 Hillside Avenue Kyoto 42394 Japan" at bounding box center [1133, 361] width 321 height 16
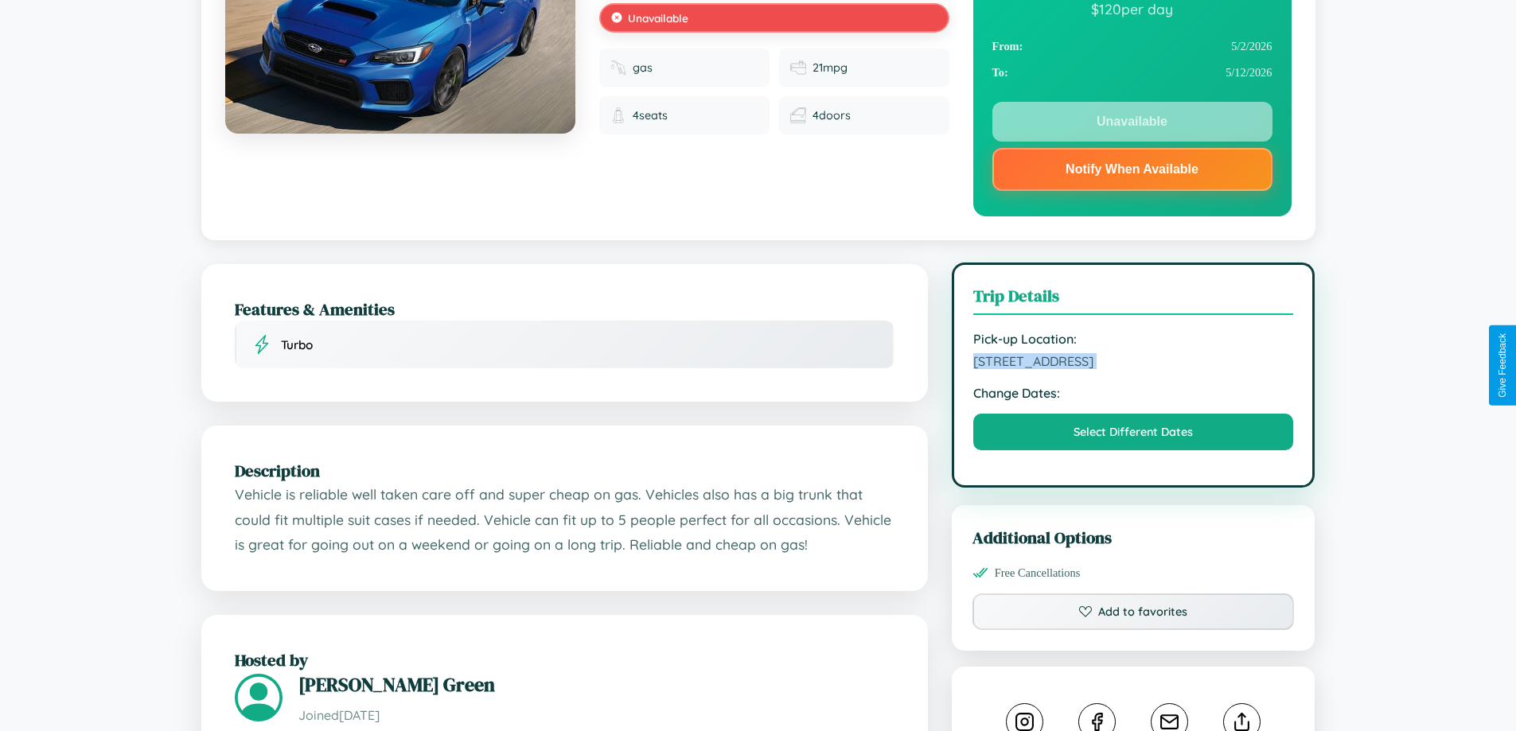
click at [1133, 364] on span "8028 Hillside Avenue Kyoto 42394 Japan" at bounding box center [1133, 361] width 321 height 16
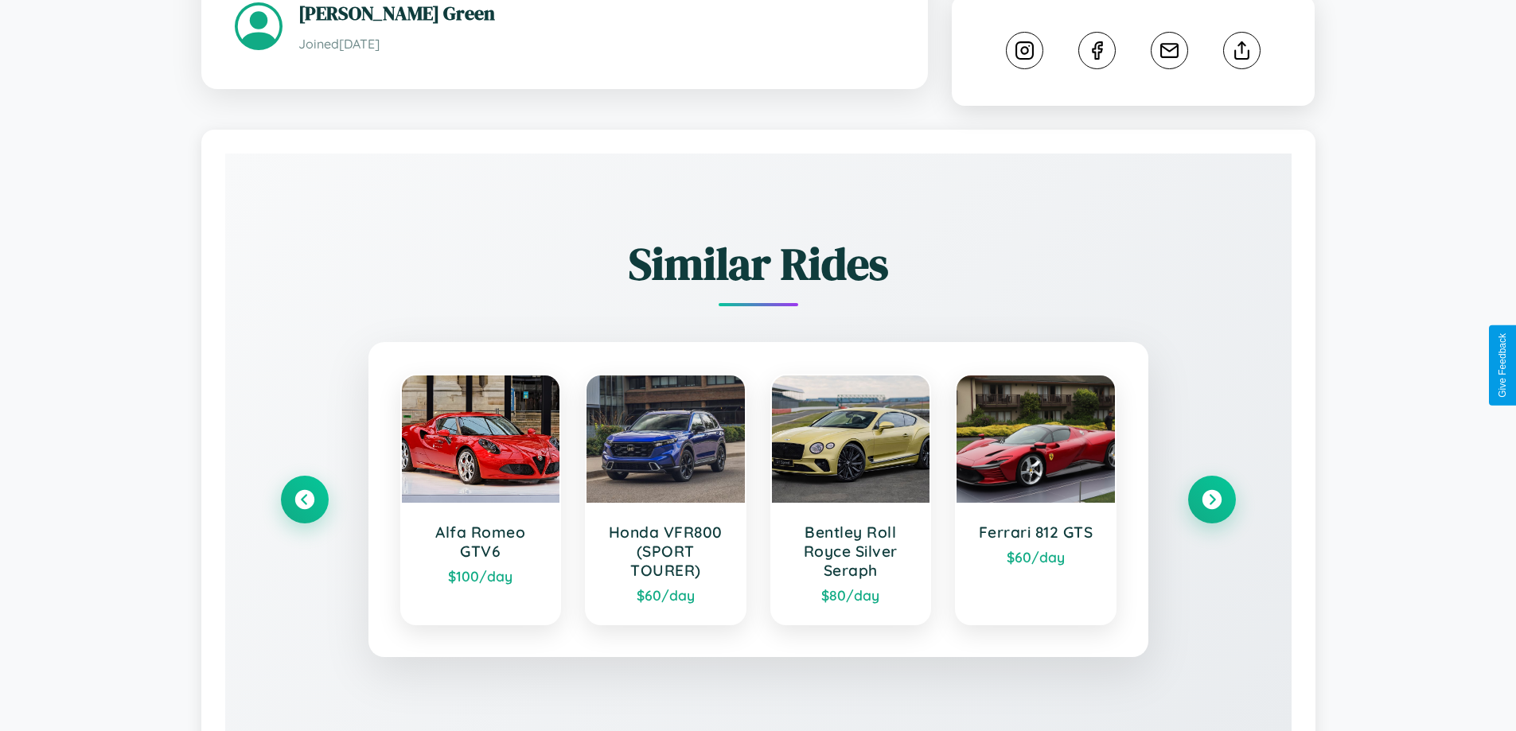
scroll to position [954, 0]
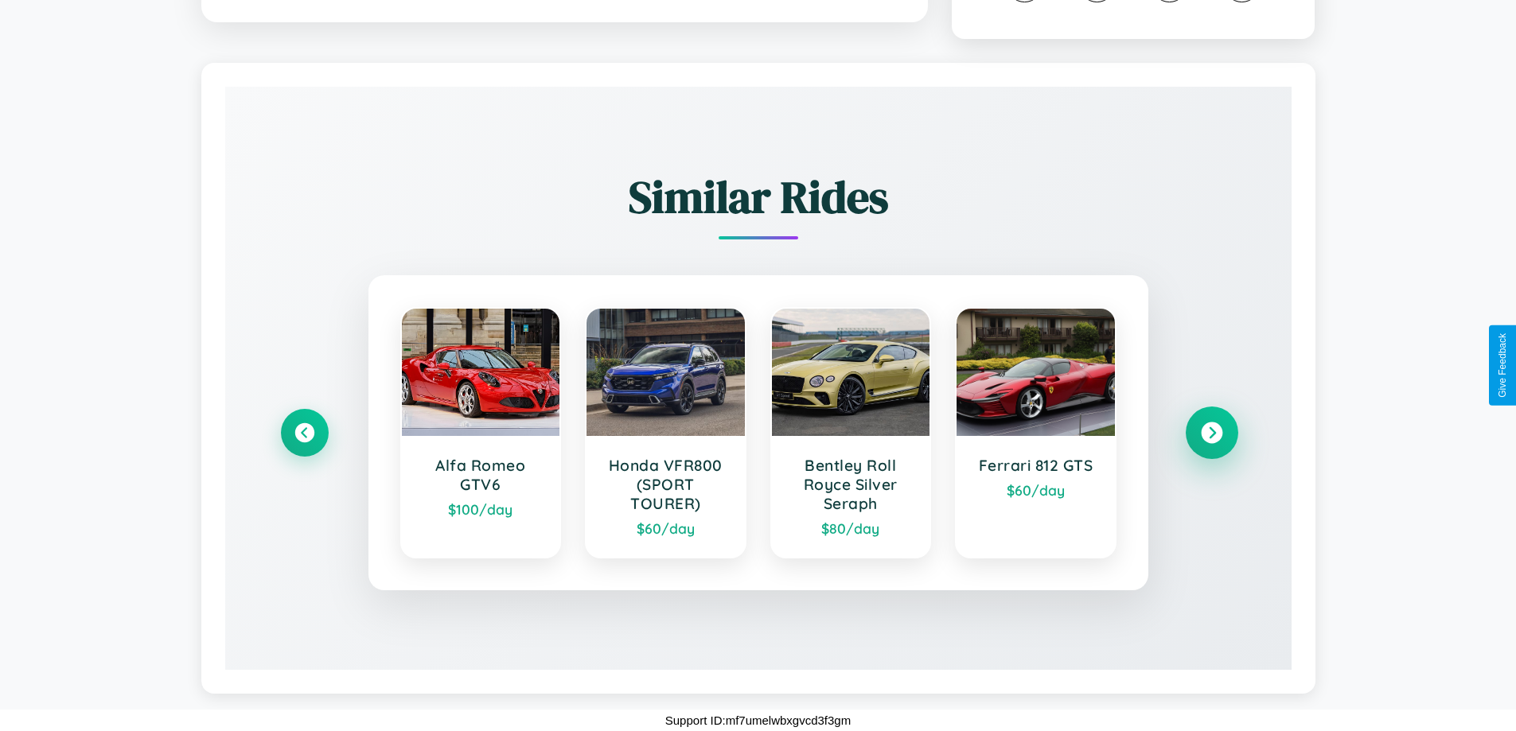
click at [1211, 433] on icon at bounding box center [1211, 433] width 21 height 21
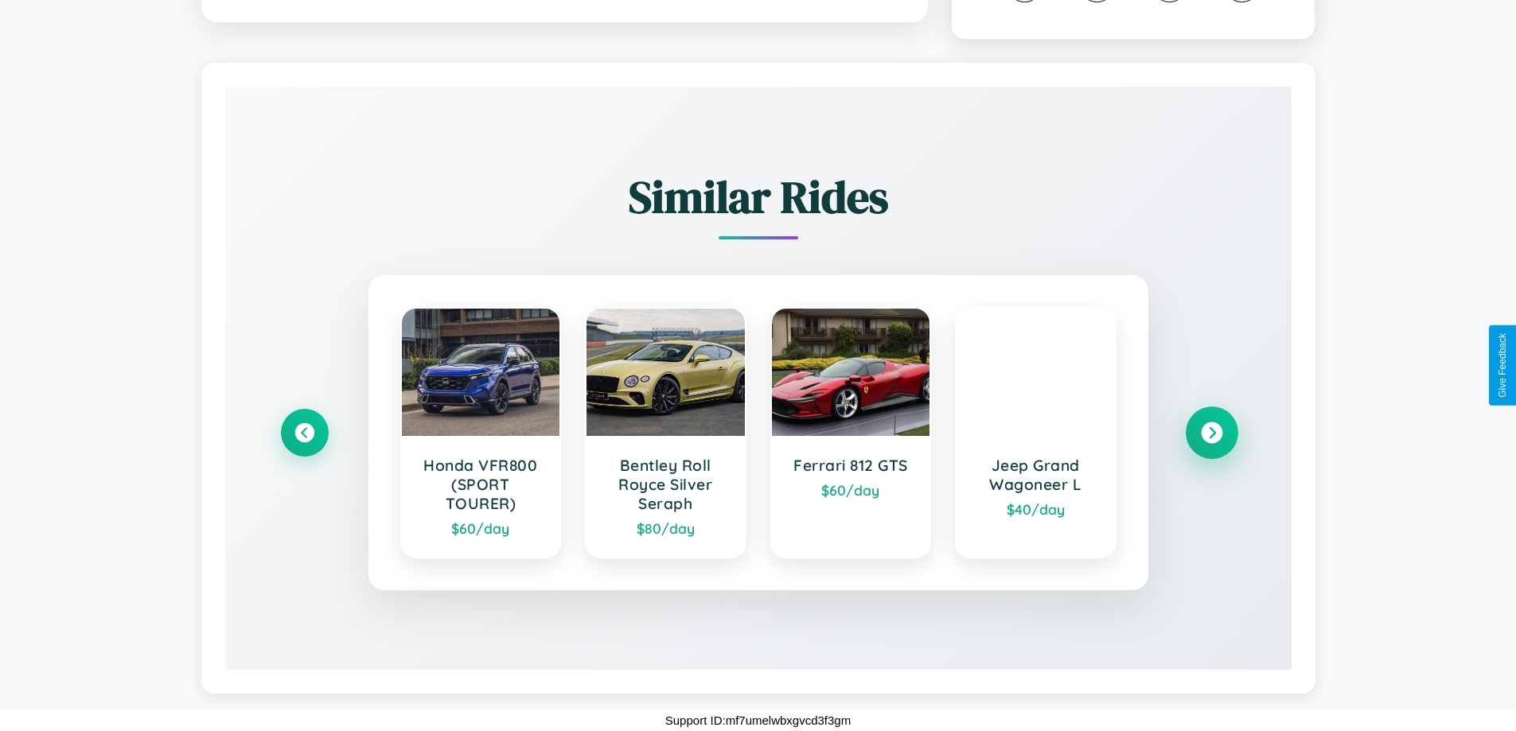
click at [1211, 433] on icon at bounding box center [1211, 433] width 21 height 21
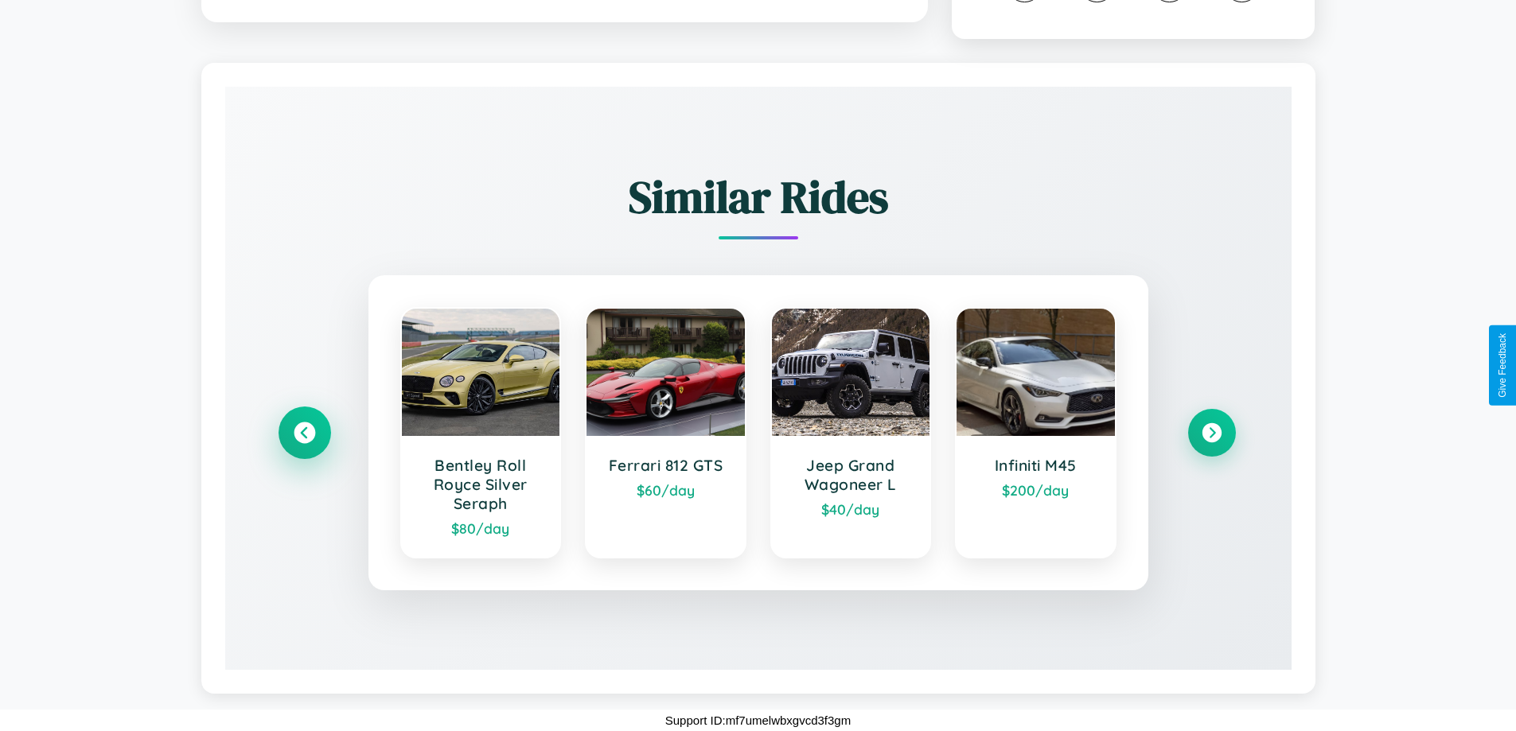
click at [304, 433] on icon at bounding box center [304, 433] width 21 height 21
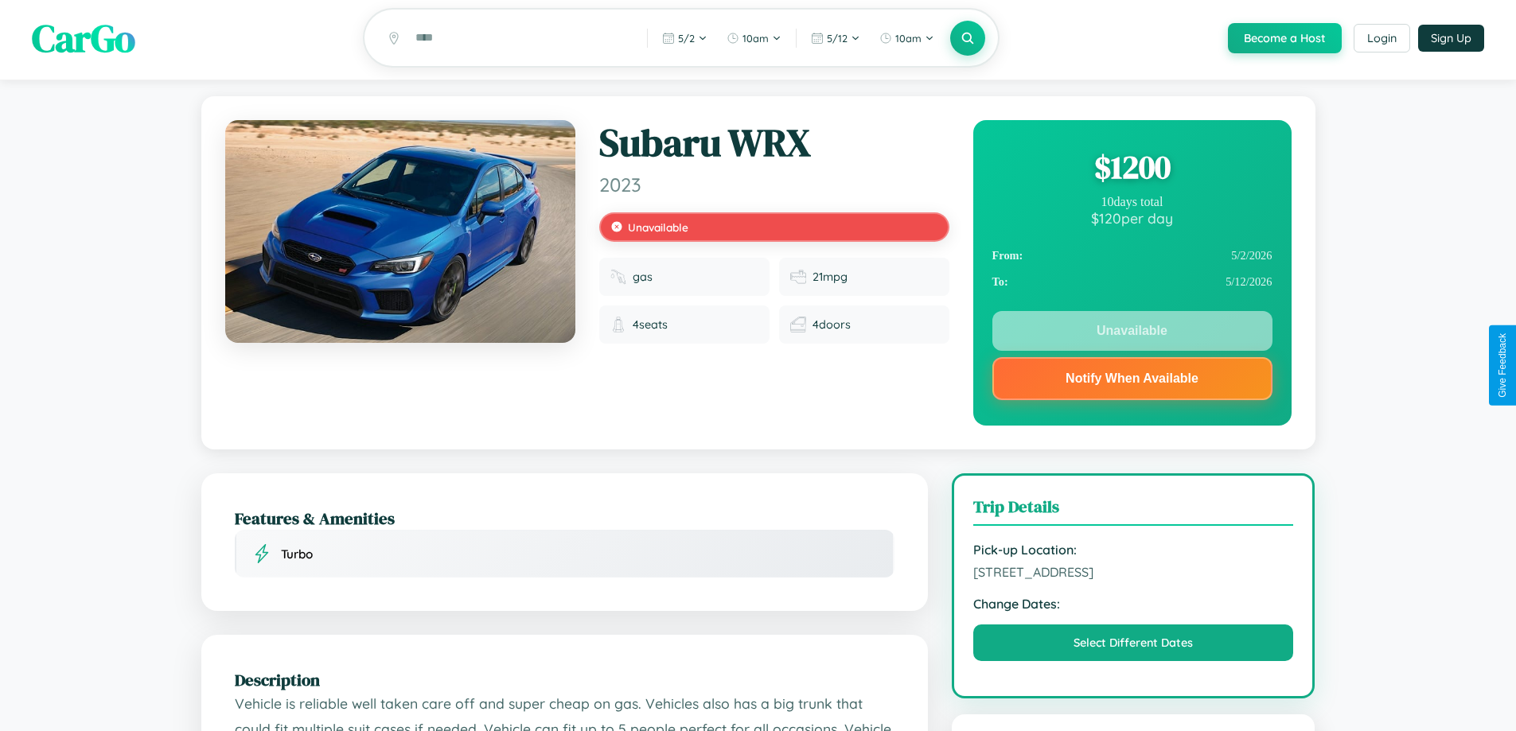
scroll to position [0, 0]
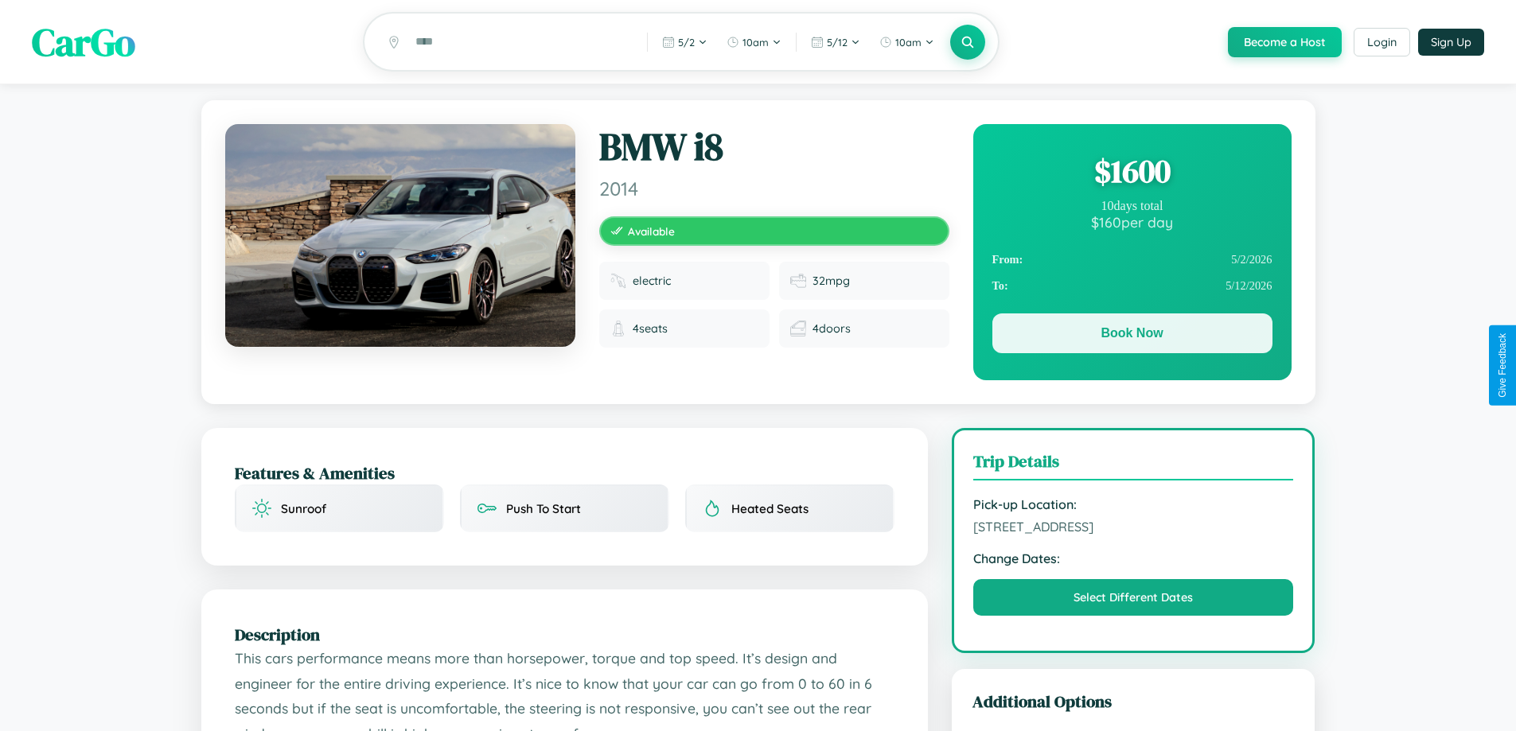
click at [1132, 336] on button "Book Now" at bounding box center [1132, 334] width 280 height 40
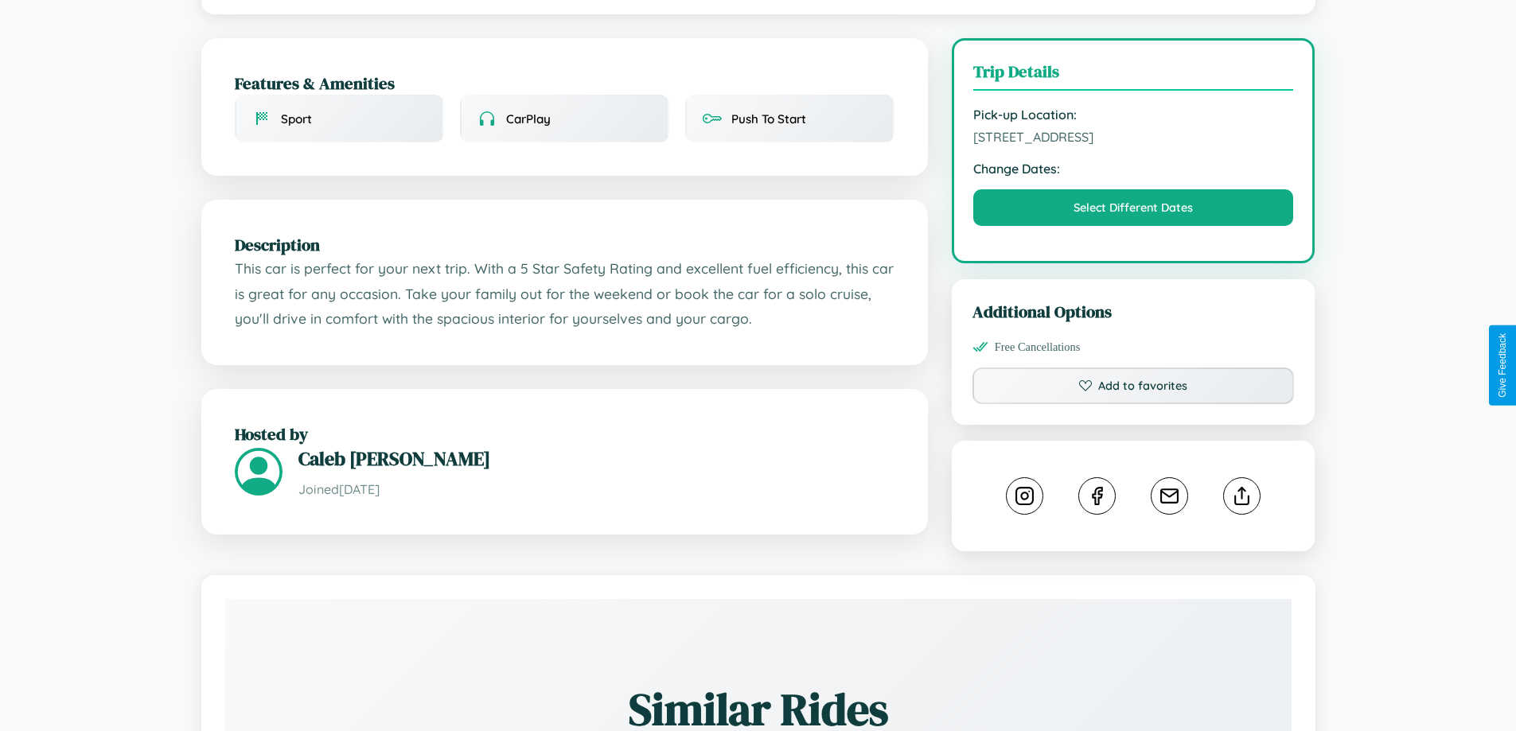
scroll to position [413, 0]
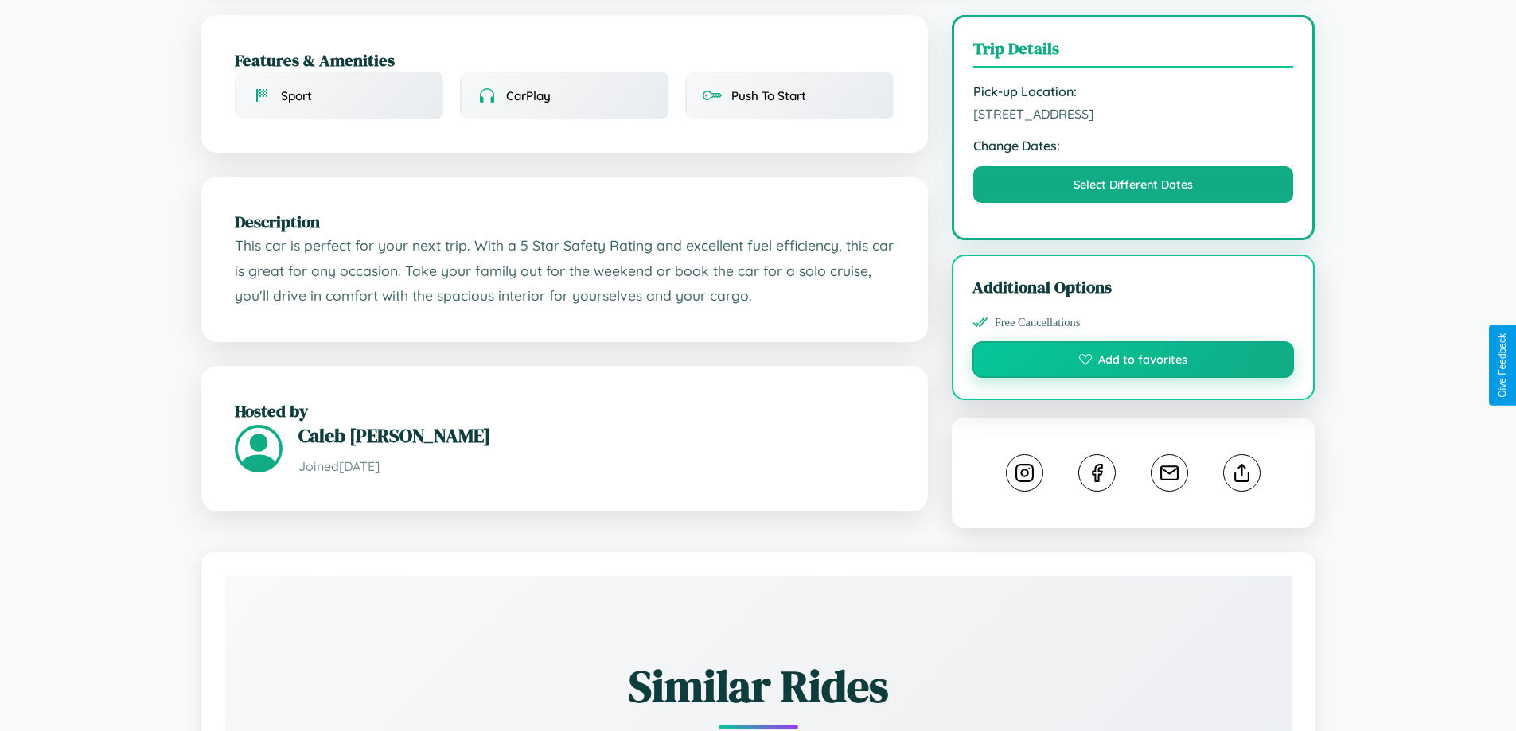
click at [1133, 362] on button "Add to favorites" at bounding box center [1133, 359] width 322 height 37
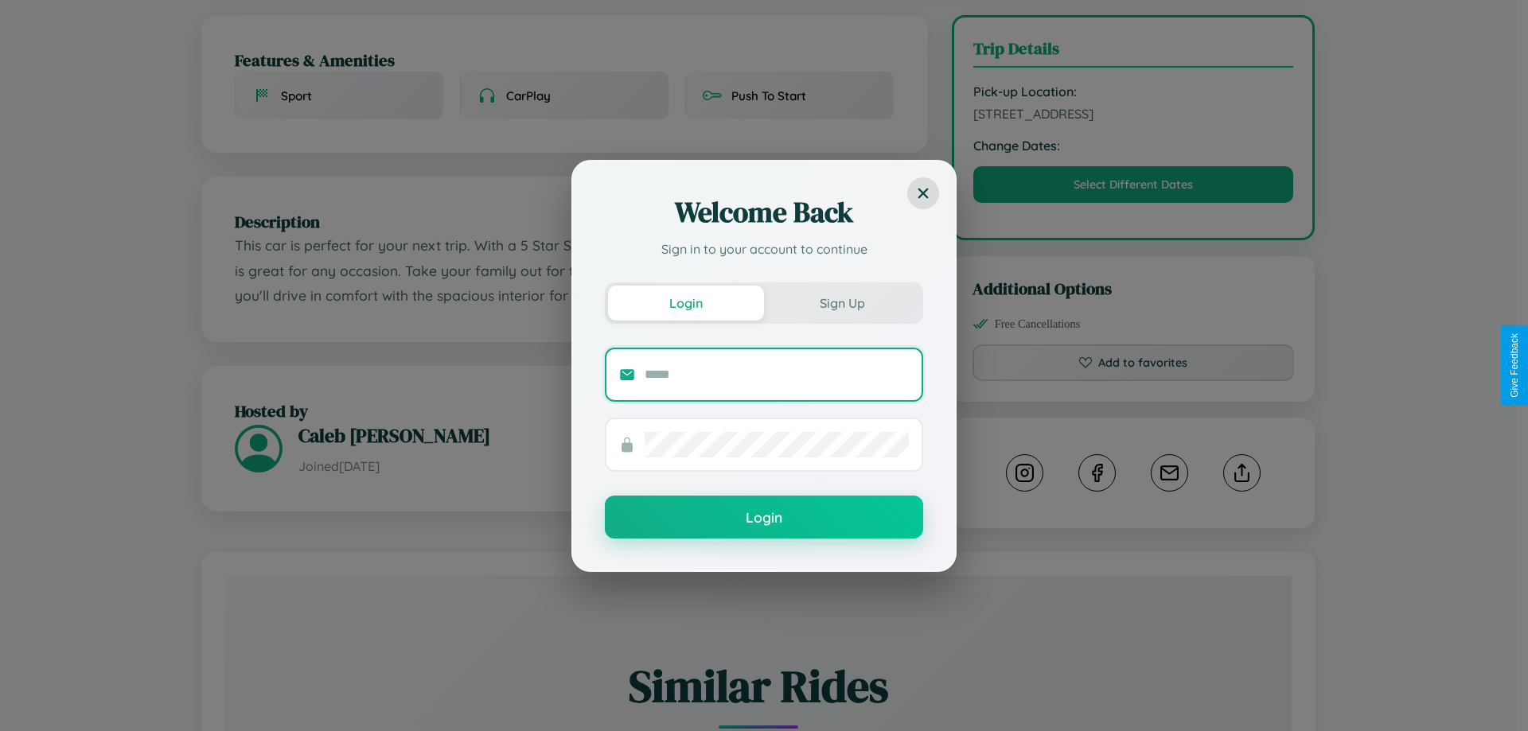
click at [777, 374] on input "text" at bounding box center [777, 374] width 264 height 25
type input "**********"
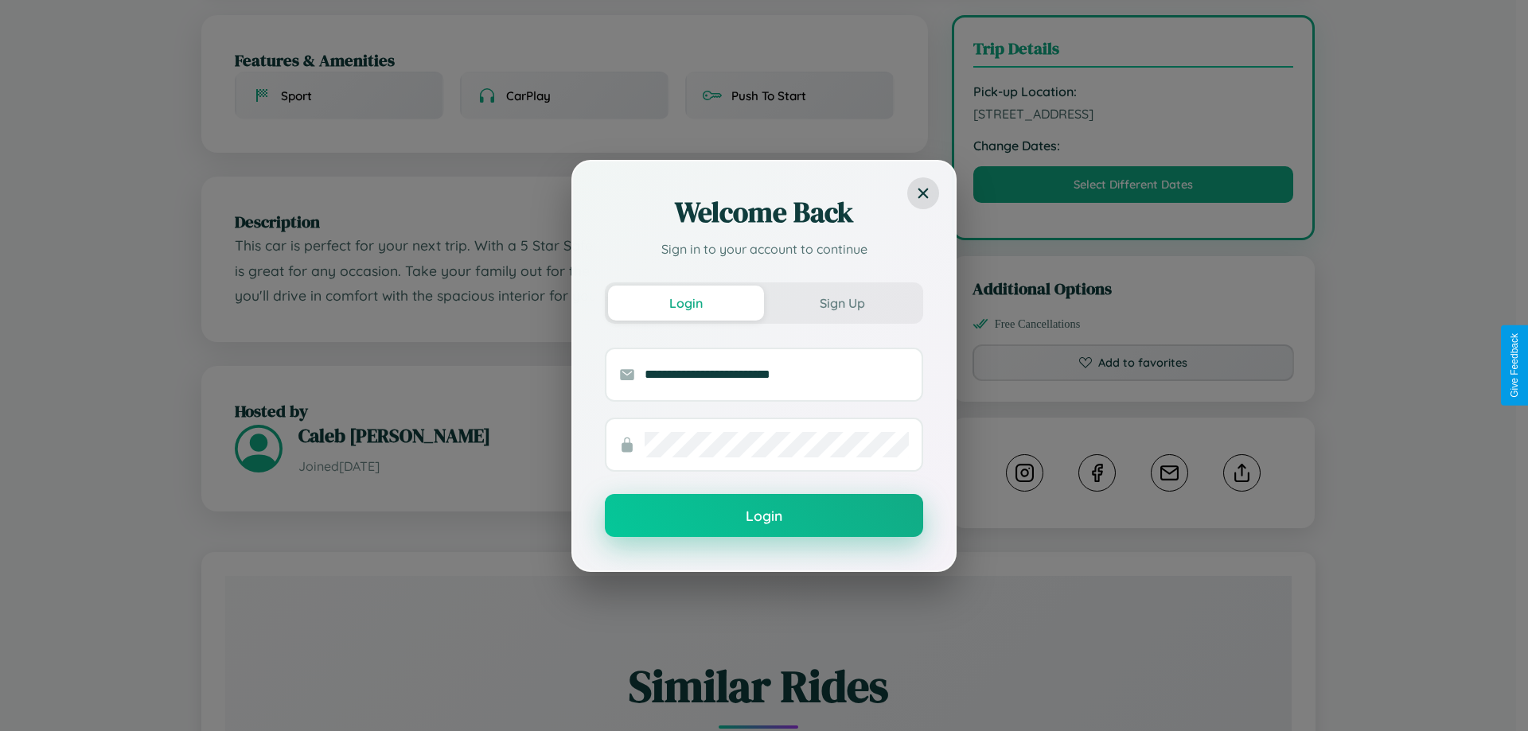
click at [764, 516] on button "Login" at bounding box center [764, 515] width 318 height 43
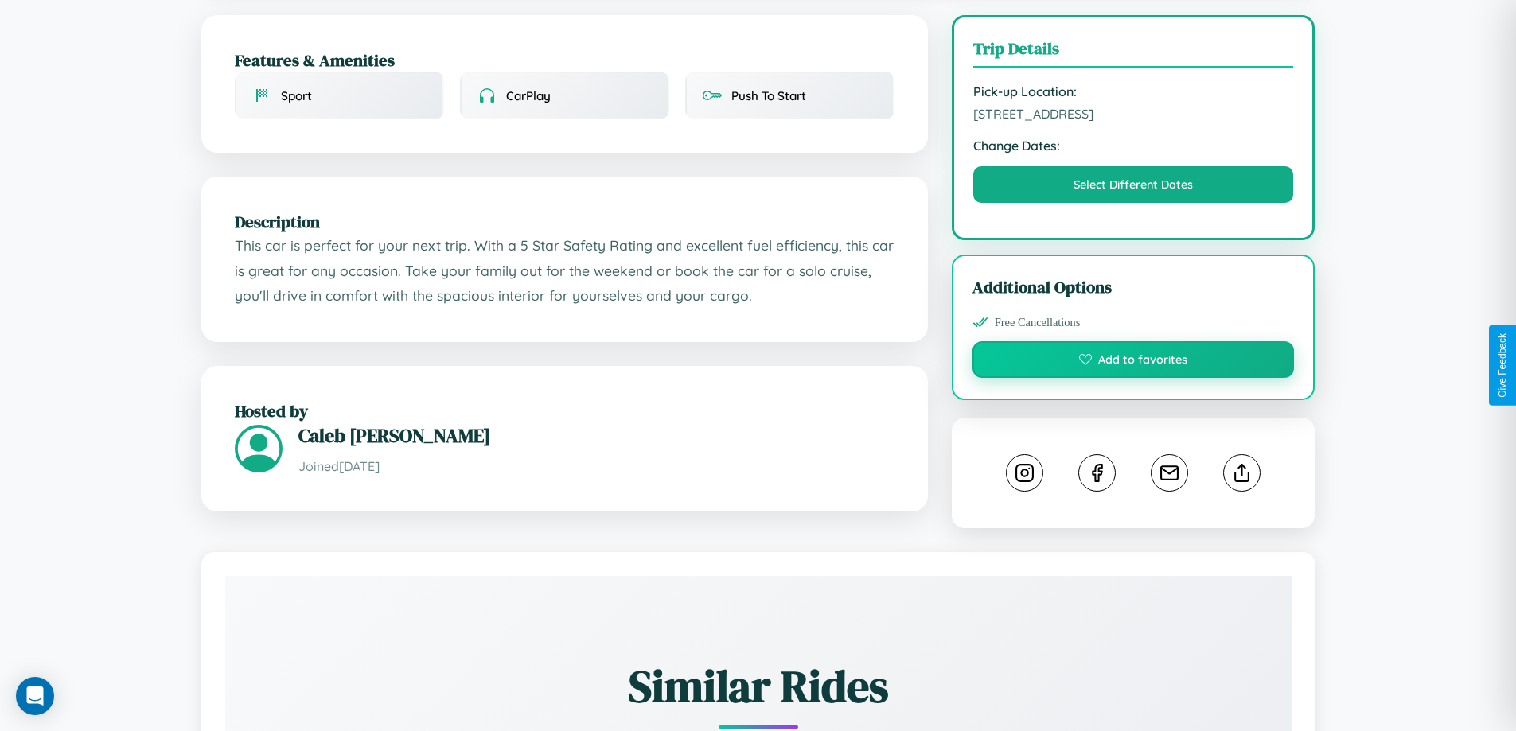
click at [1133, 363] on button "Add to favorites" at bounding box center [1133, 359] width 322 height 37
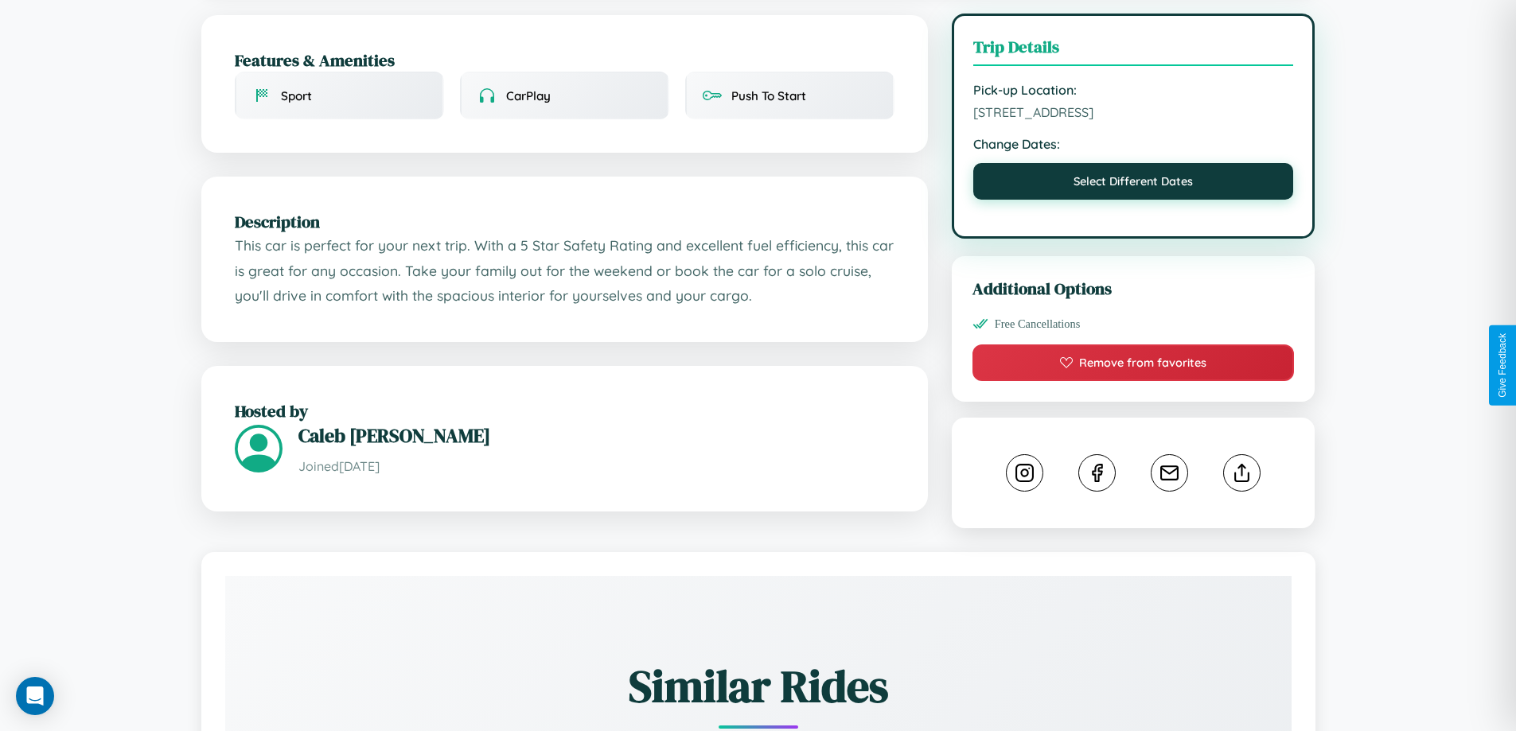
click at [1133, 185] on button "Select Different Dates" at bounding box center [1133, 181] width 321 height 37
select select "*"
select select "****"
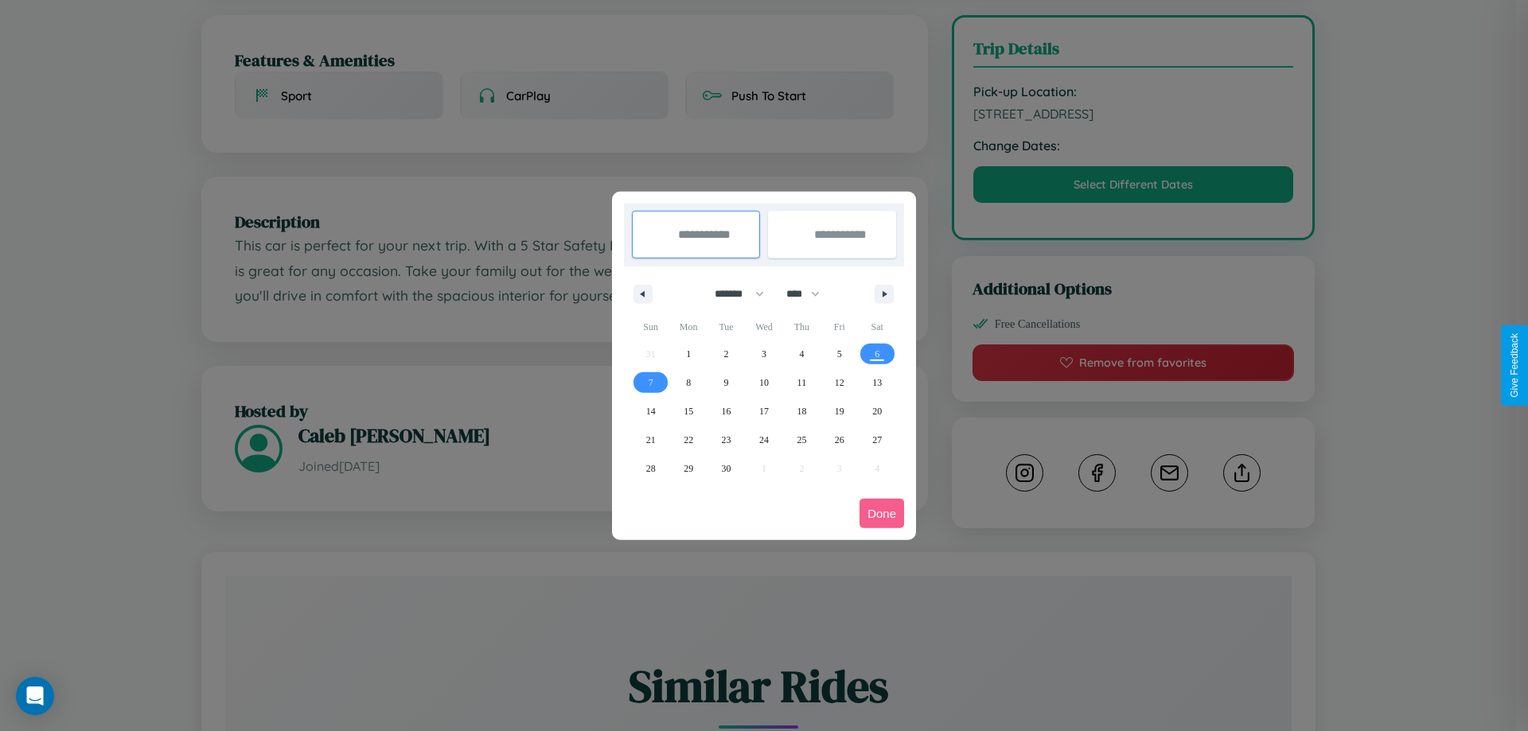
click at [732, 294] on select "******* ******** ***** ***** *** **** **** ****** ********* ******* ******** **…" at bounding box center [737, 294] width 68 height 26
select select "*"
drag, startPoint x: 810, startPoint y: 294, endPoint x: 764, endPoint y: 319, distance: 52.7
click at [810, 294] on select "**** **** **** **** **** **** **** **** **** **** **** **** **** **** **** ****…" at bounding box center [802, 294] width 48 height 26
select select "****"
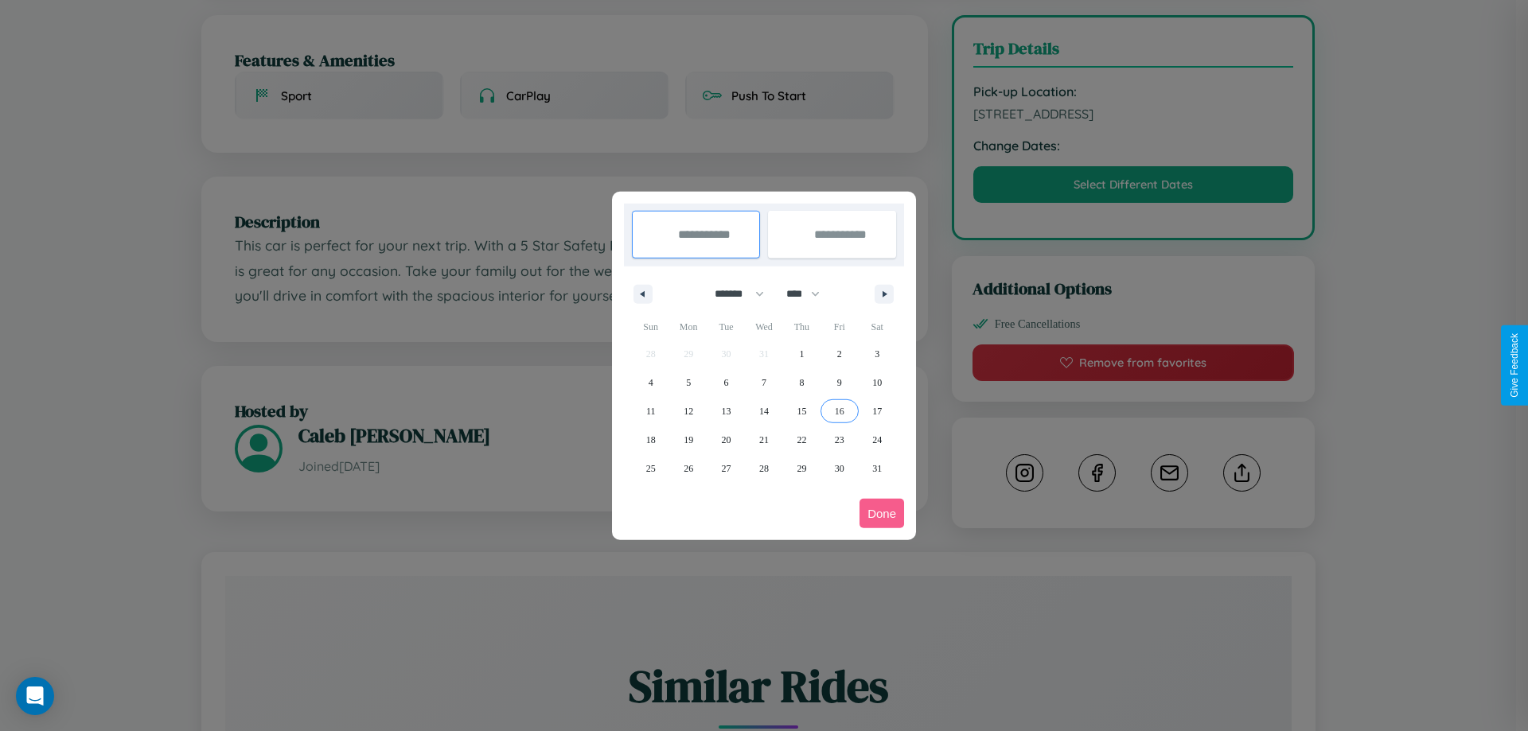
click at [839, 411] on span "16" at bounding box center [840, 411] width 10 height 29
type input "**********"
click at [763, 439] on span "21" at bounding box center [764, 440] width 10 height 29
type input "**********"
click at [882, 513] on button "Done" at bounding box center [881, 513] width 45 height 29
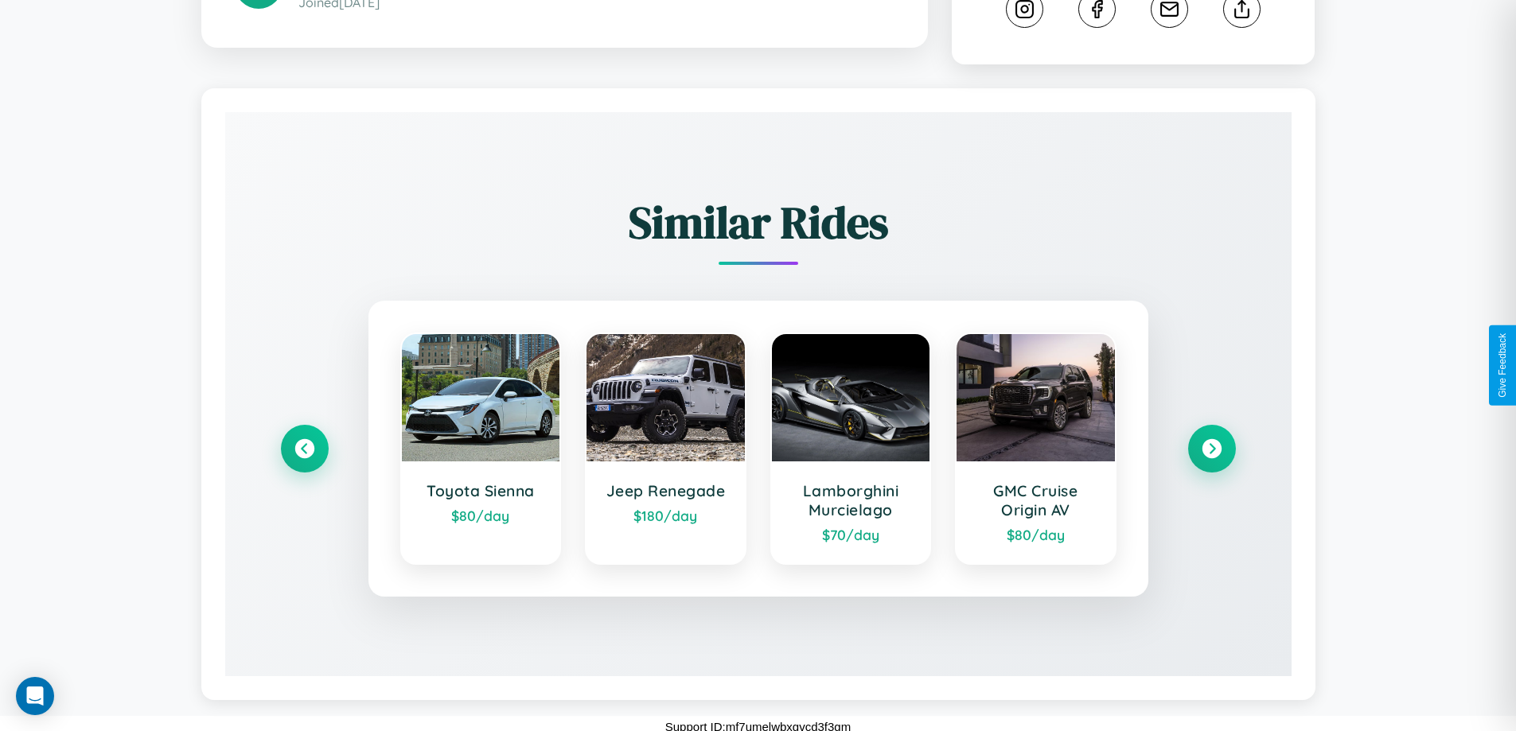
scroll to position [886, 0]
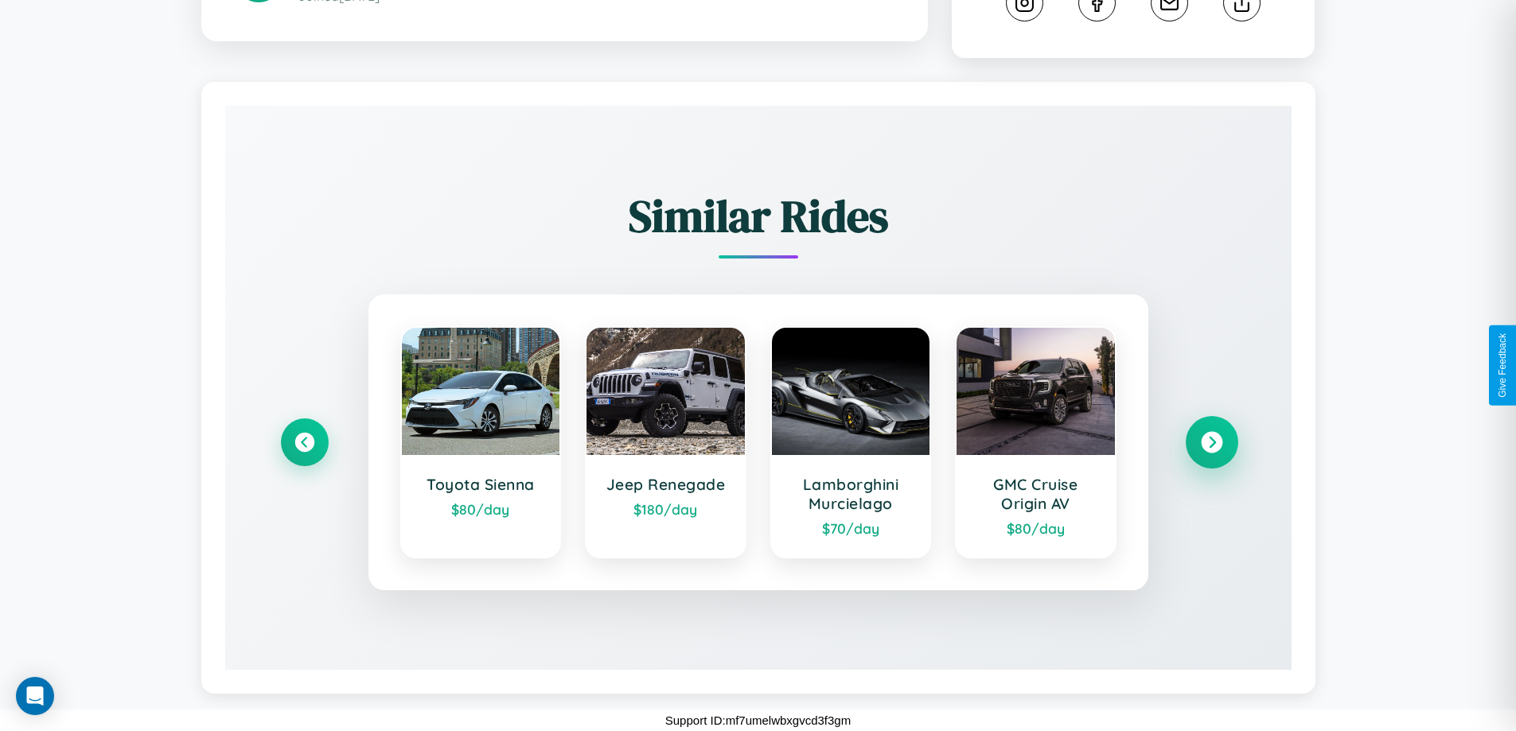
click at [1211, 442] on icon at bounding box center [1211, 442] width 21 height 21
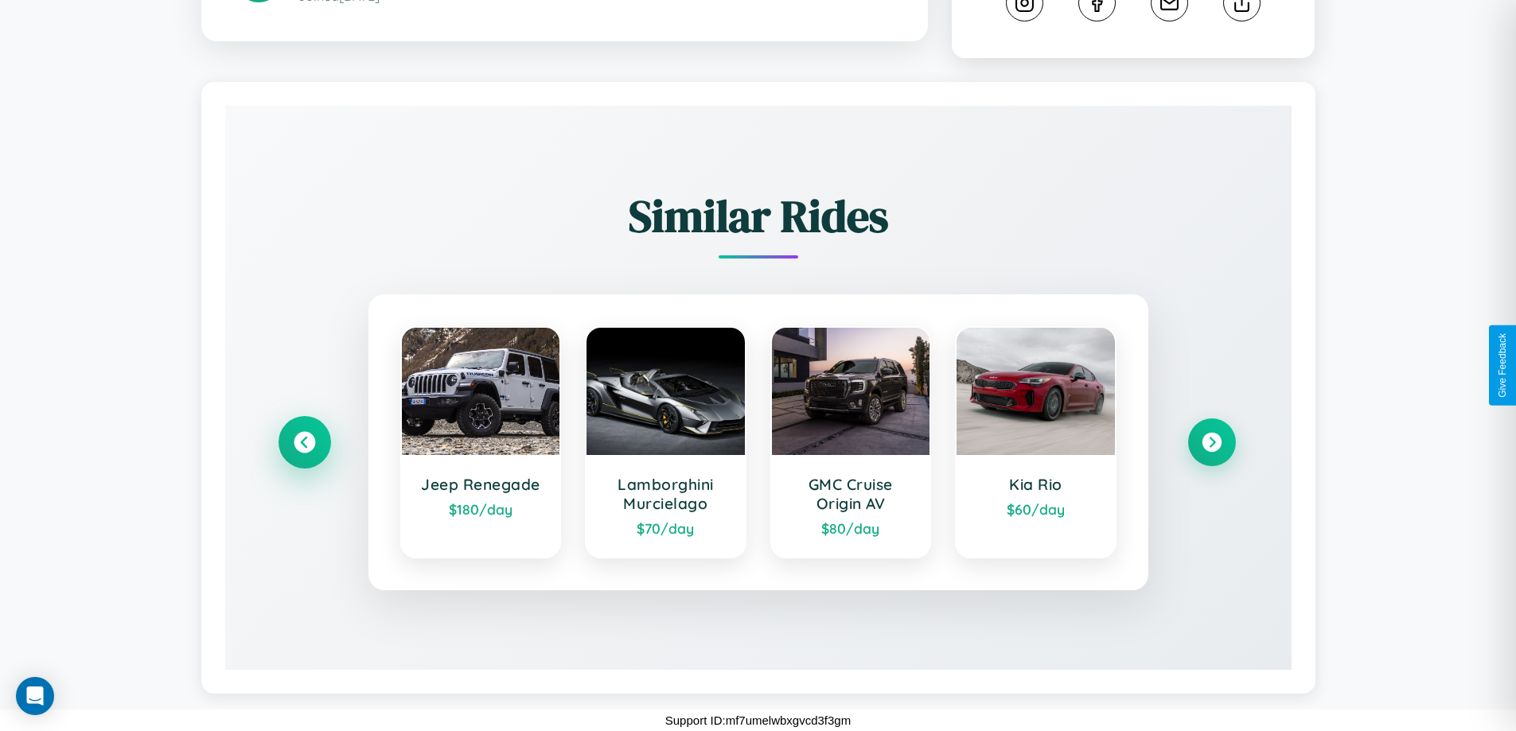
click at [304, 442] on icon at bounding box center [304, 442] width 21 height 21
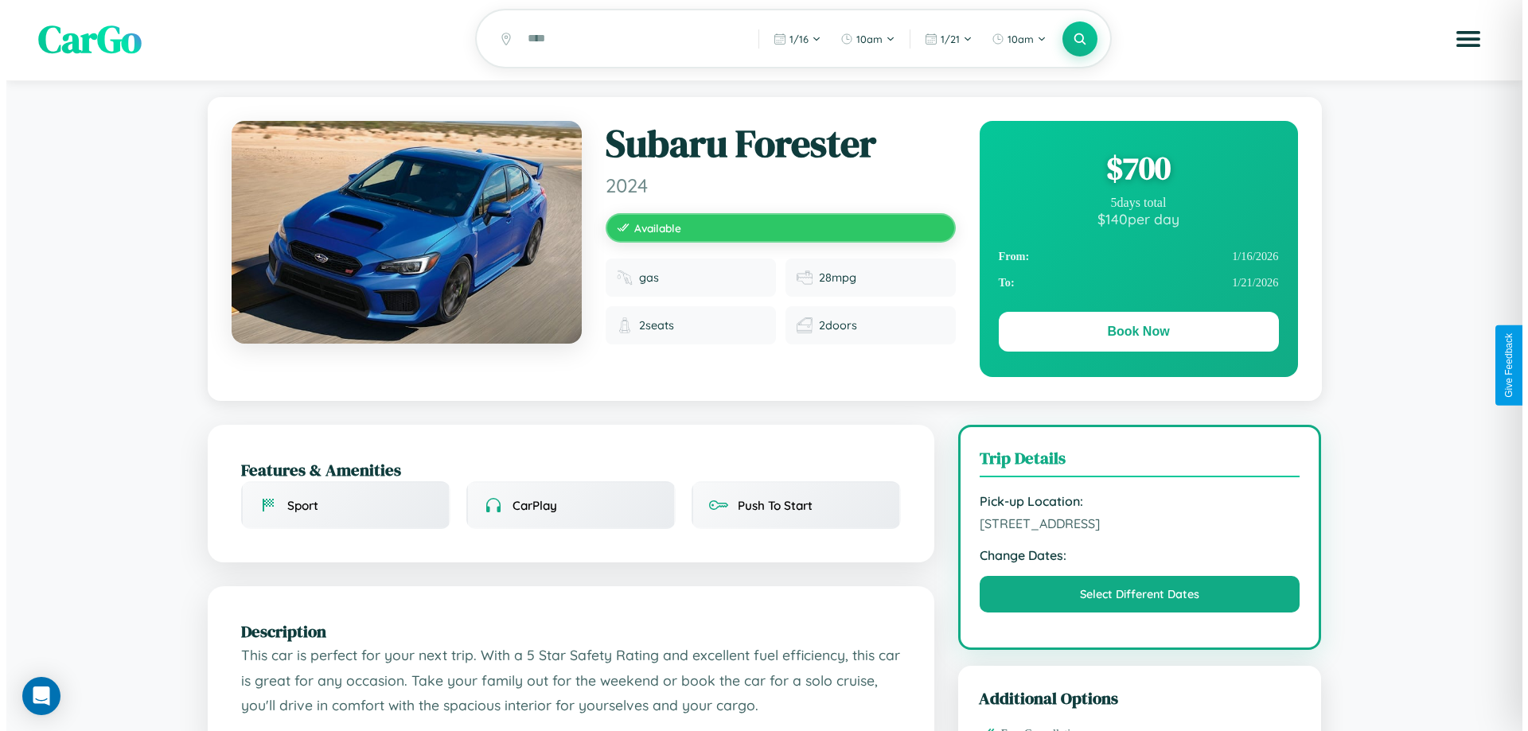
scroll to position [0, 0]
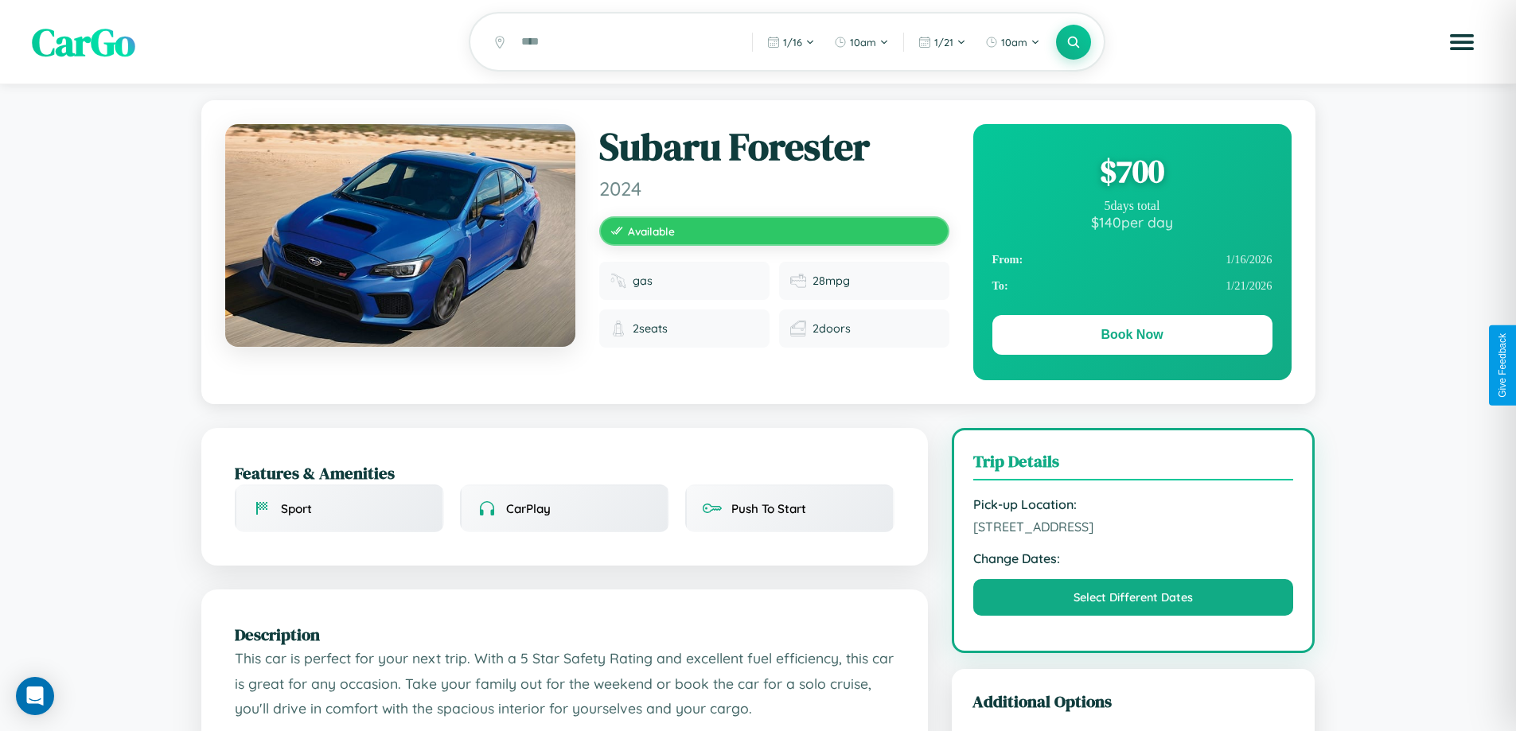
click at [1132, 173] on div "$ 700" at bounding box center [1132, 171] width 280 height 43
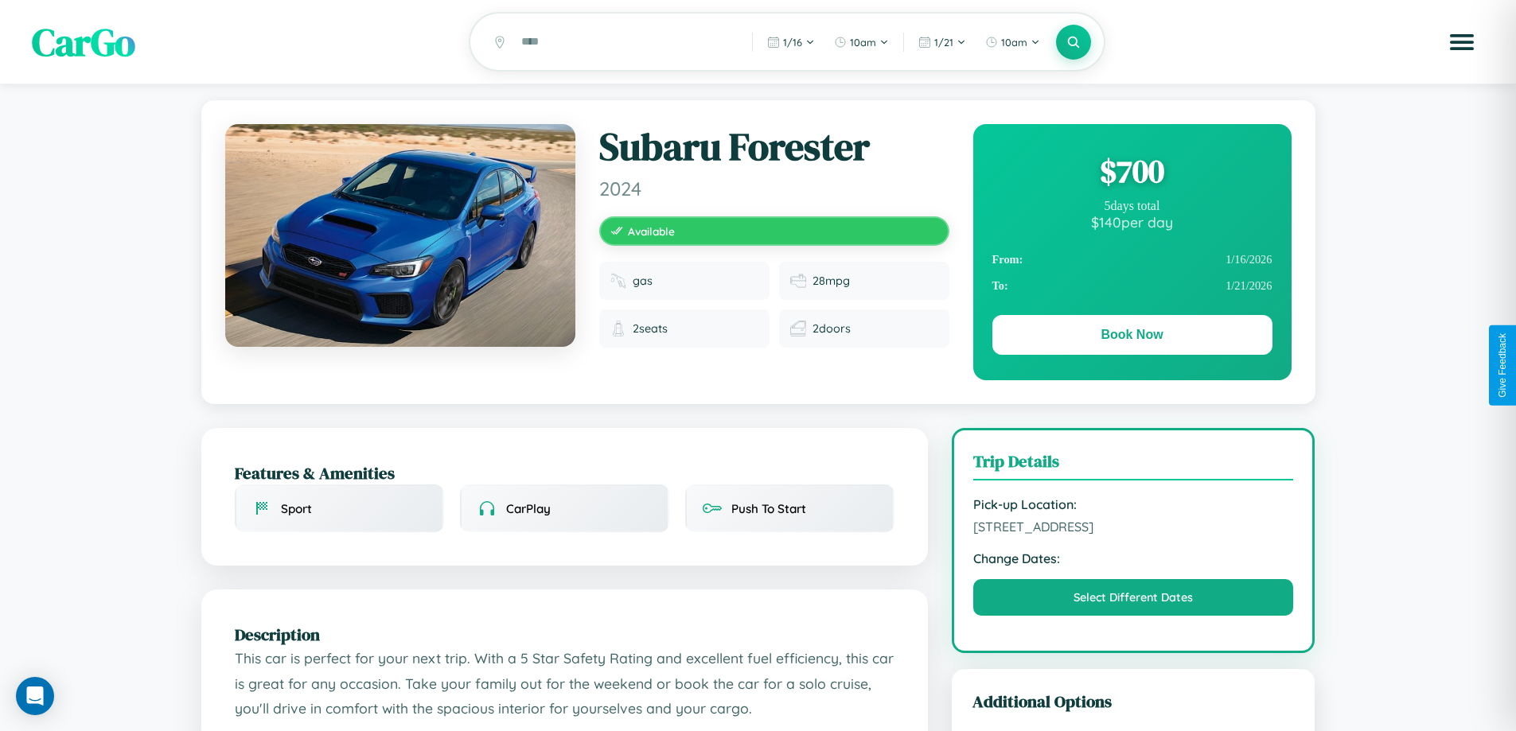
click at [1132, 173] on div "$ 700" at bounding box center [1132, 171] width 280 height 43
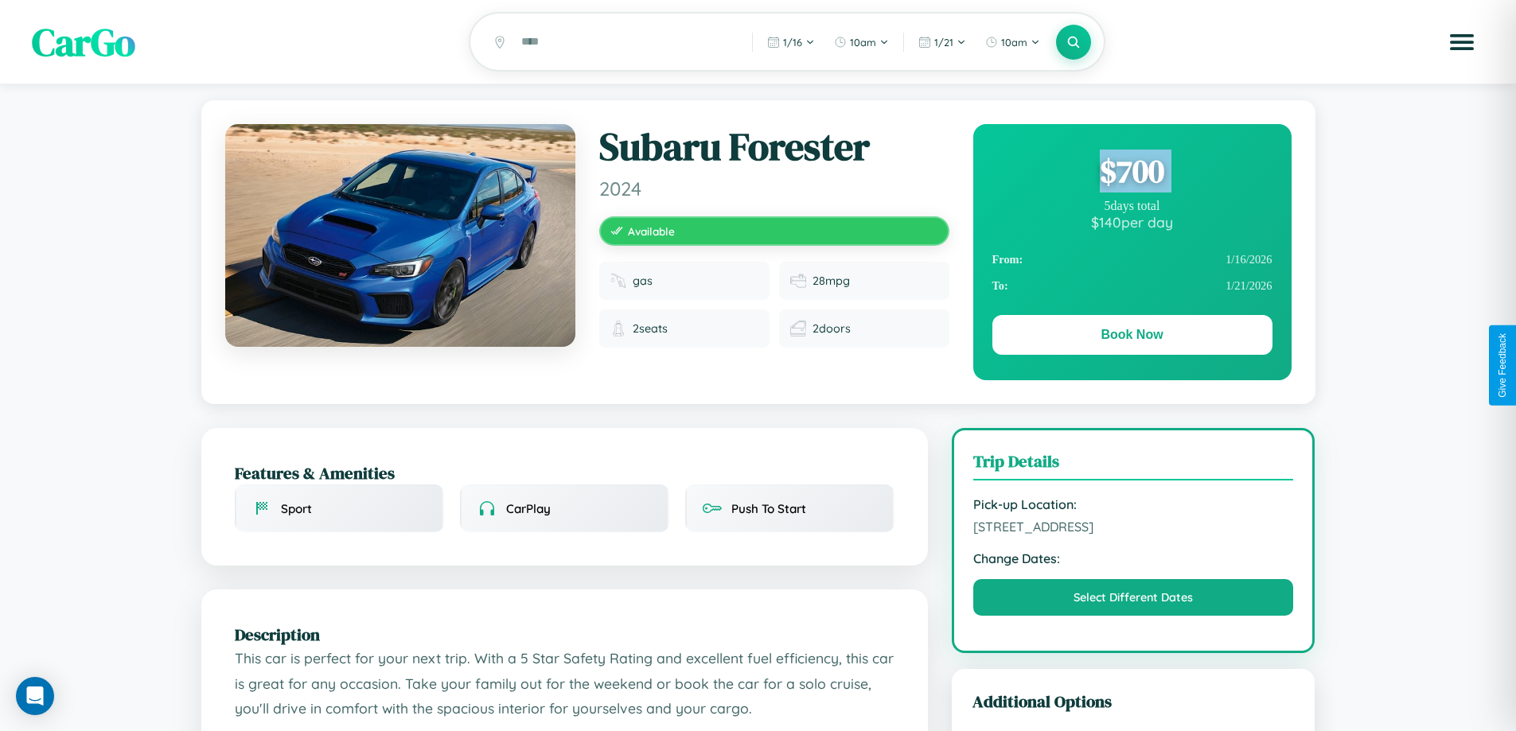
click at [1132, 173] on div "$ 700" at bounding box center [1132, 171] width 280 height 43
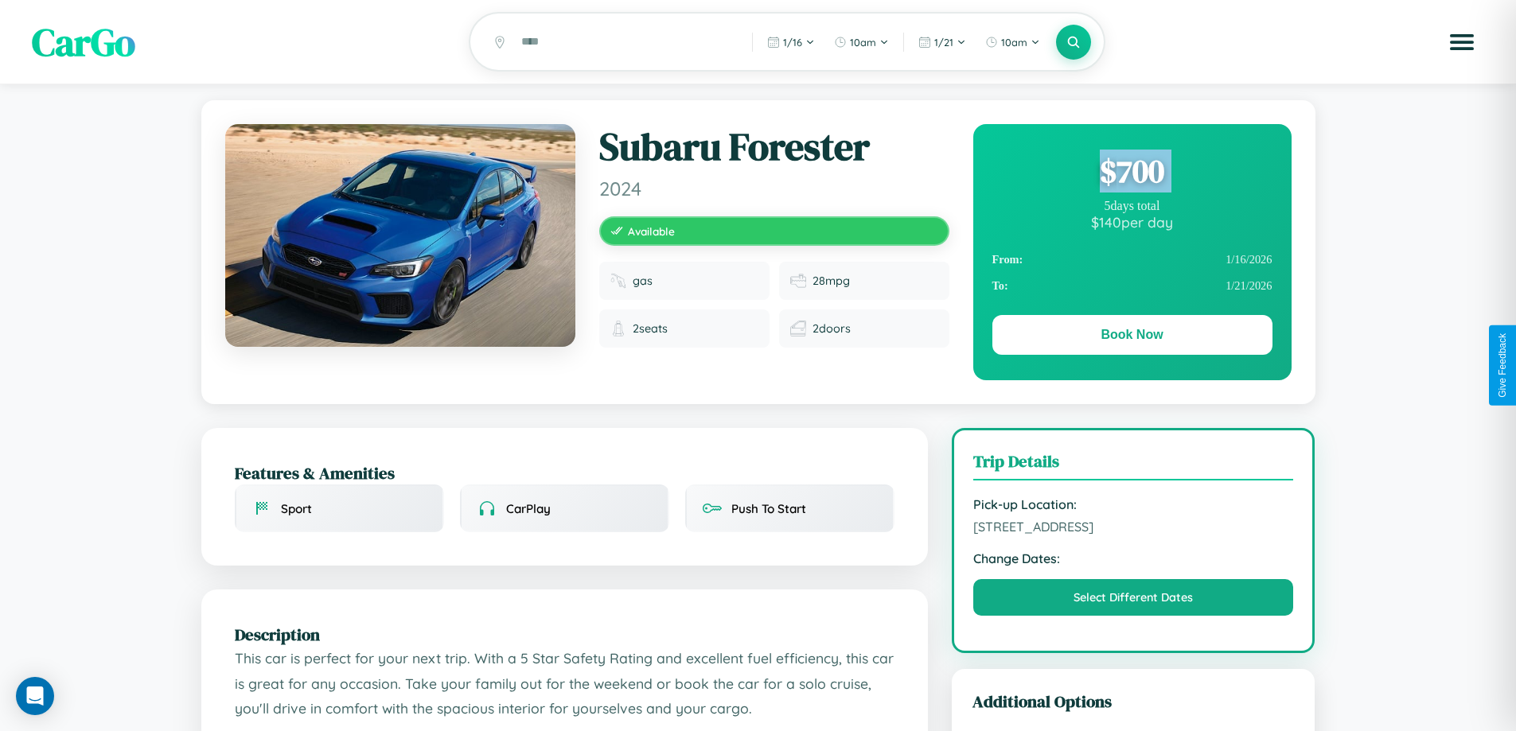
click at [1132, 173] on div "$ 700" at bounding box center [1132, 171] width 280 height 43
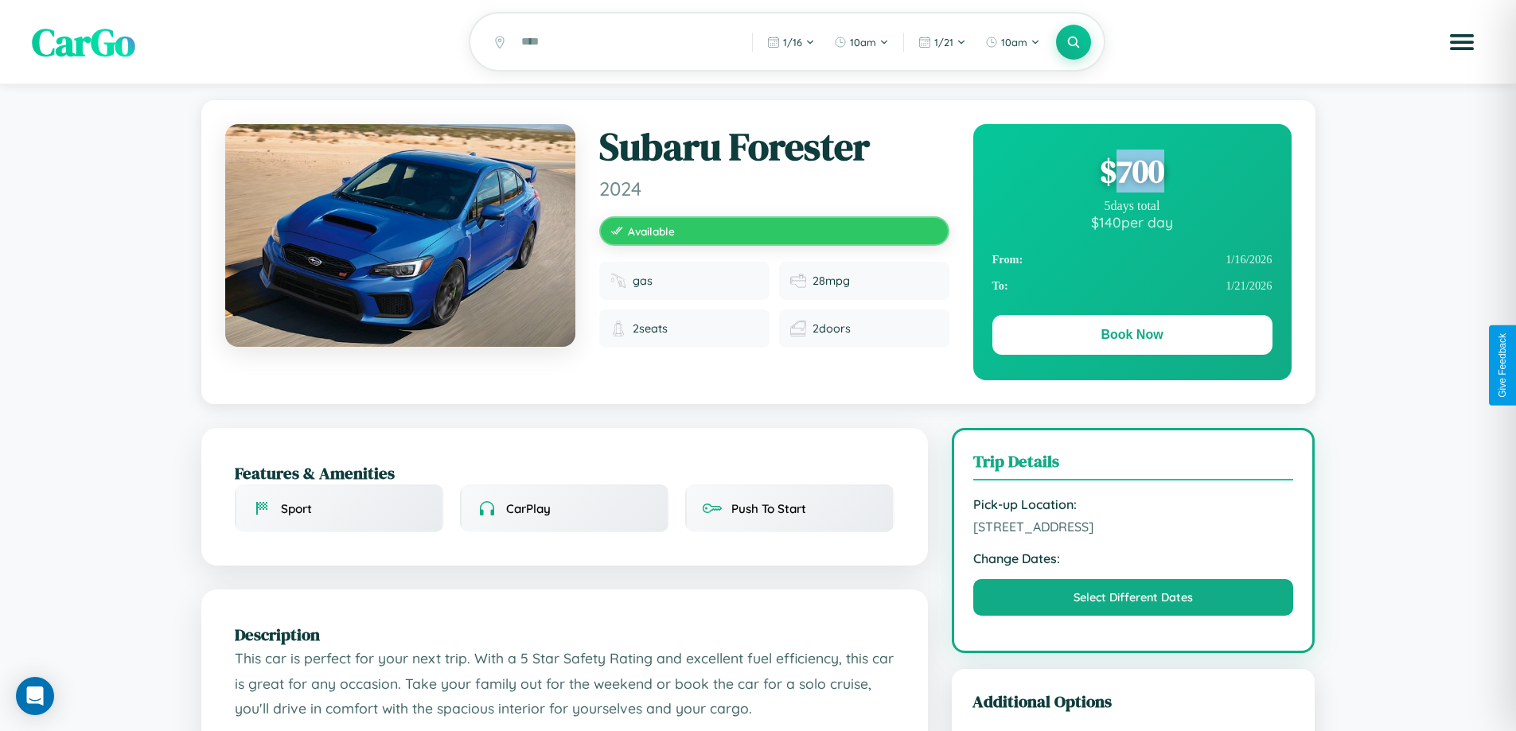
click at [1132, 173] on div "$ 700" at bounding box center [1132, 171] width 280 height 43
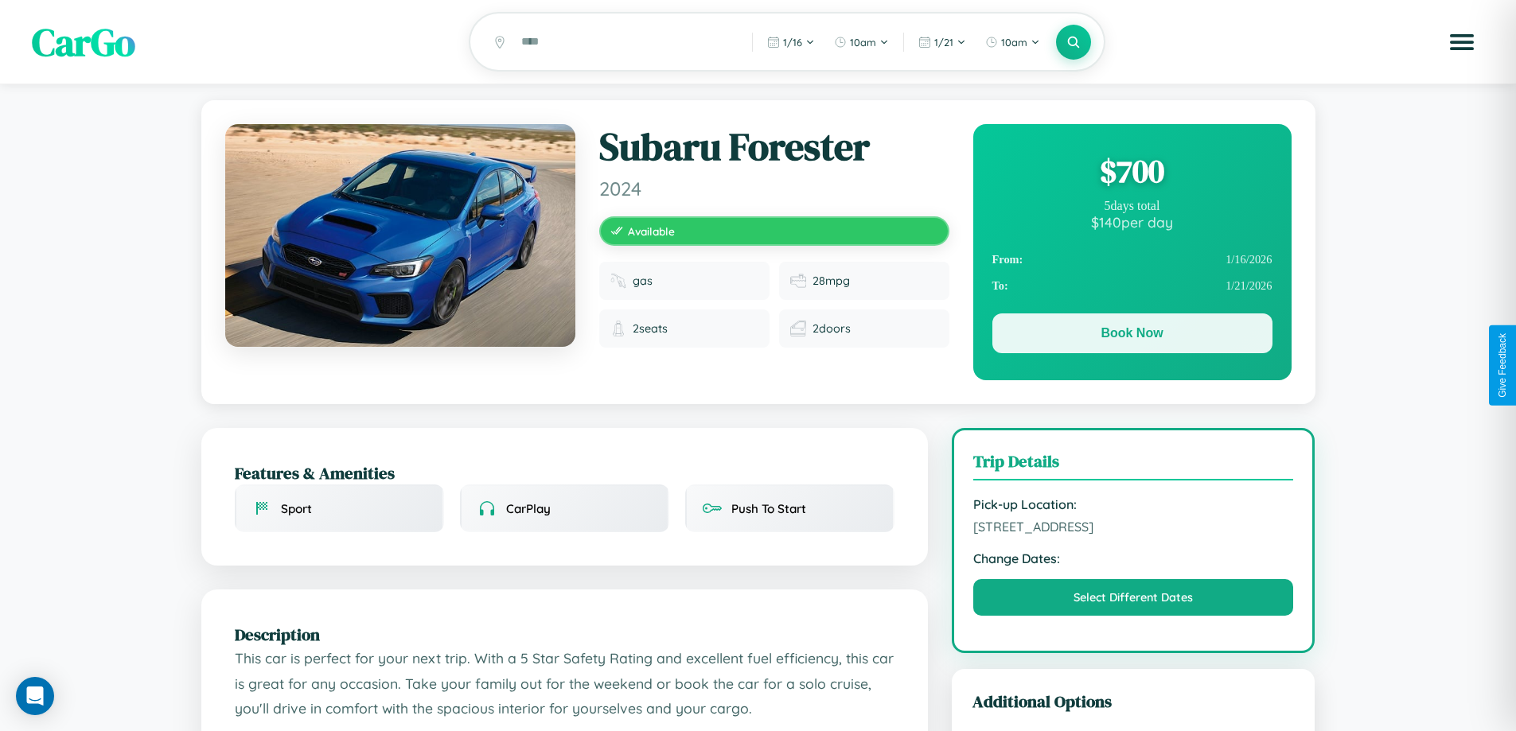
click at [1132, 336] on button "Book Now" at bounding box center [1132, 334] width 280 height 40
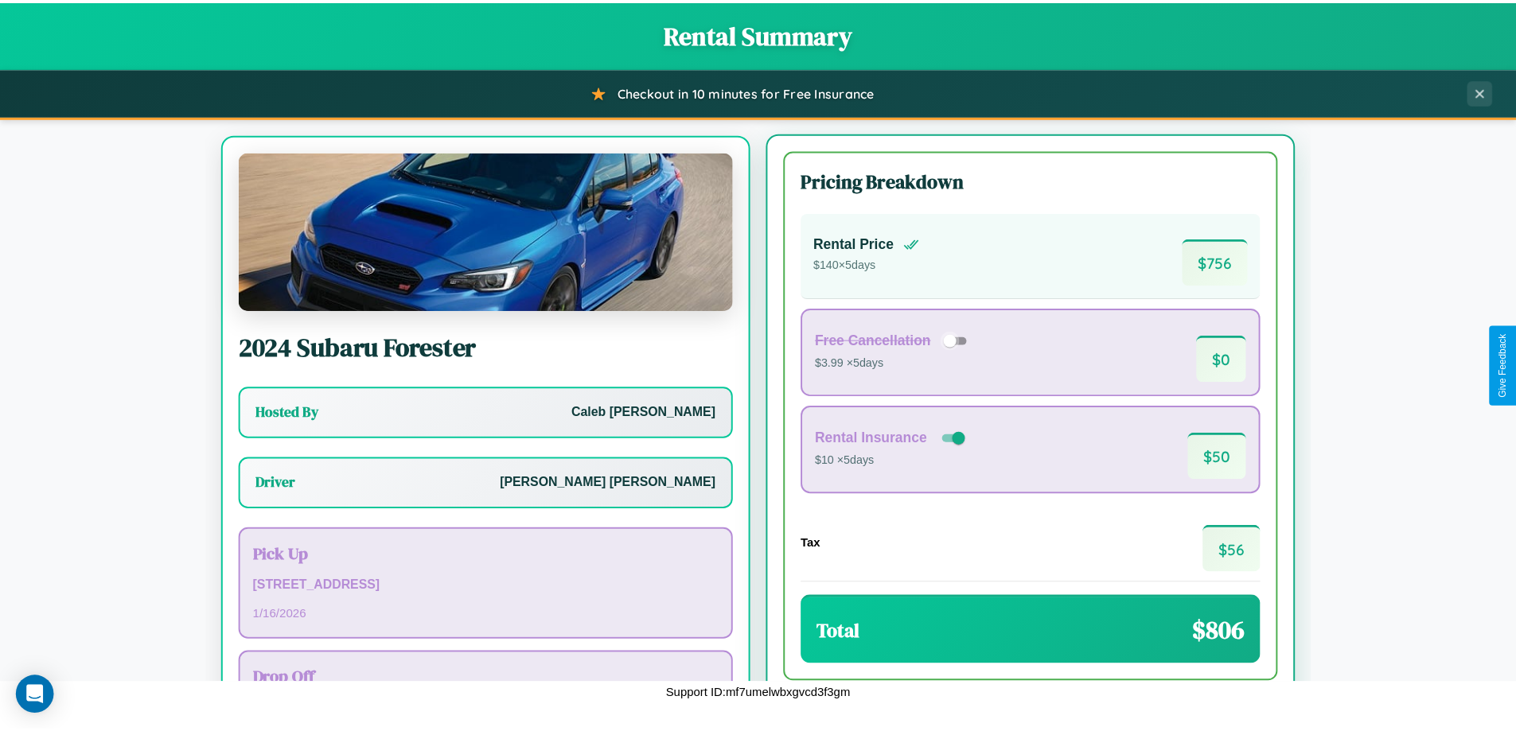
scroll to position [74, 0]
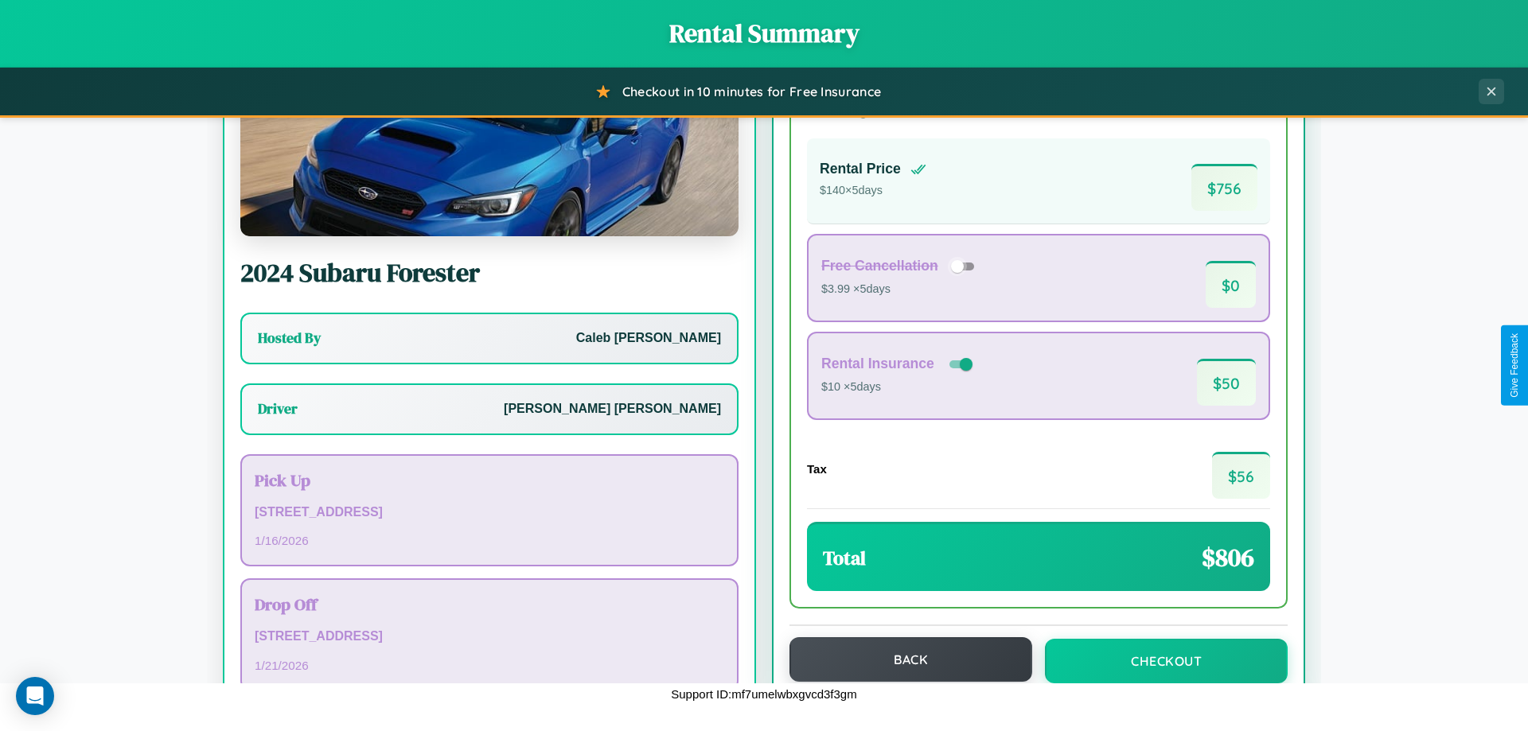
click at [903, 660] on button "Back" at bounding box center [910, 659] width 243 height 45
